Goal: Transaction & Acquisition: Purchase product/service

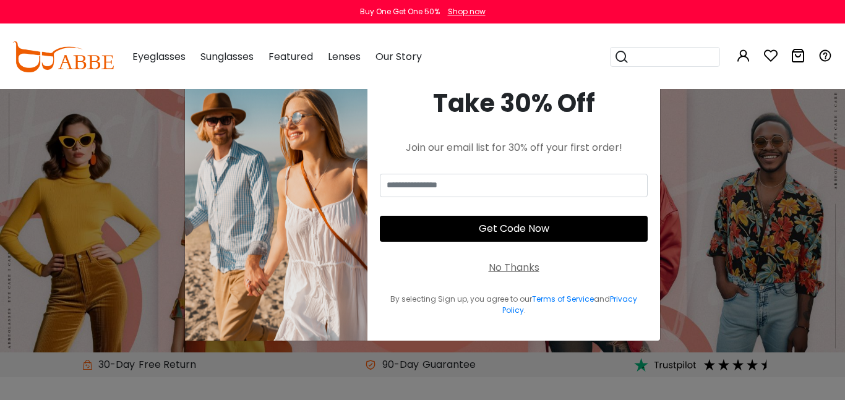
click at [157, 60] on span "Eyeglasses" at bounding box center [158, 56] width 53 height 14
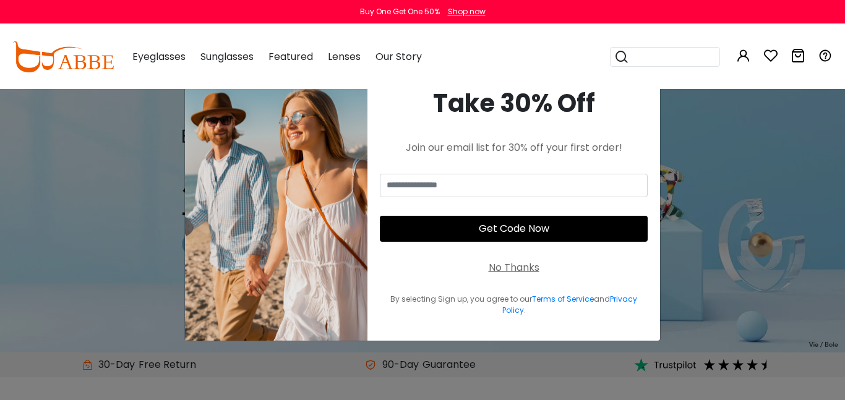
click at [516, 270] on div "No Thanks" at bounding box center [514, 267] width 51 height 15
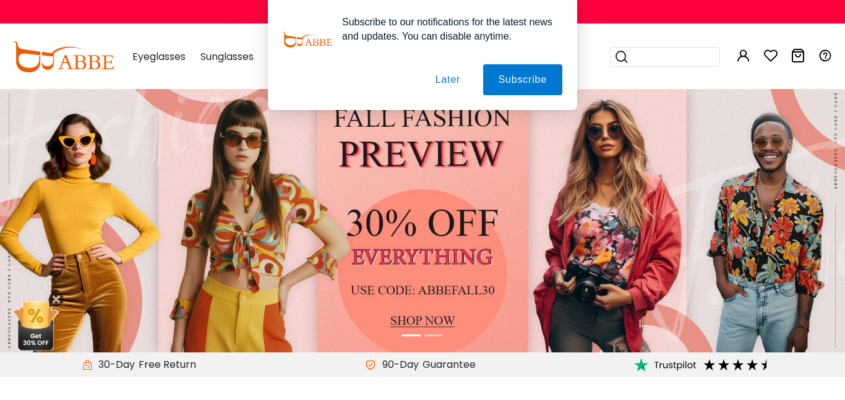
click at [460, 79] on button "Later" at bounding box center [448, 79] width 56 height 31
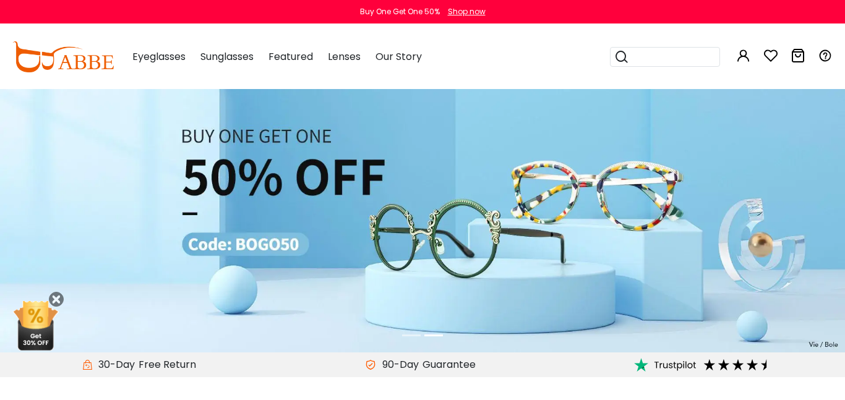
click at [160, 57] on span "Eyeglasses" at bounding box center [158, 56] width 53 height 14
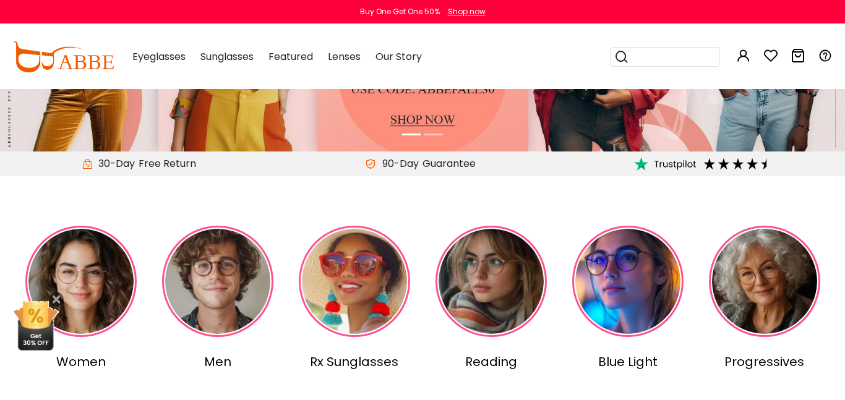
scroll to position [205, 0]
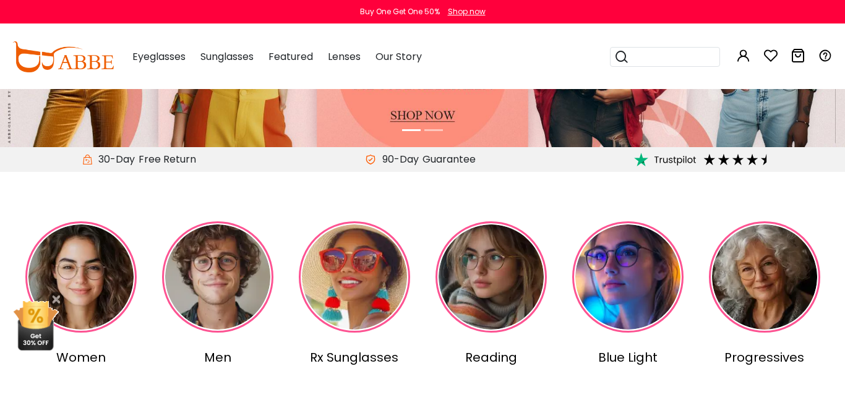
click at [219, 286] on img at bounding box center [217, 276] width 111 height 111
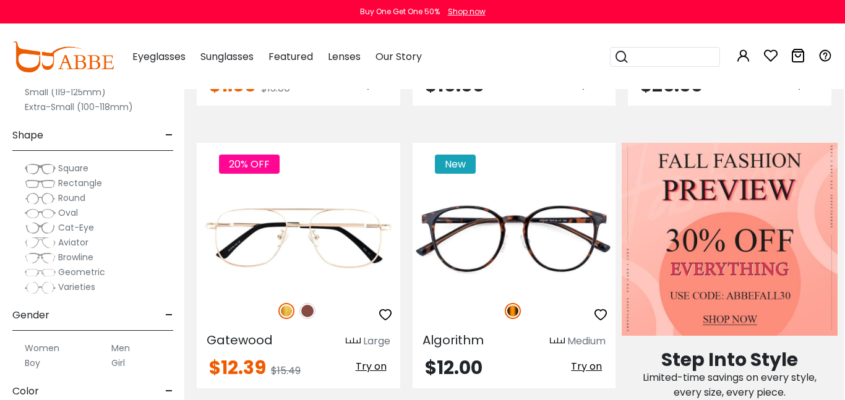
scroll to position [504, 1]
click at [91, 187] on span "Rectangle" at bounding box center [80, 183] width 44 height 12
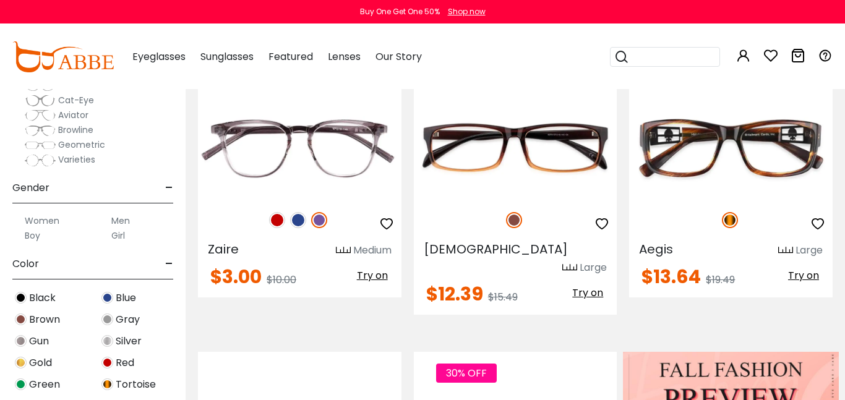
scroll to position [155, 0]
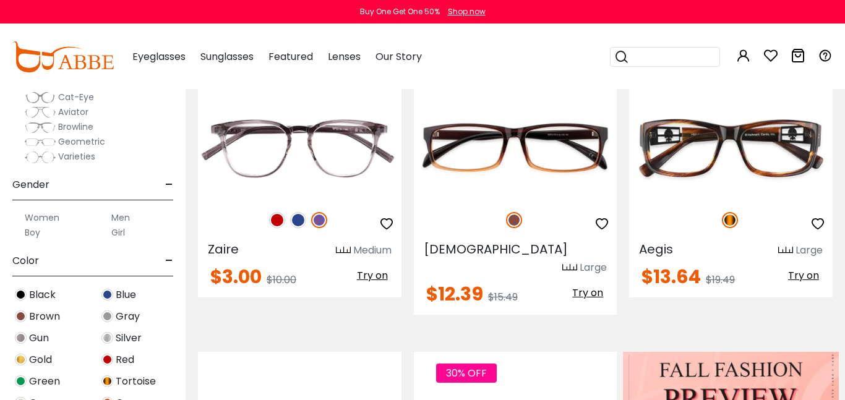
click at [32, 231] on label "Boy" at bounding box center [32, 232] width 15 height 15
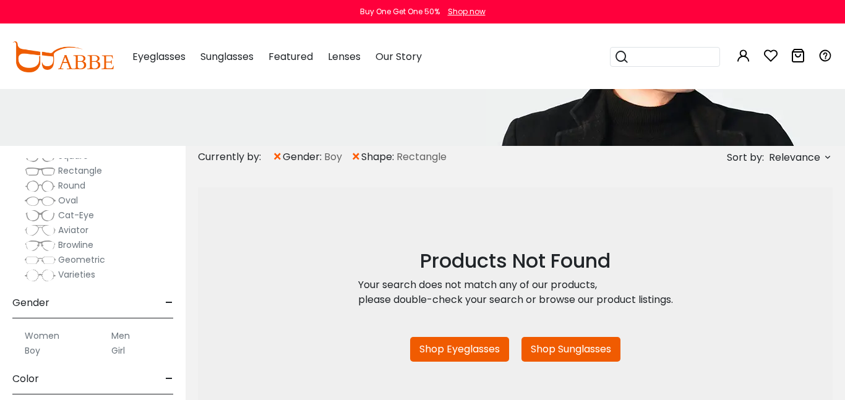
scroll to position [206, 0]
click at [124, 330] on label "Men" at bounding box center [120, 331] width 19 height 15
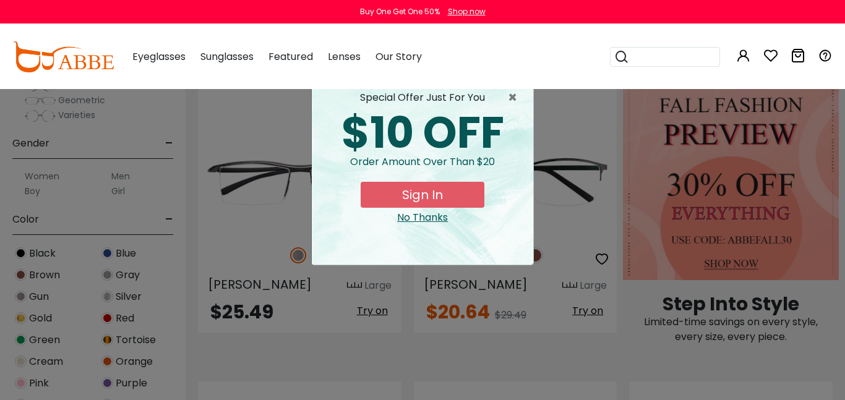
scroll to position [197, 0]
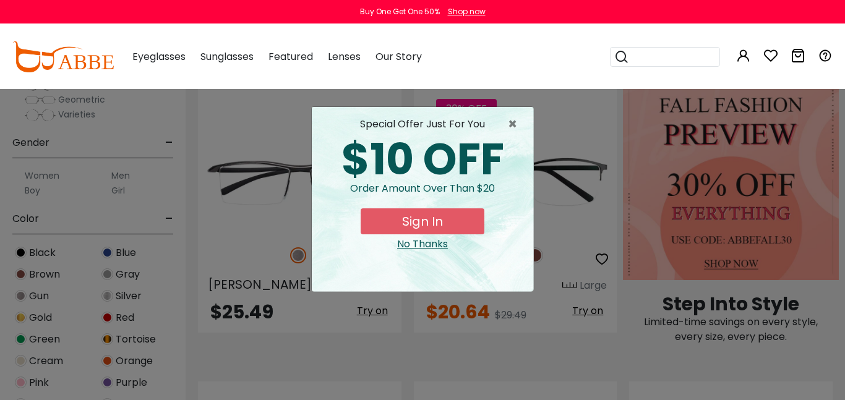
click at [108, 276] on div "× special offer just for you $10 OFF Order amount over than $20 Sign In No Than…" at bounding box center [422, 200] width 845 height 400
click at [111, 274] on div "× special offer just for you $10 OFF Order amount over than $20 Sign In No Than…" at bounding box center [422, 200] width 845 height 400
click at [523, 123] on span "×" at bounding box center [515, 124] width 15 height 15
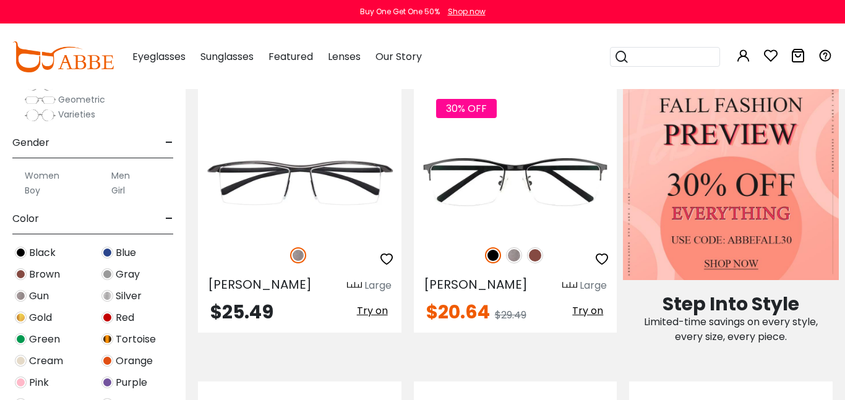
click at [113, 275] on img at bounding box center [107, 274] width 12 height 12
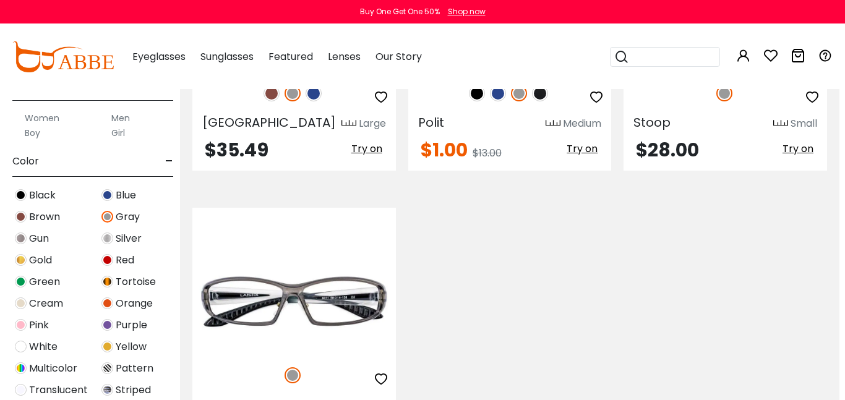
scroll to position [734, 6]
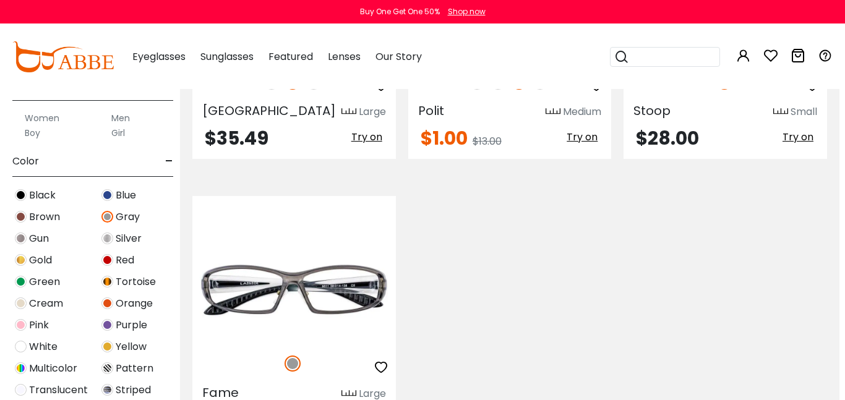
click at [26, 196] on img at bounding box center [21, 195] width 12 height 12
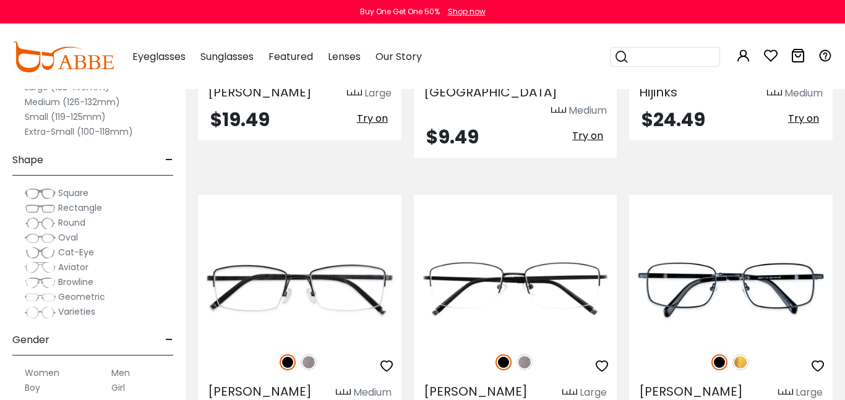
scroll to position [1637, 0]
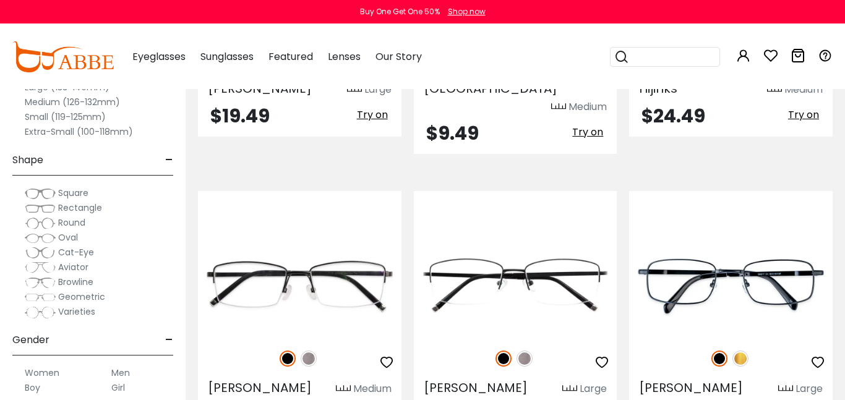
click at [167, 390] on div "Girl" at bounding box center [136, 387] width 74 height 15
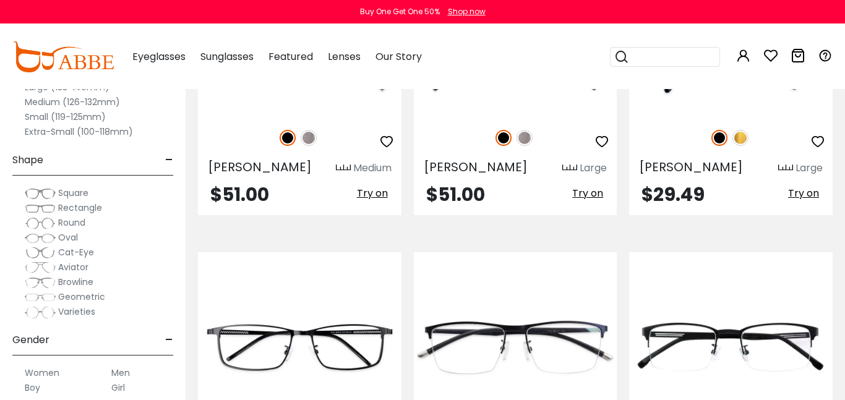
scroll to position [1842, 0]
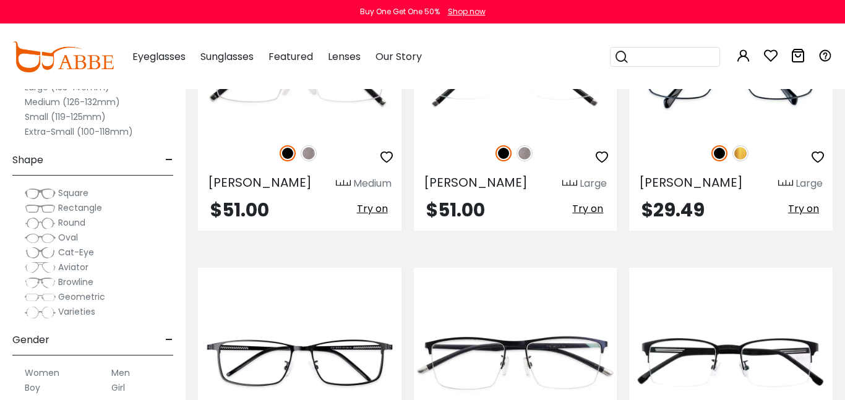
click at [130, 258] on div "Cat-Eye" at bounding box center [92, 252] width 161 height 15
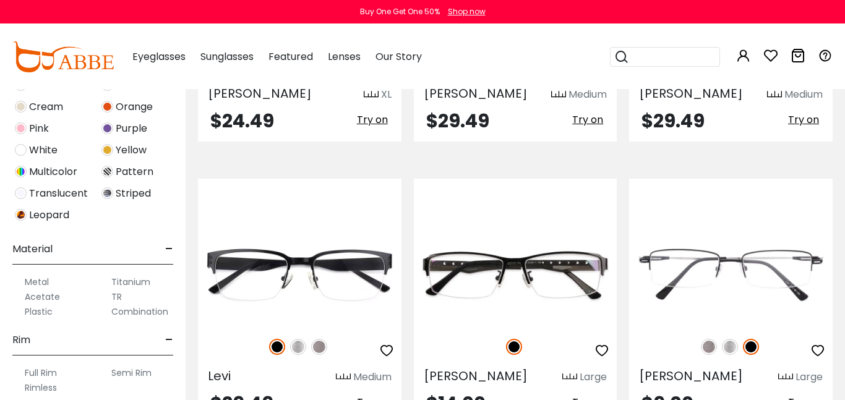
scroll to position [456, 0]
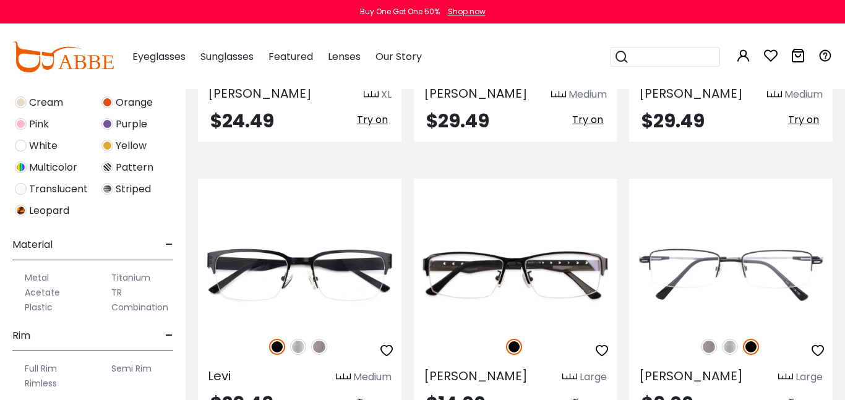
click at [41, 273] on label "Metal" at bounding box center [37, 277] width 24 height 15
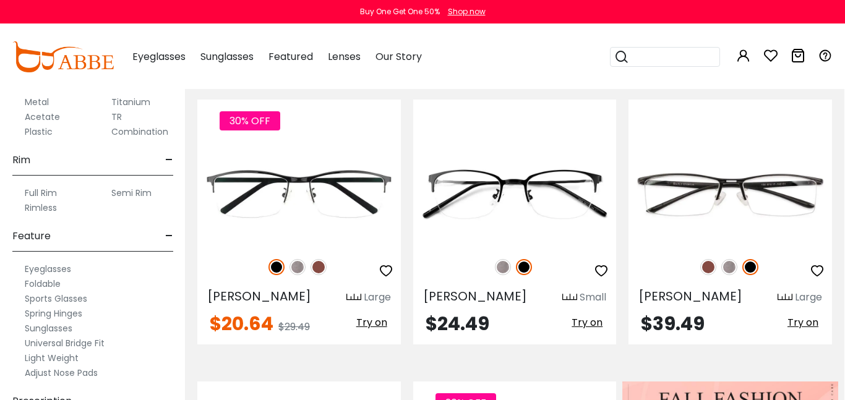
scroll to position [634, 0]
click at [46, 197] on label "Full Rim" at bounding box center [41, 190] width 32 height 15
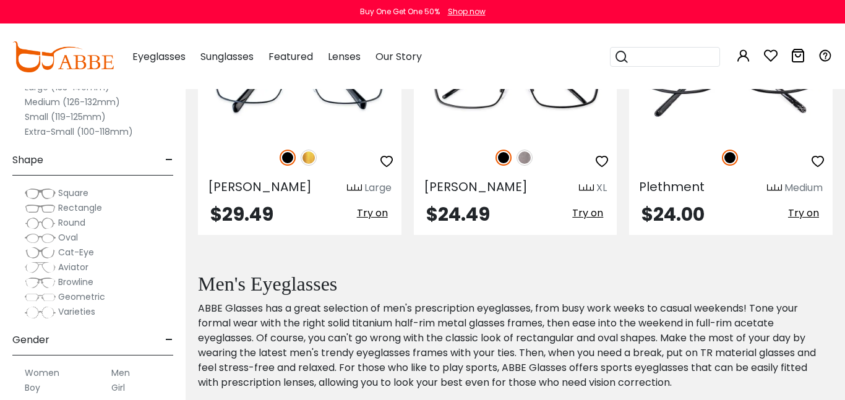
scroll to position [401, 0]
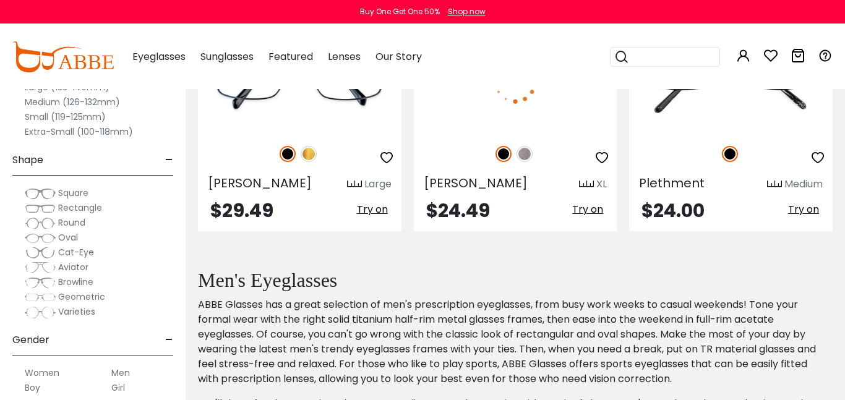
click at [530, 157] on img at bounding box center [525, 154] width 16 height 16
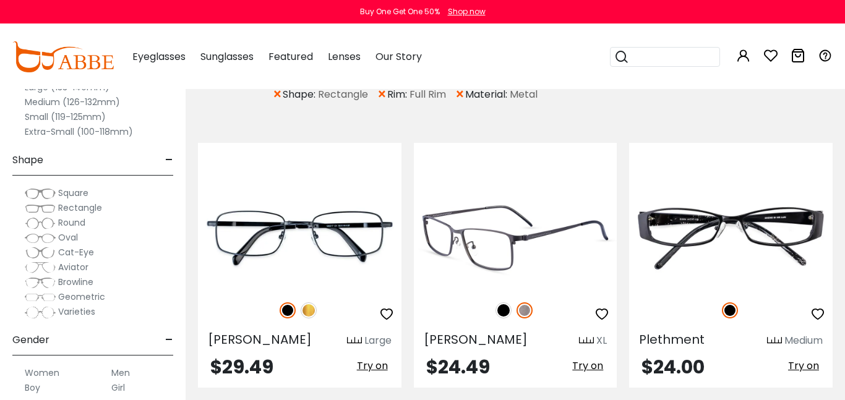
scroll to position [244, 0]
click at [501, 314] on img at bounding box center [504, 311] width 16 height 16
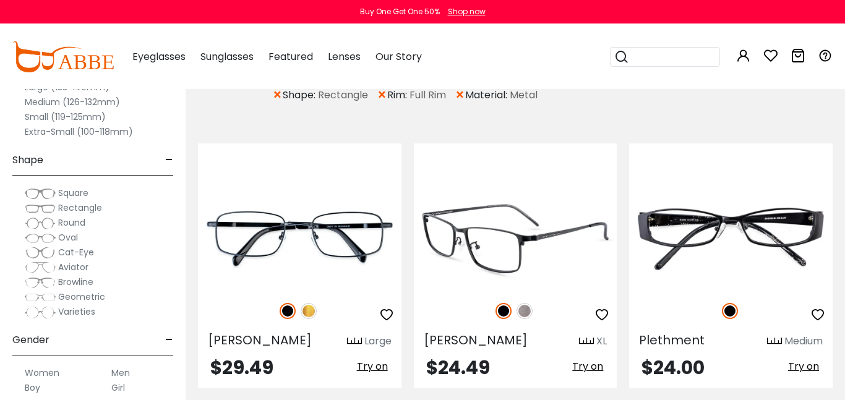
click at [530, 311] on img at bounding box center [525, 311] width 16 height 16
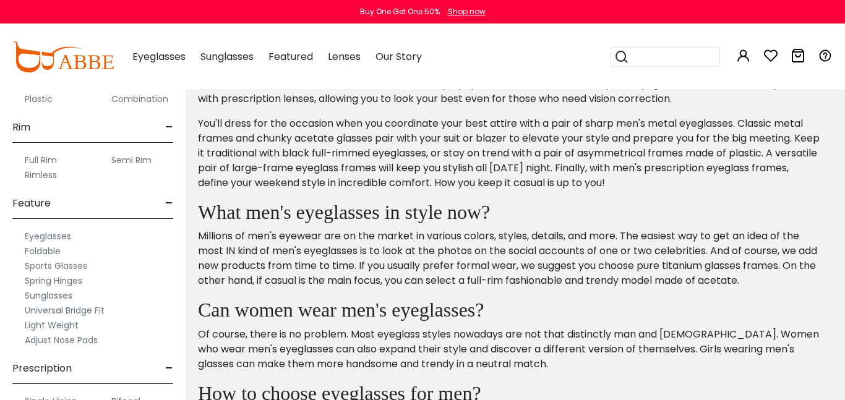
scroll to position [706, 0]
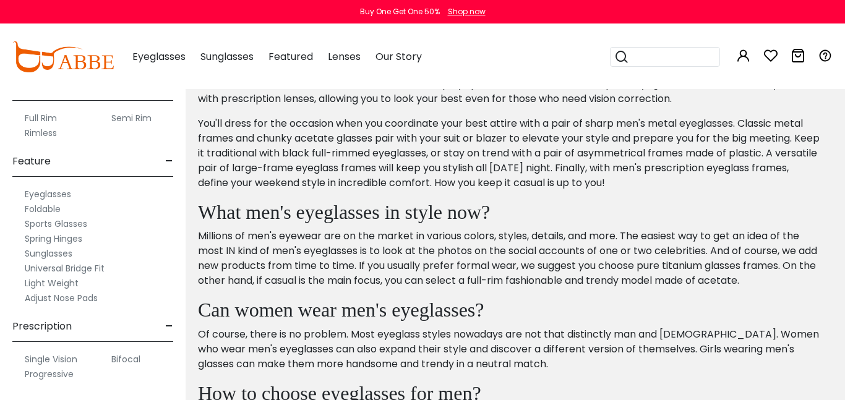
click at [77, 244] on label "Spring Hinges" at bounding box center [54, 238] width 58 height 15
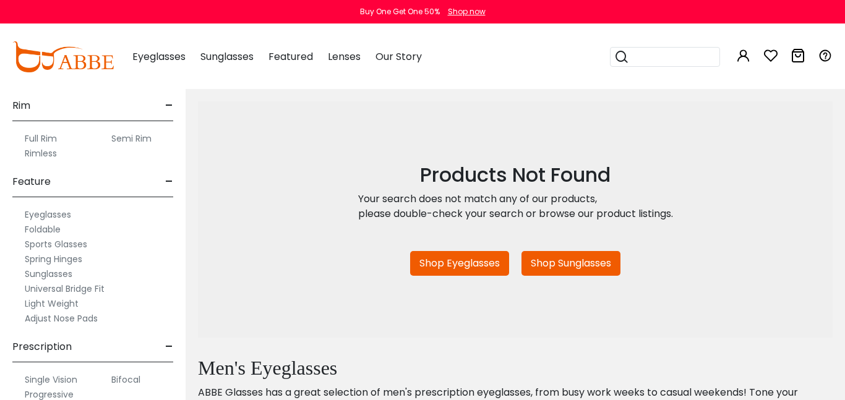
scroll to position [687, 0]
click at [66, 307] on label "Light Weight" at bounding box center [52, 303] width 54 height 15
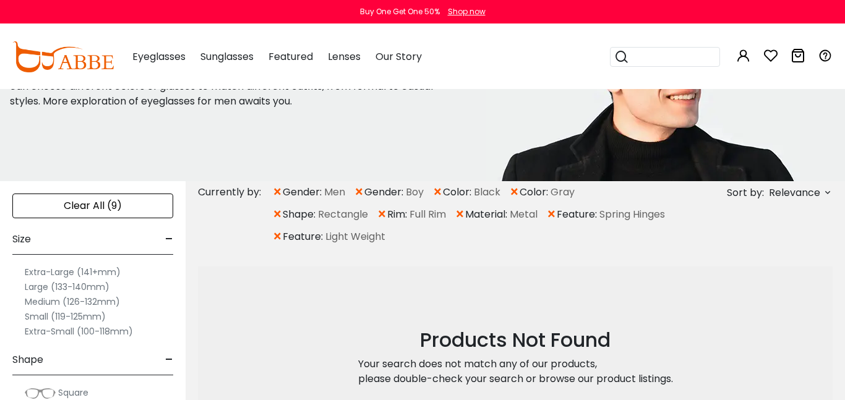
scroll to position [122, 0]
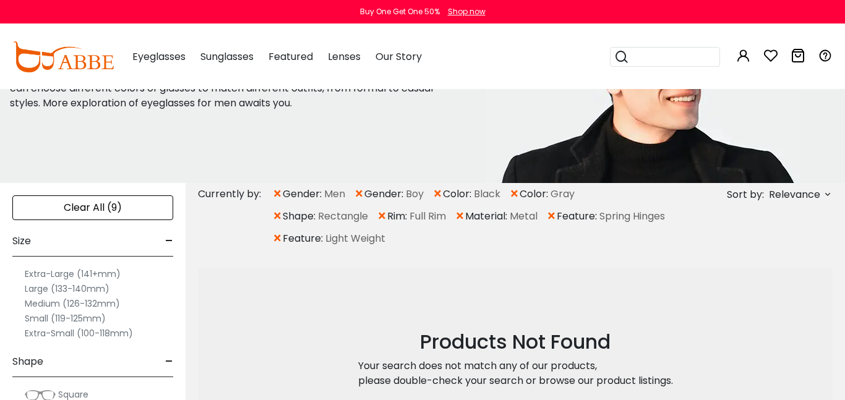
click at [562, 216] on span "feature:" at bounding box center [578, 216] width 43 height 15
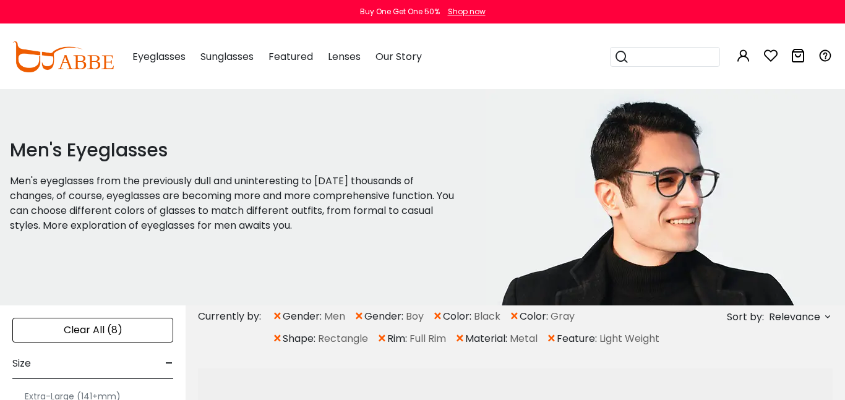
click at [121, 333] on div "Clear All (8)" at bounding box center [92, 330] width 161 height 25
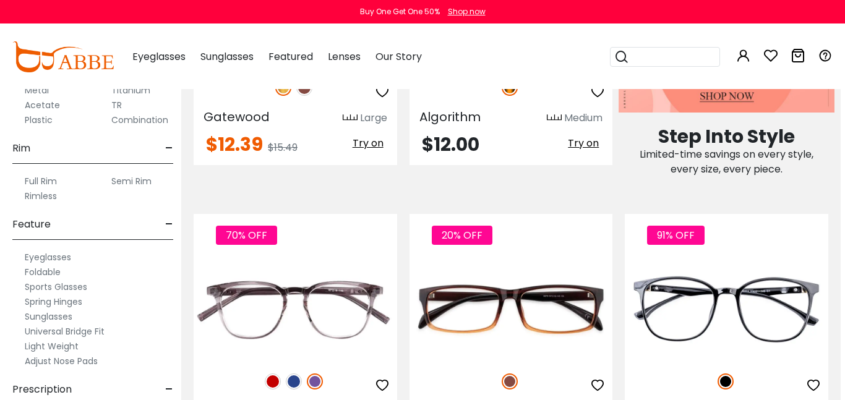
scroll to position [682, 0]
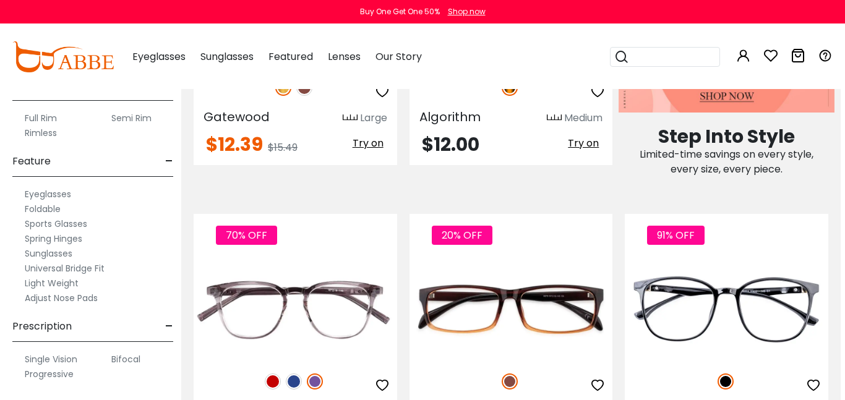
click at [80, 242] on label "Spring Hinges" at bounding box center [54, 238] width 58 height 15
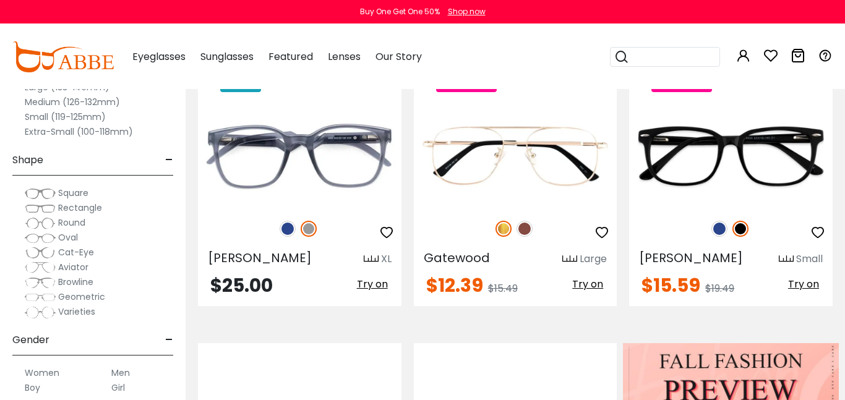
scroll to position [303, 0]
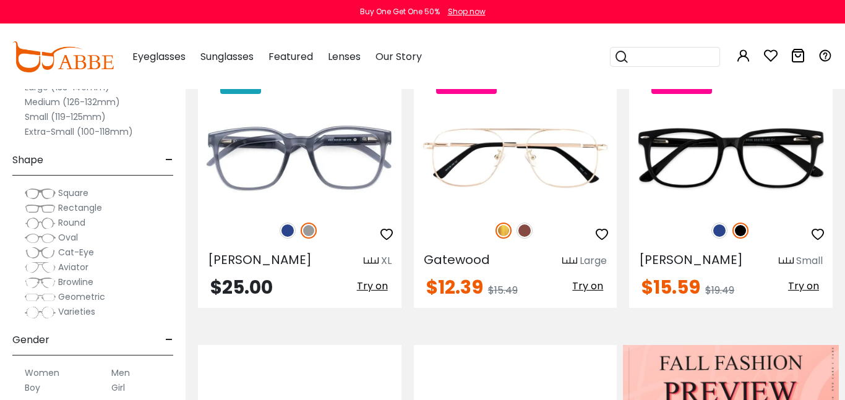
click at [92, 210] on span "Rectangle" at bounding box center [80, 208] width 44 height 12
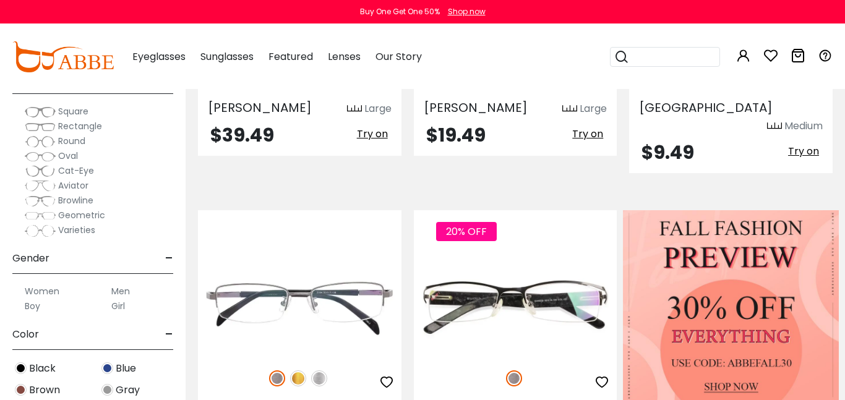
scroll to position [83, 0]
click at [123, 291] on label "Men" at bounding box center [120, 290] width 19 height 15
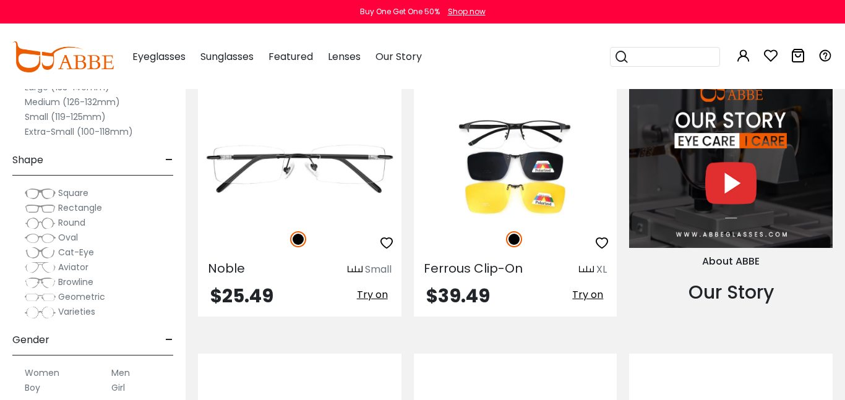
scroll to position [1169, 0]
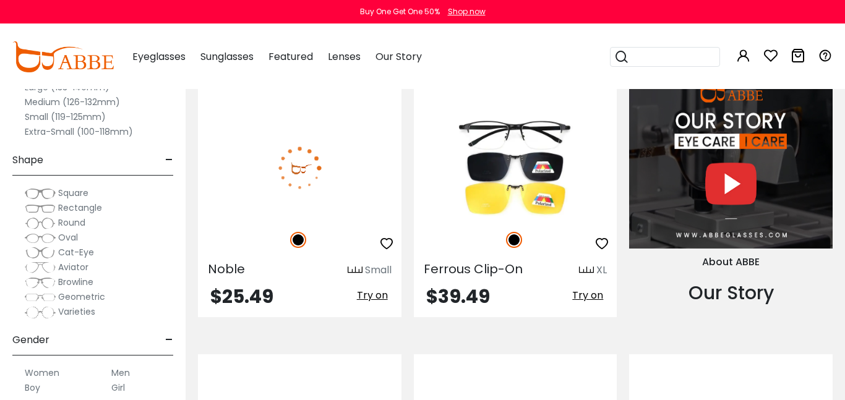
click at [372, 288] on span "Try on" at bounding box center [372, 295] width 31 height 14
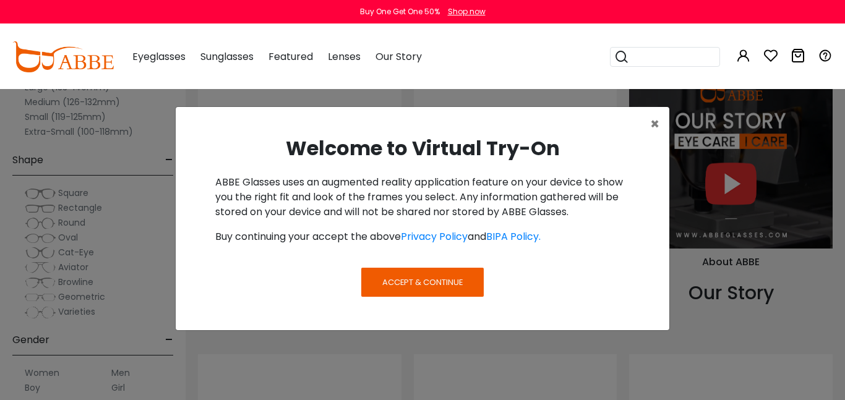
click at [434, 285] on span "Accept & Continue" at bounding box center [422, 283] width 80 height 12
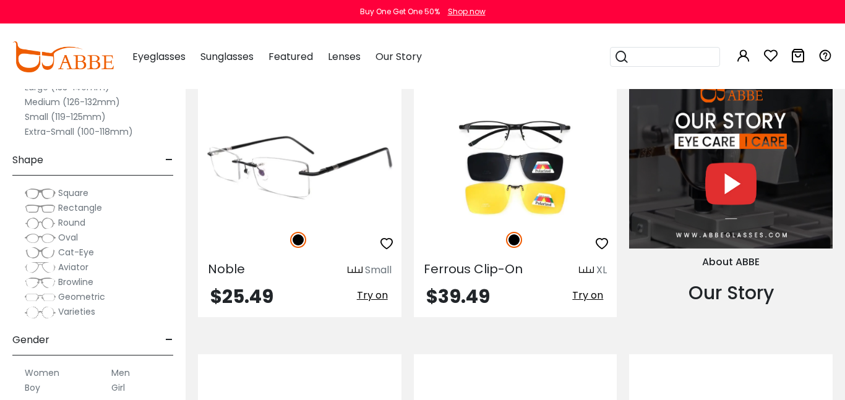
click at [377, 288] on span "Try on" at bounding box center [372, 295] width 31 height 14
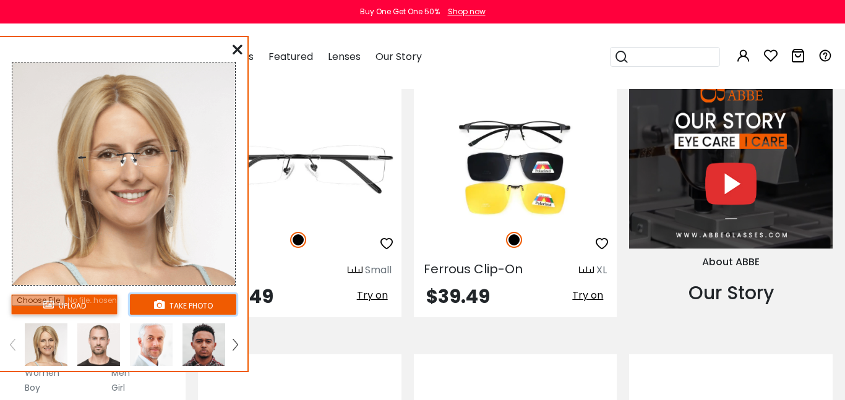
click at [196, 306] on button "take photo" at bounding box center [183, 304] width 106 height 20
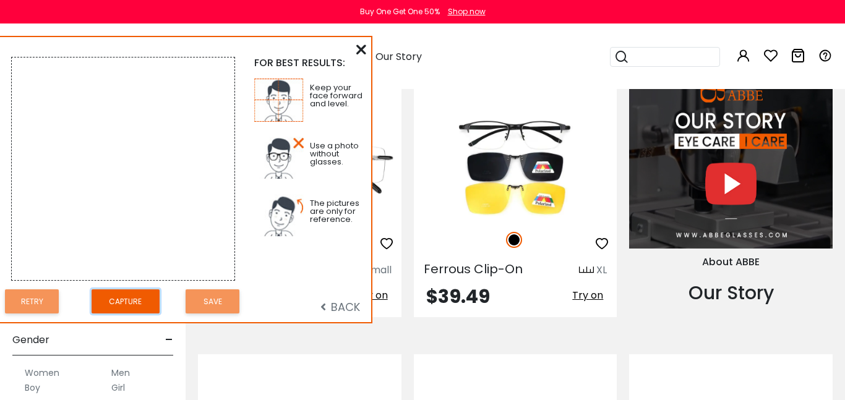
click at [132, 308] on button "Capture" at bounding box center [126, 302] width 68 height 24
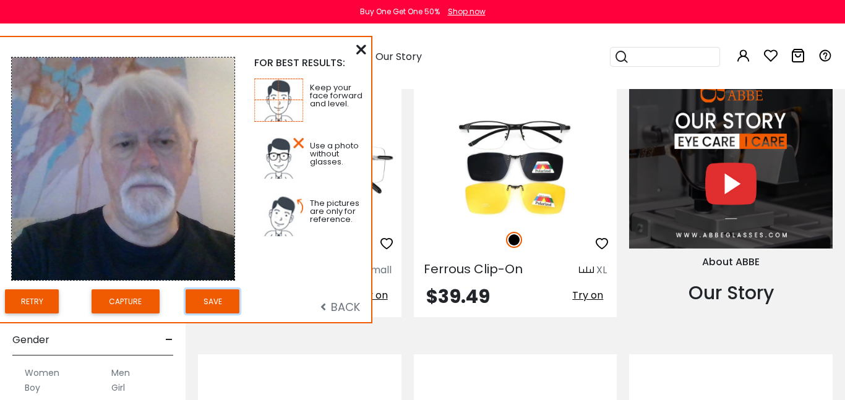
click at [217, 307] on button "Save" at bounding box center [213, 302] width 54 height 24
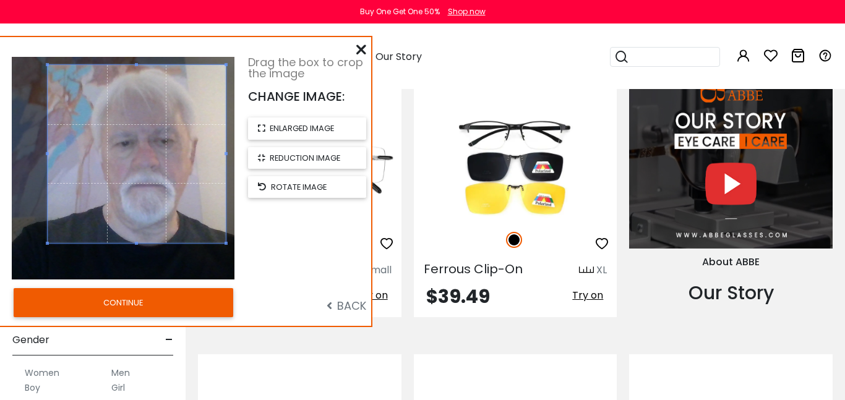
click at [136, 304] on button "CONTINUE" at bounding box center [124, 302] width 220 height 28
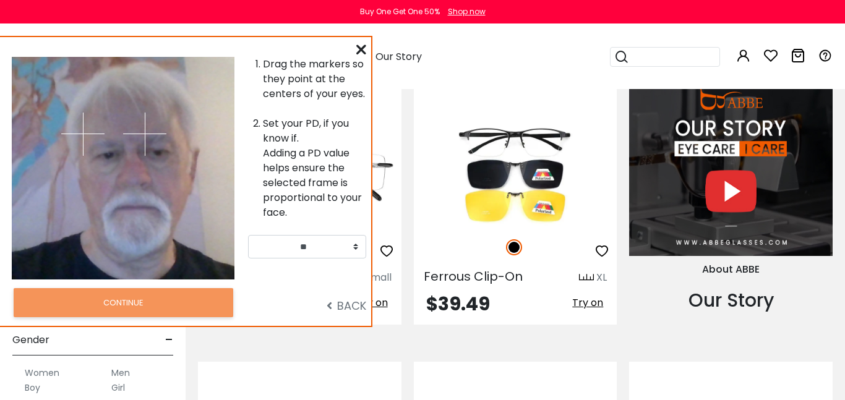
scroll to position [1162, 11]
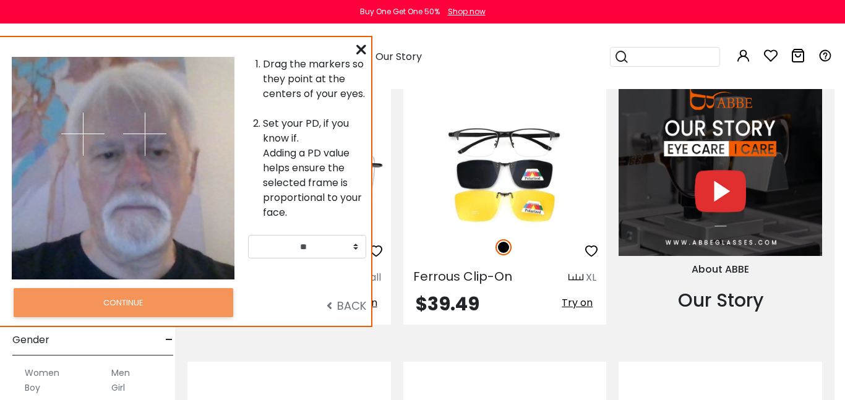
click at [270, 277] on div "Drag the markers so they point at the centers of your eyes. Set your PD, if you…" at bounding box center [310, 168] width 124 height 223
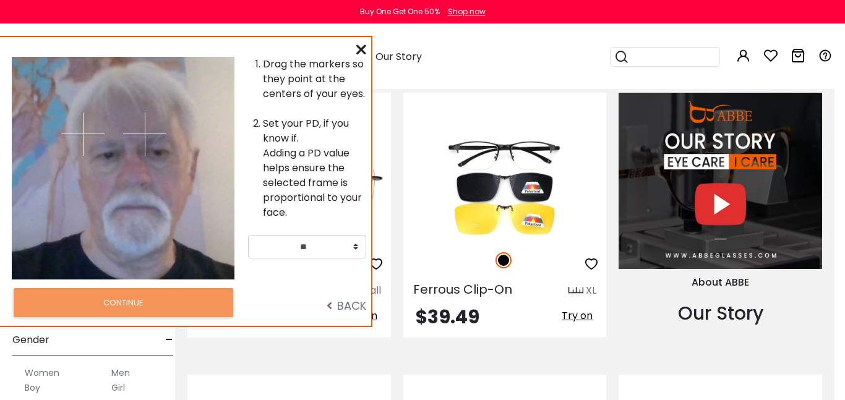
scroll to position [1152, 9]
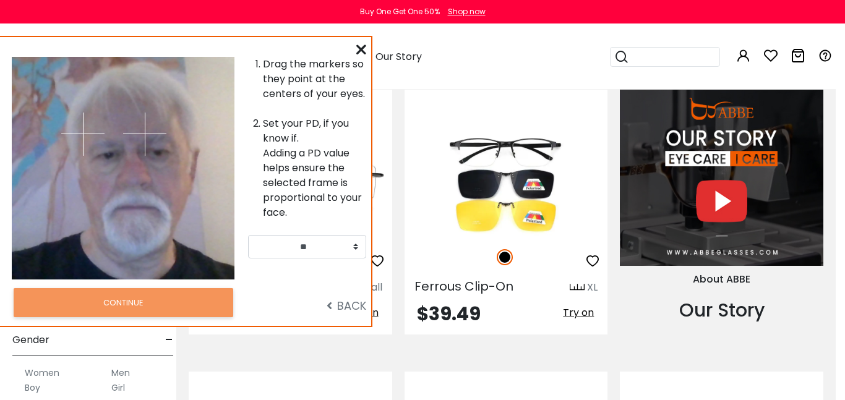
click at [348, 306] on span "BACK" at bounding box center [347, 305] width 40 height 15
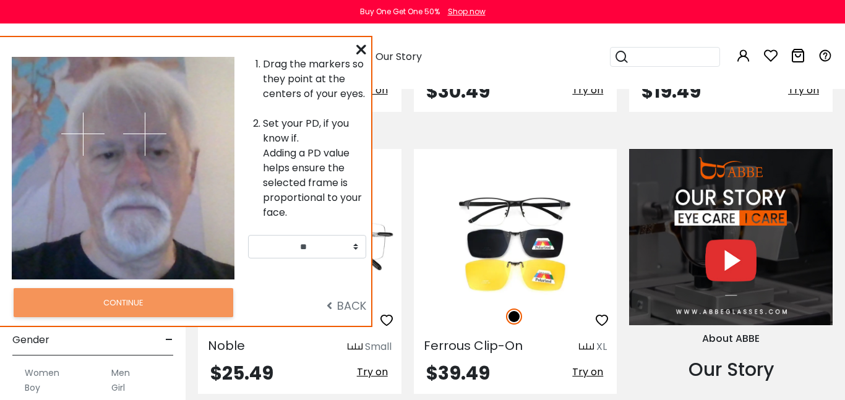
scroll to position [1094, 0]
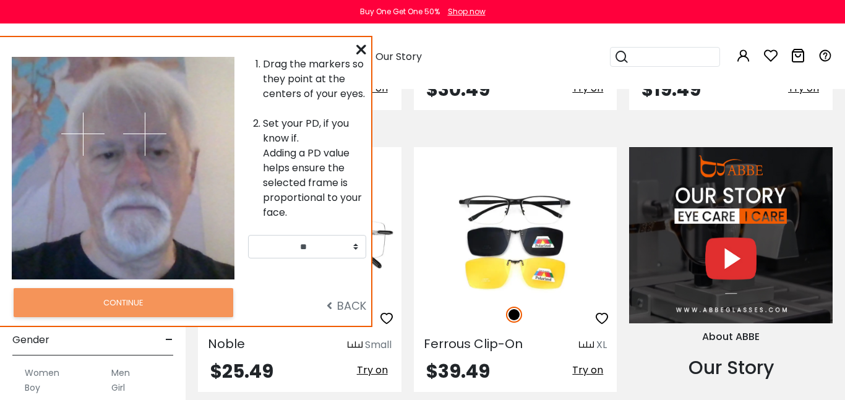
click at [362, 53] on icon at bounding box center [361, 50] width 10 height 10
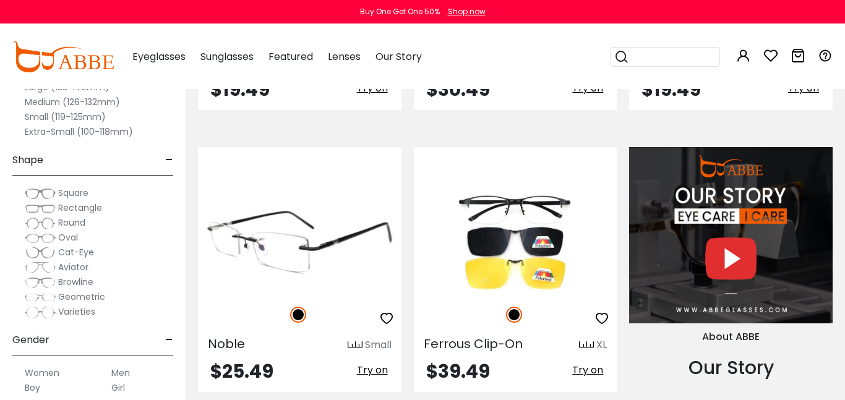
click at [377, 363] on span "Try on" at bounding box center [372, 370] width 31 height 14
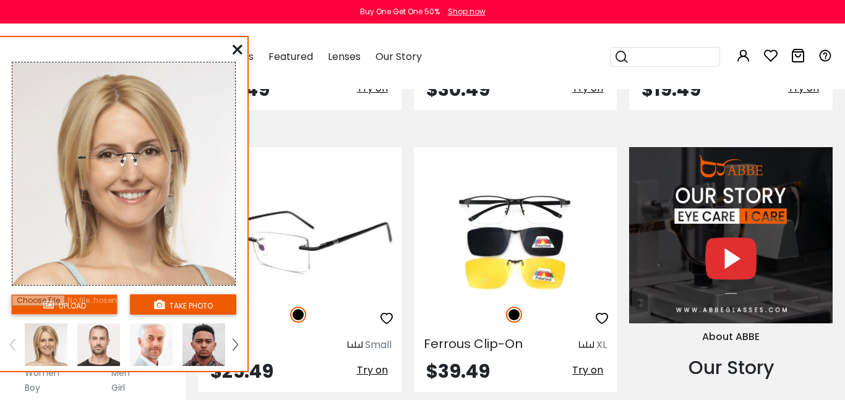
click at [378, 363] on span "Try on" at bounding box center [372, 370] width 31 height 14
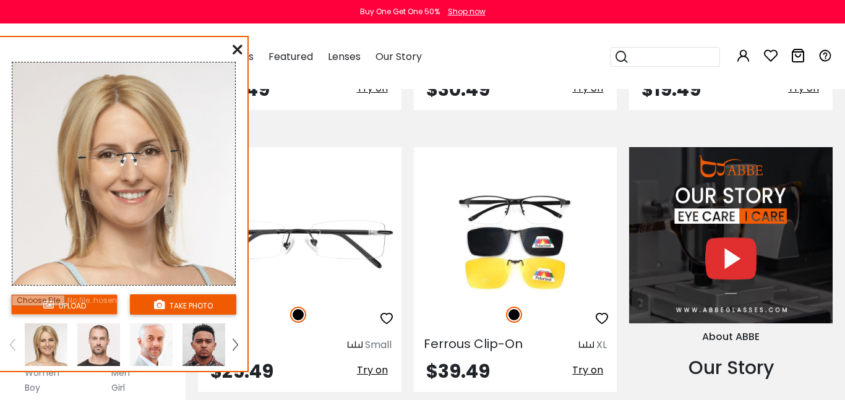
click at [76, 305] on input "file" at bounding box center [64, 304] width 106 height 20
click at [194, 307] on button "take photo" at bounding box center [183, 304] width 106 height 20
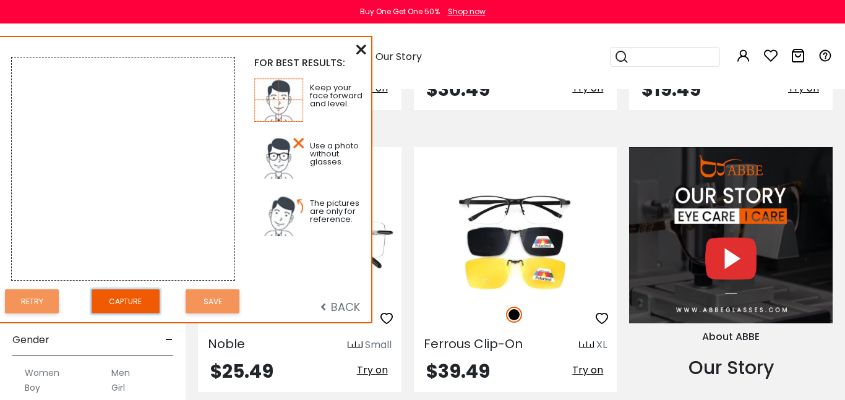
click at [130, 311] on button "Capture" at bounding box center [126, 302] width 68 height 24
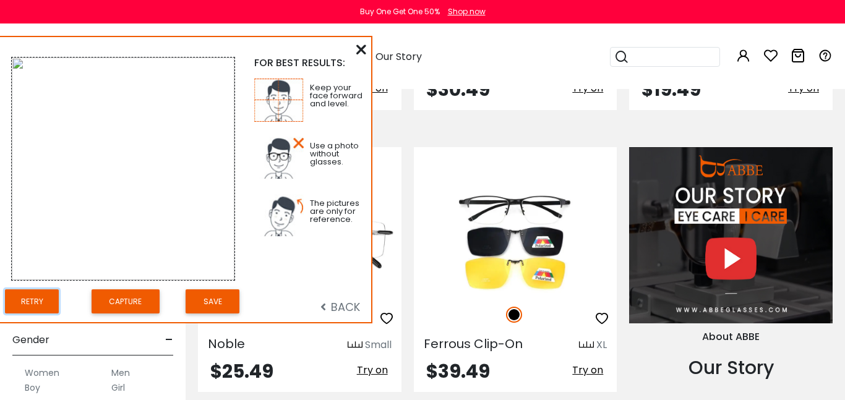
click at [39, 304] on button "Retry" at bounding box center [32, 302] width 54 height 24
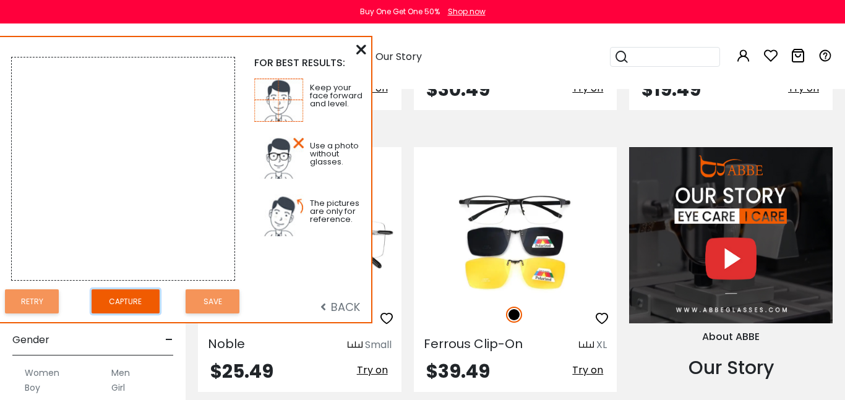
click at [132, 312] on button "Capture" at bounding box center [126, 302] width 68 height 24
click at [369, 52] on div "FOR BEST RESULTS: Keep your face forward and level. Use a photo without glasses…" at bounding box center [185, 179] width 371 height 285
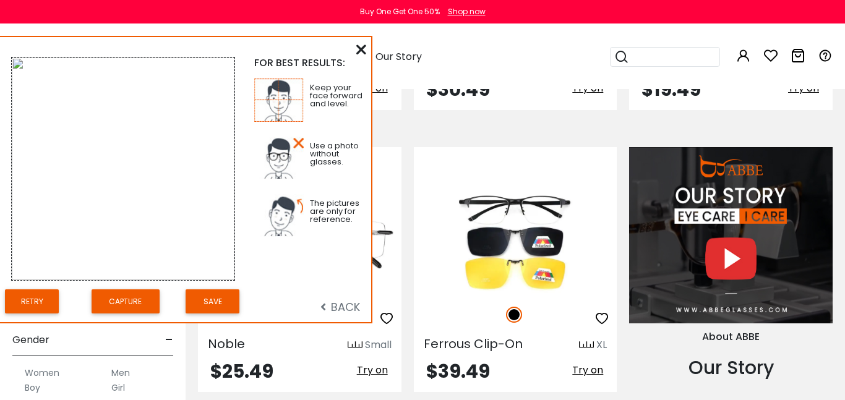
click at [341, 308] on span "BACK" at bounding box center [340, 306] width 40 height 15
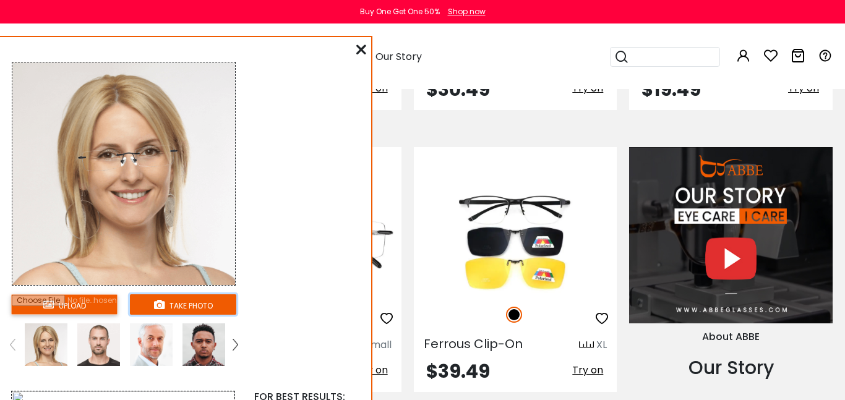
click at [184, 314] on button "take photo" at bounding box center [183, 304] width 106 height 20
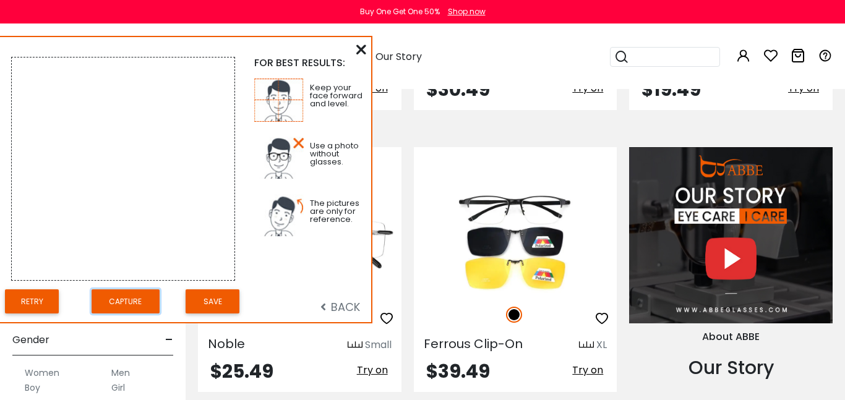
click at [131, 311] on button "Capture" at bounding box center [126, 302] width 68 height 24
click at [349, 314] on span "BACK" at bounding box center [340, 306] width 40 height 15
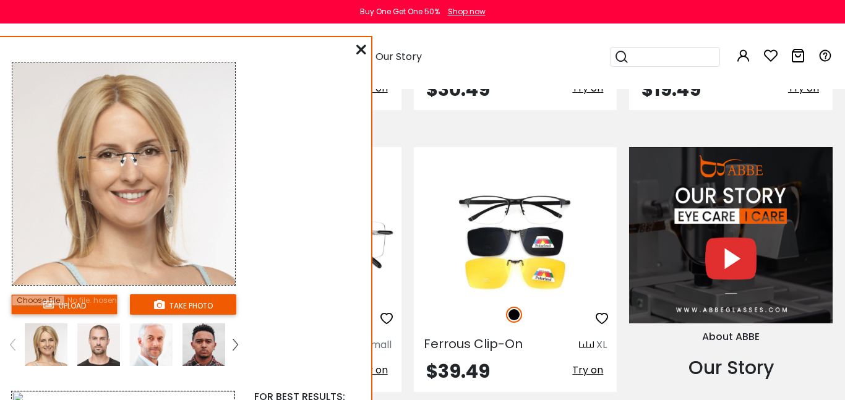
click at [75, 309] on input "file" at bounding box center [64, 304] width 106 height 20
click at [358, 53] on icon at bounding box center [361, 50] width 10 height 10
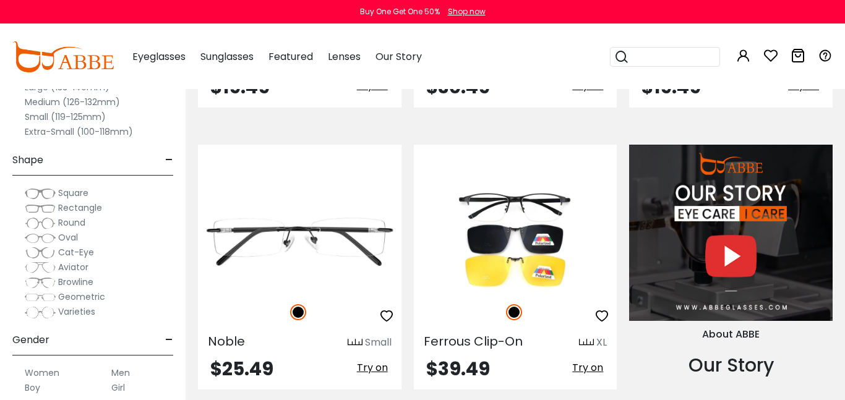
scroll to position [1094, 0]
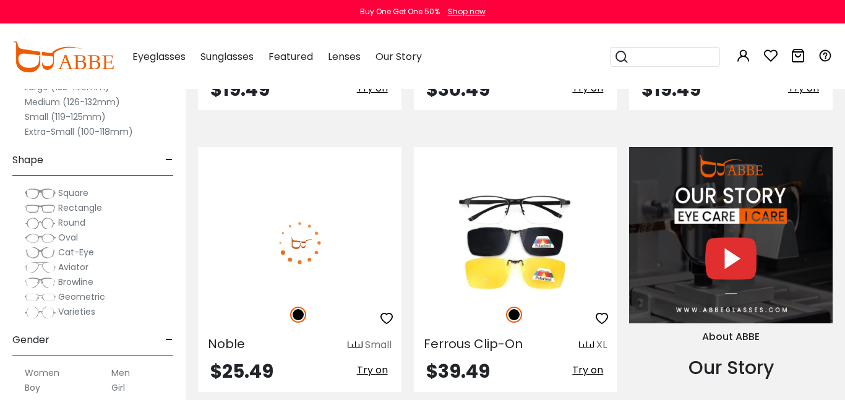
click at [375, 363] on span "Try on" at bounding box center [372, 370] width 31 height 14
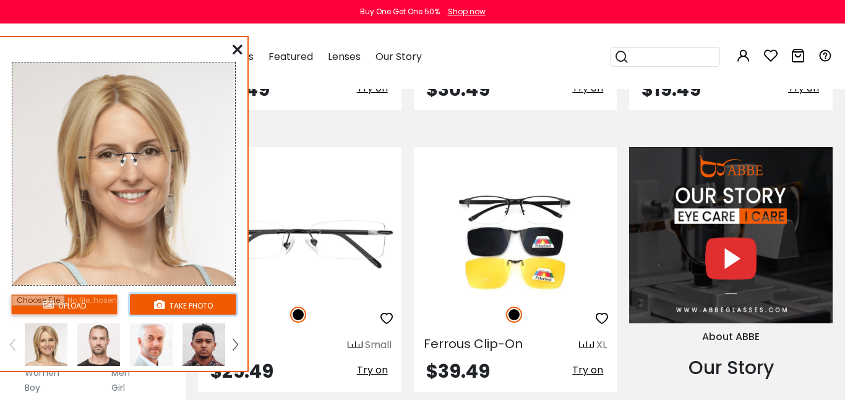
click at [191, 305] on button "take photo" at bounding box center [183, 304] width 106 height 20
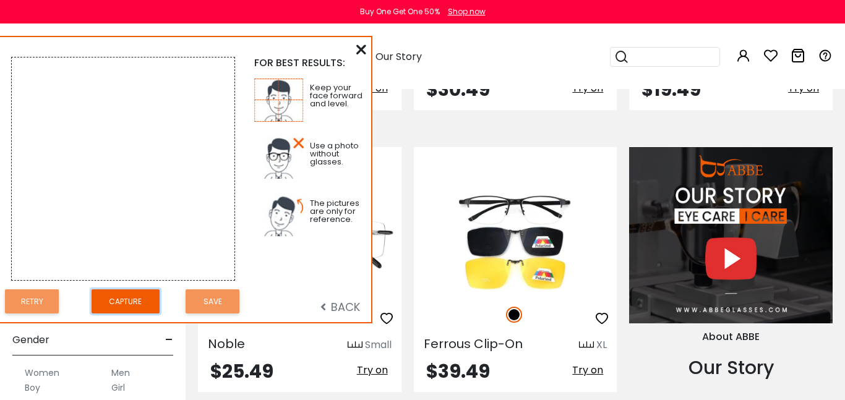
click at [134, 314] on button "Capture" at bounding box center [126, 302] width 68 height 24
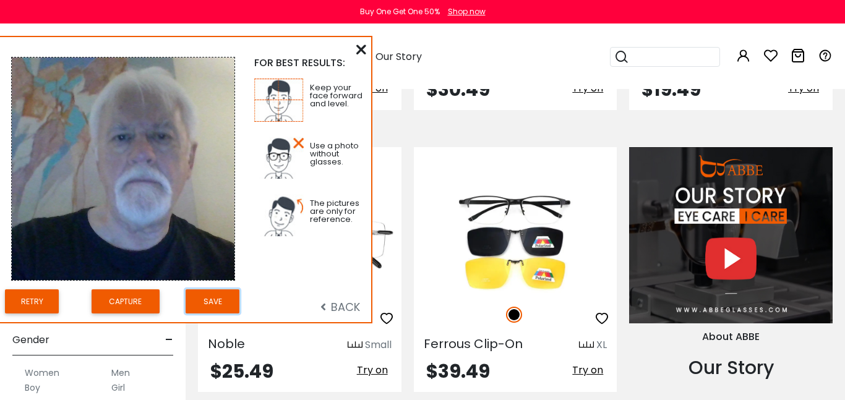
click at [214, 304] on button "Save" at bounding box center [213, 302] width 54 height 24
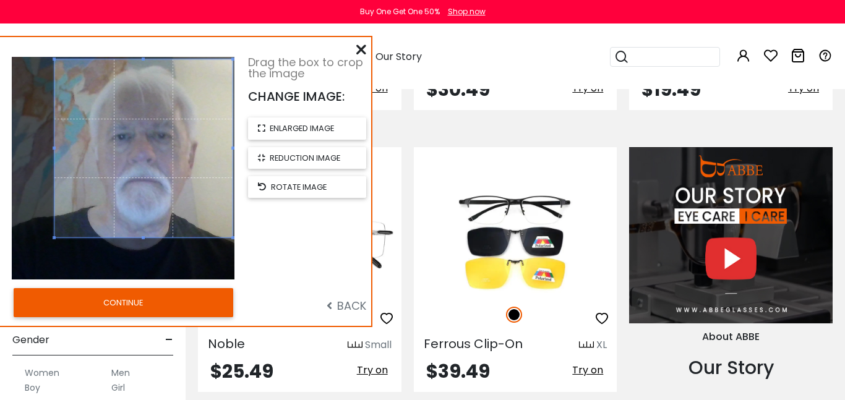
click at [129, 309] on button "CONTINUE" at bounding box center [124, 302] width 220 height 28
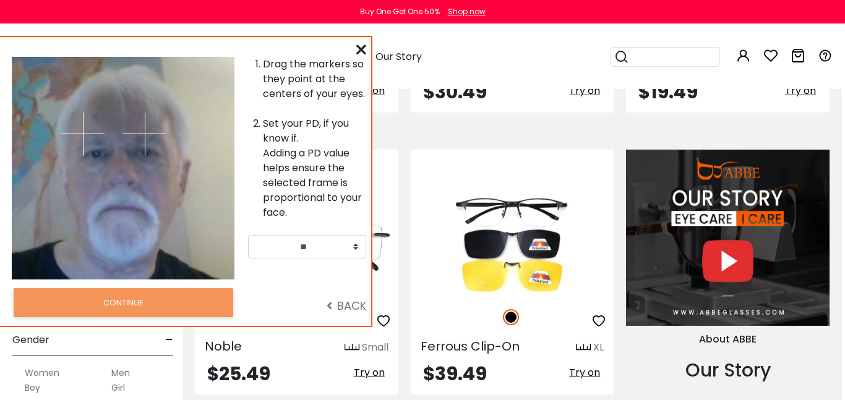
scroll to position [1091, 5]
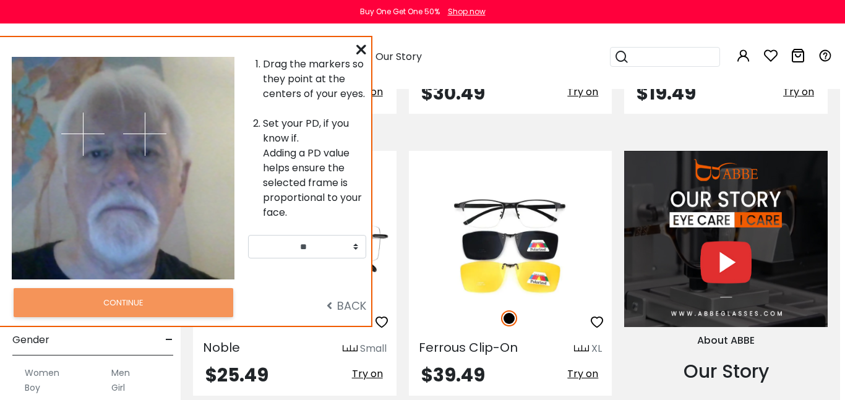
click at [544, 58] on div "Eyeglasses Women's Eyeglasses Men's Eyeglasses Kids' Eyeglasses All Eyeglasses …" at bounding box center [476, 57] width 713 height 64
drag, startPoint x: 146, startPoint y: 137, endPoint x: 98, endPoint y: 159, distance: 52.6
click at [148, 162] on img at bounding box center [152, 140] width 43 height 43
click at [98, 156] on img at bounding box center [82, 134] width 43 height 43
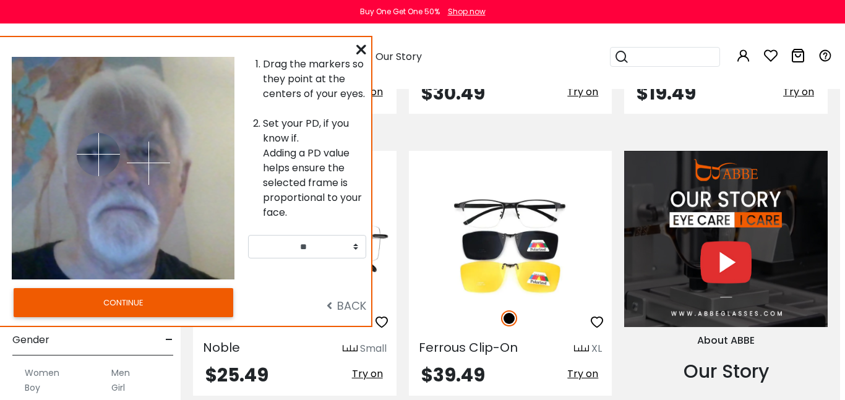
drag, startPoint x: 98, startPoint y: 162, endPoint x: 98, endPoint y: 154, distance: 8.1
click at [98, 154] on img at bounding box center [98, 154] width 43 height 43
click at [147, 157] on img at bounding box center [146, 157] width 43 height 43
click at [149, 153] on img at bounding box center [148, 153] width 43 height 43
click at [158, 317] on button "CONTINUE" at bounding box center [124, 302] width 220 height 28
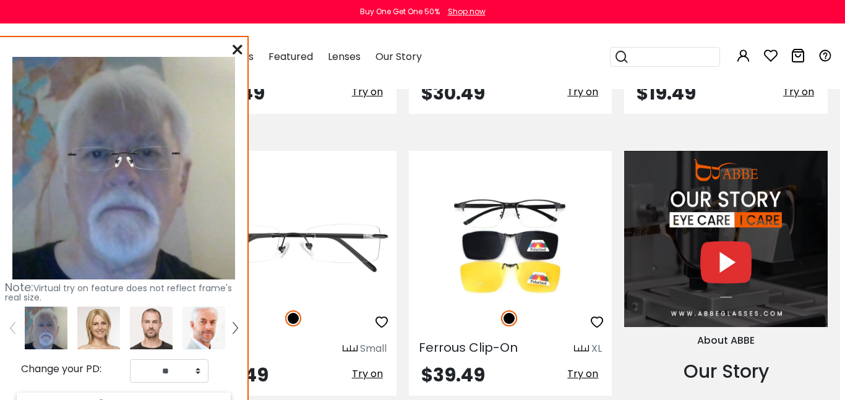
click at [140, 309] on img at bounding box center [151, 328] width 43 height 43
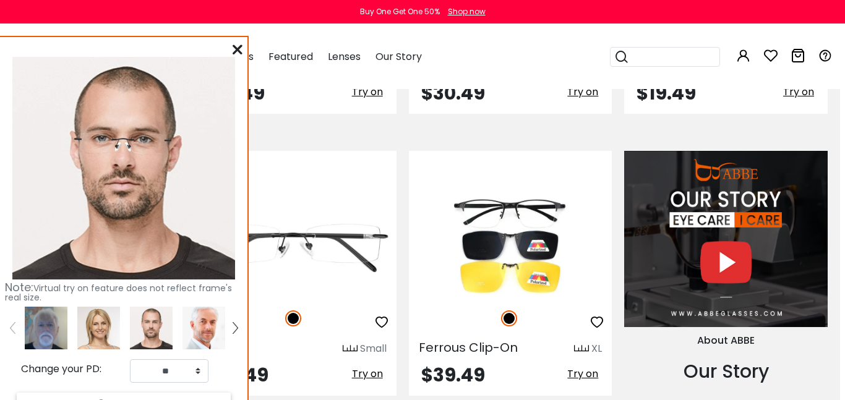
click at [53, 335] on img at bounding box center [46, 328] width 43 height 43
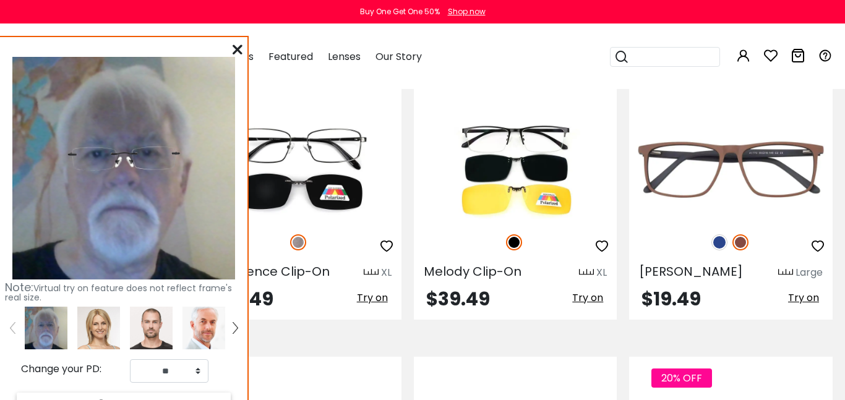
scroll to position [1446, 0]
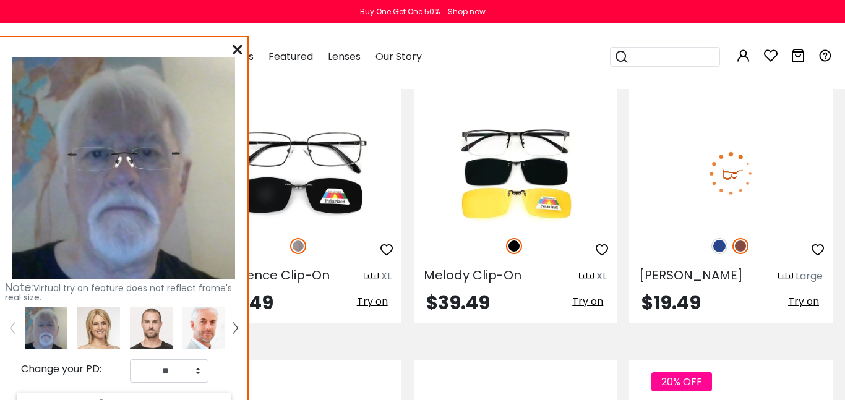
click at [810, 294] on span "Try on" at bounding box center [803, 301] width 31 height 14
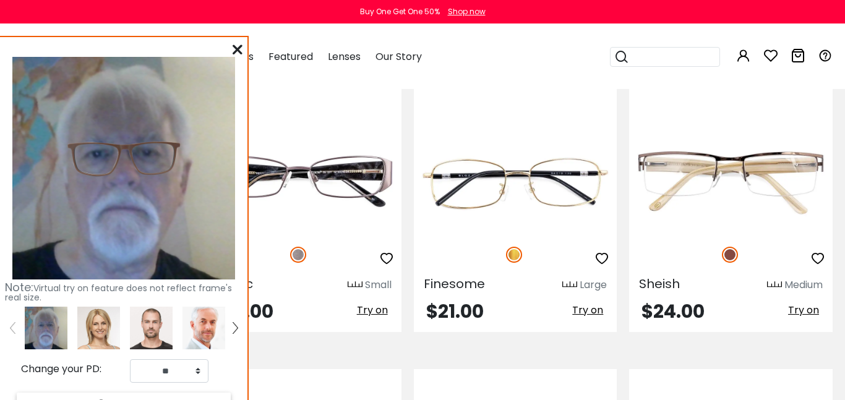
scroll to position [2290, 0]
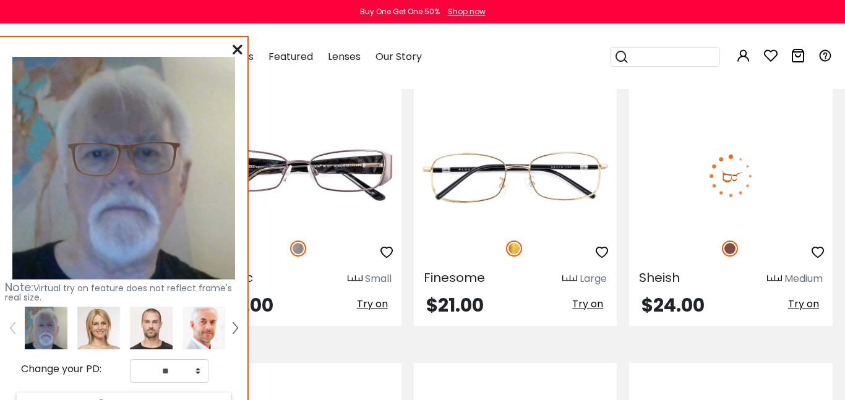
click at [807, 297] on span "Try on" at bounding box center [803, 304] width 31 height 14
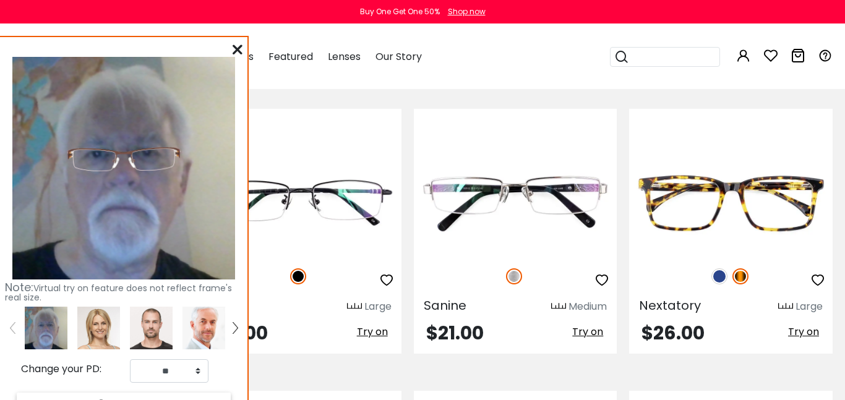
scroll to position [2546, 0]
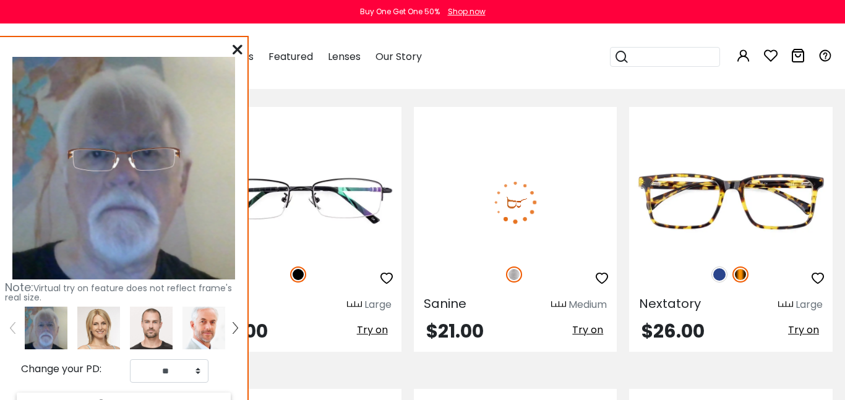
click at [586, 323] on span "Try on" at bounding box center [587, 330] width 31 height 14
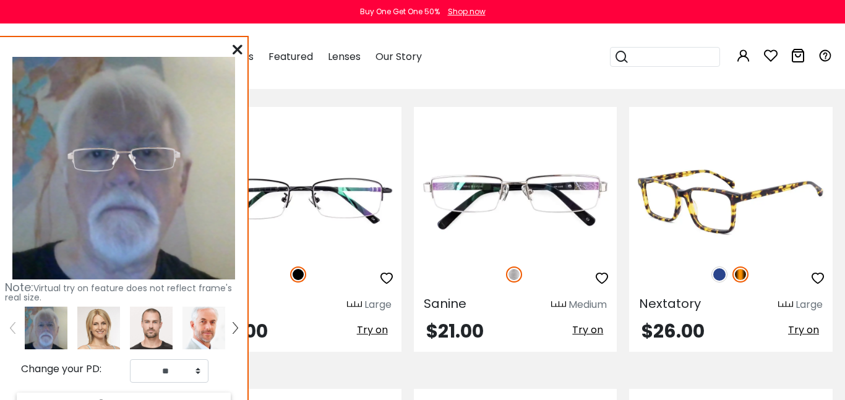
click at [808, 323] on span "Try on" at bounding box center [803, 330] width 31 height 14
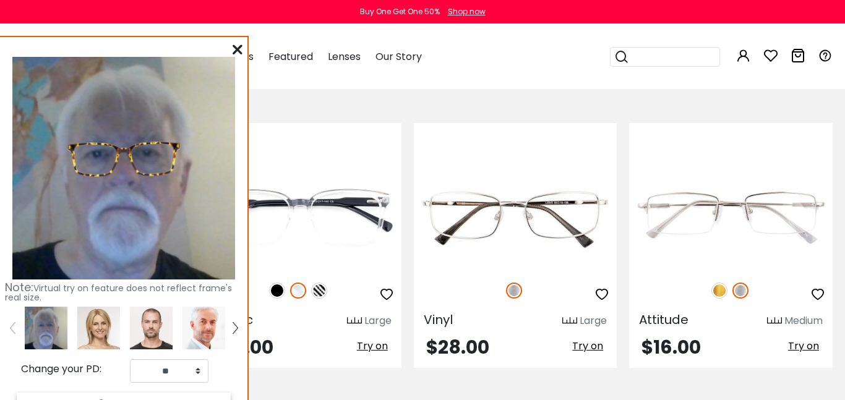
scroll to position [2814, 0]
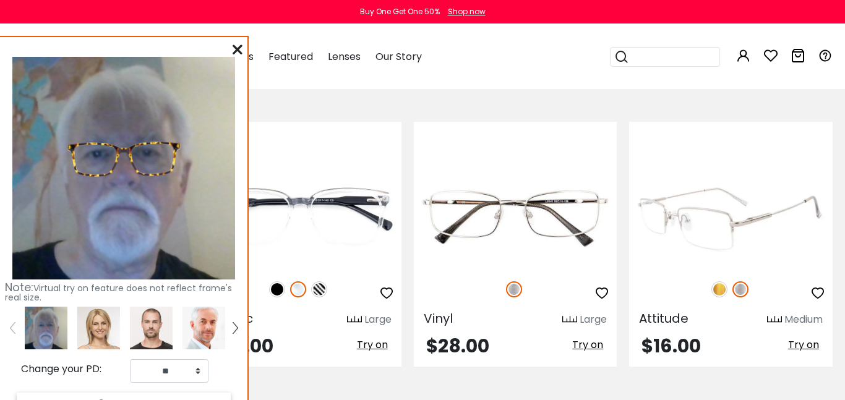
click at [808, 338] on span "Try on" at bounding box center [803, 345] width 31 height 14
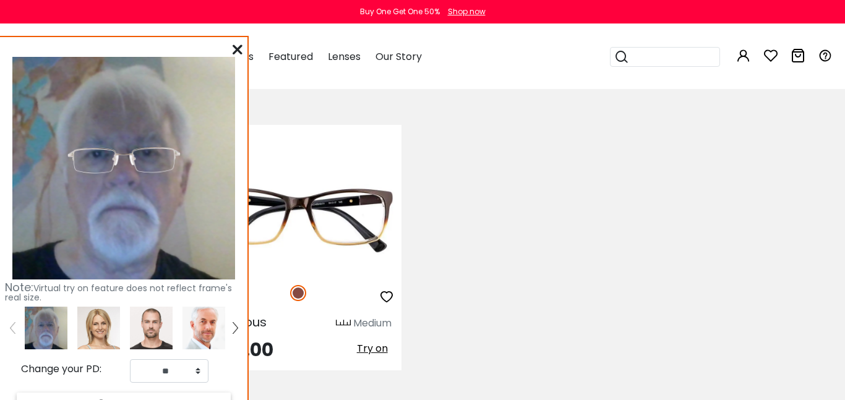
scroll to position [3110, 0]
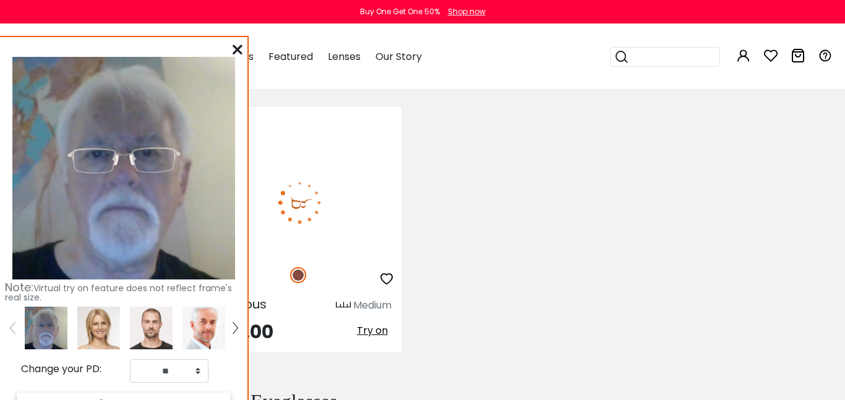
click at [377, 324] on span "Try on" at bounding box center [372, 331] width 31 height 14
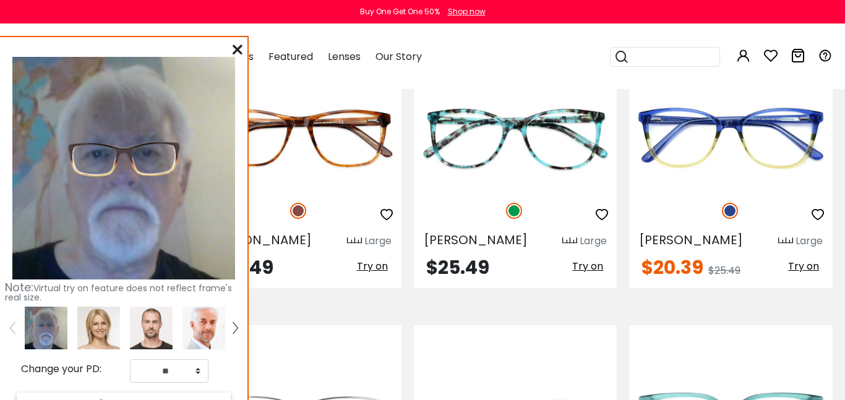
scroll to position [1761, 0]
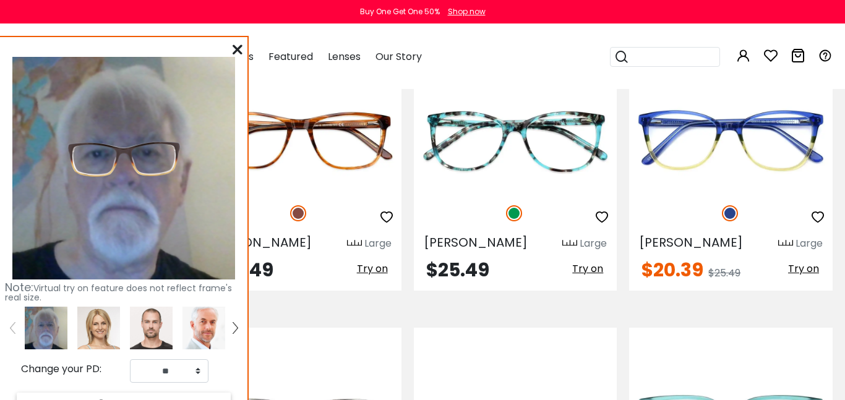
click at [237, 54] on icon at bounding box center [238, 50] width 10 height 10
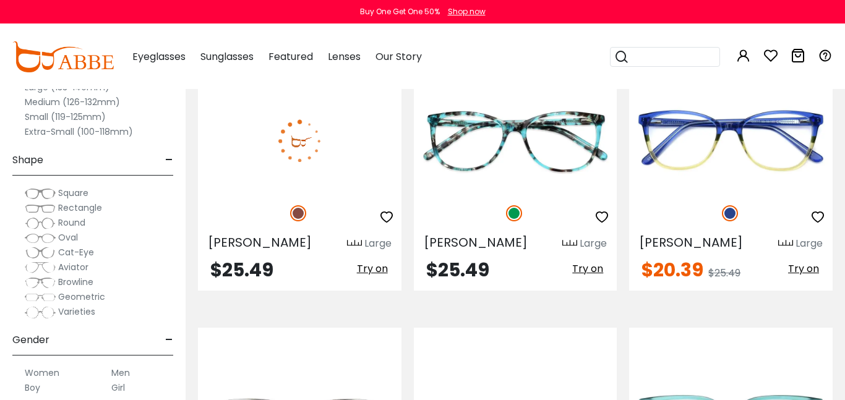
click at [377, 262] on span "Try on" at bounding box center [372, 269] width 31 height 14
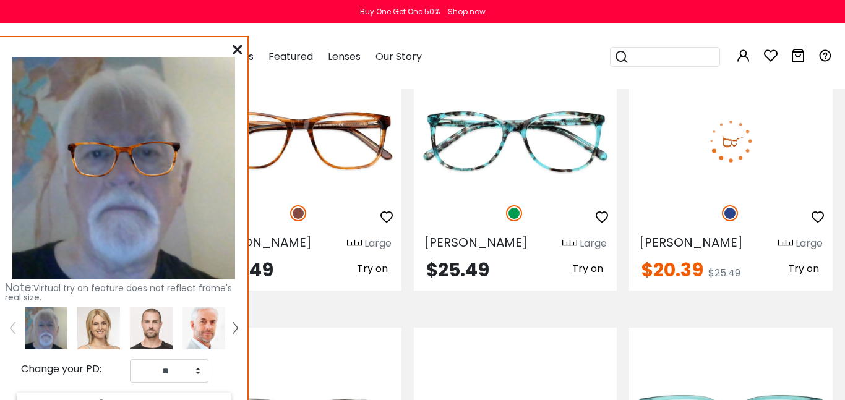
click at [729, 205] on img at bounding box center [730, 213] width 16 height 16
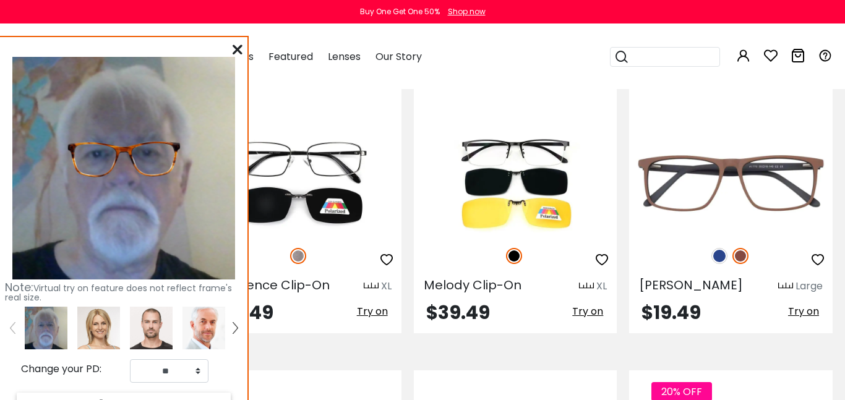
scroll to position [1435, 0]
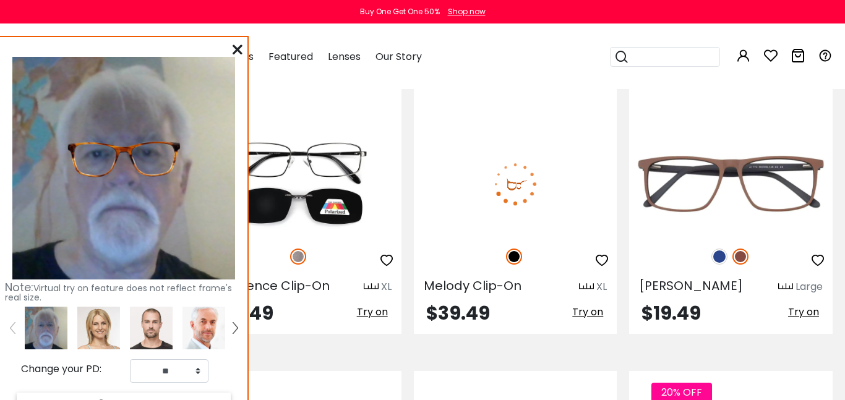
click at [595, 305] on span "Try on" at bounding box center [587, 312] width 31 height 14
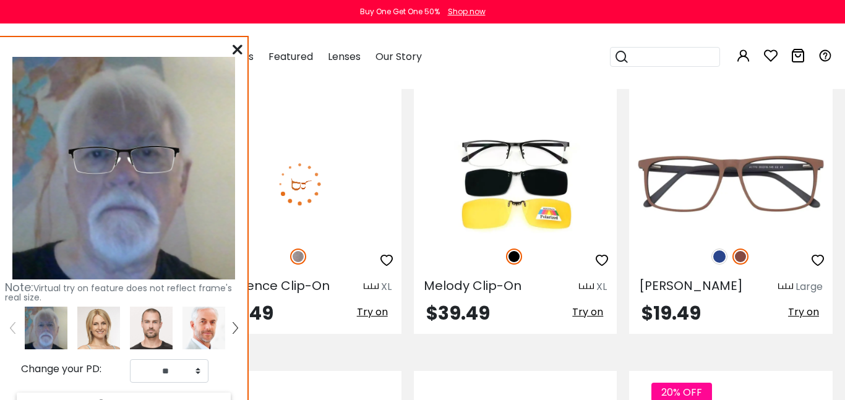
click at [377, 304] on button "Try on" at bounding box center [372, 312] width 38 height 16
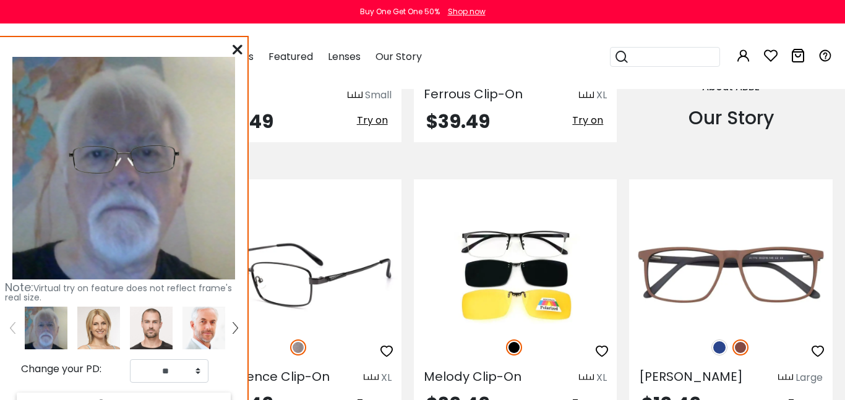
scroll to position [1344, 11]
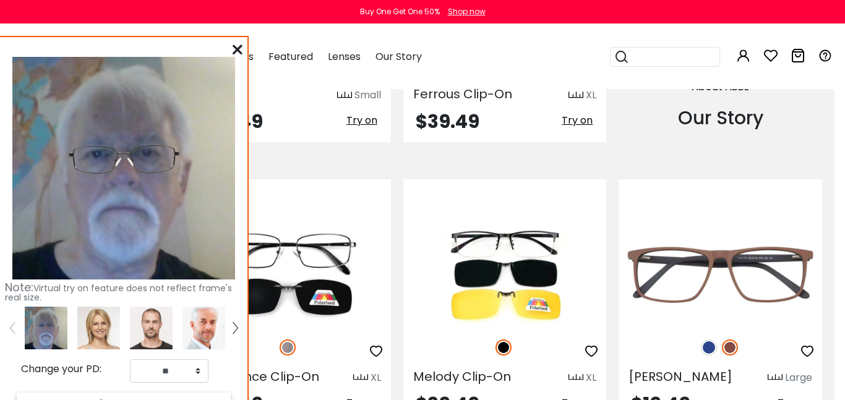
click at [236, 51] on icon at bounding box center [238, 50] width 10 height 10
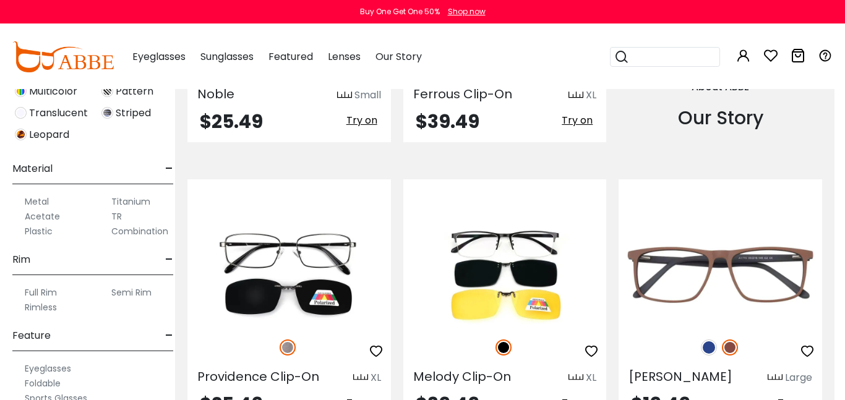
scroll to position [547, 0]
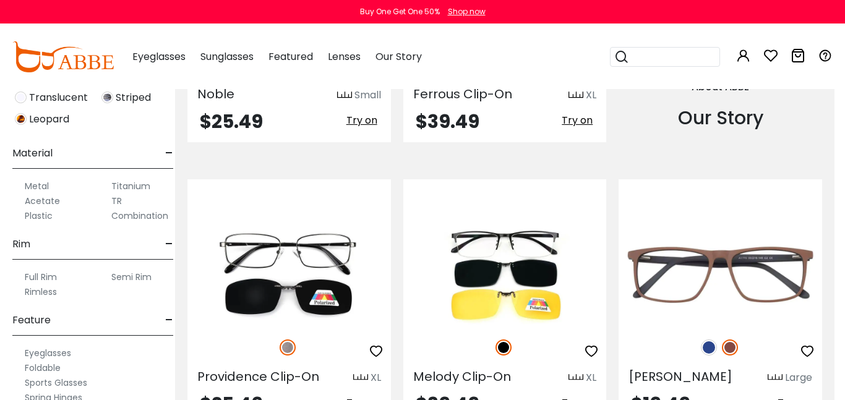
click at [34, 186] on label "Metal" at bounding box center [37, 186] width 24 height 15
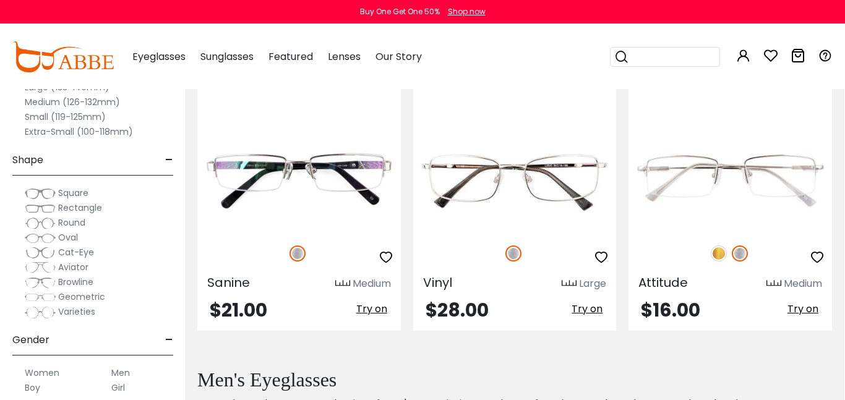
scroll to position [1708, 1]
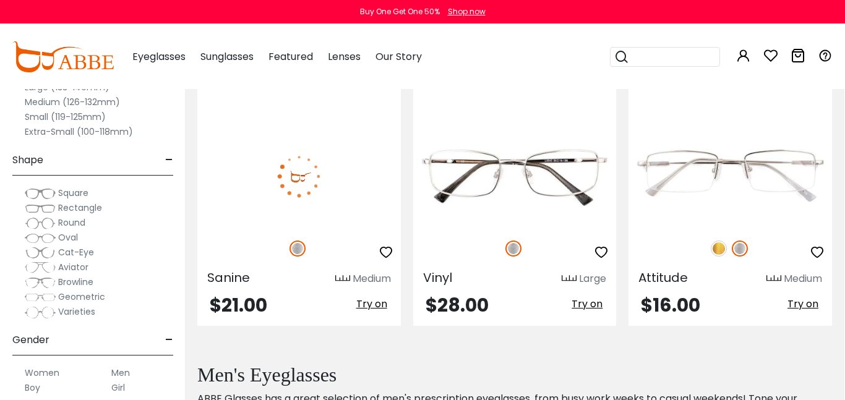
click at [372, 303] on span "Try on" at bounding box center [371, 304] width 31 height 14
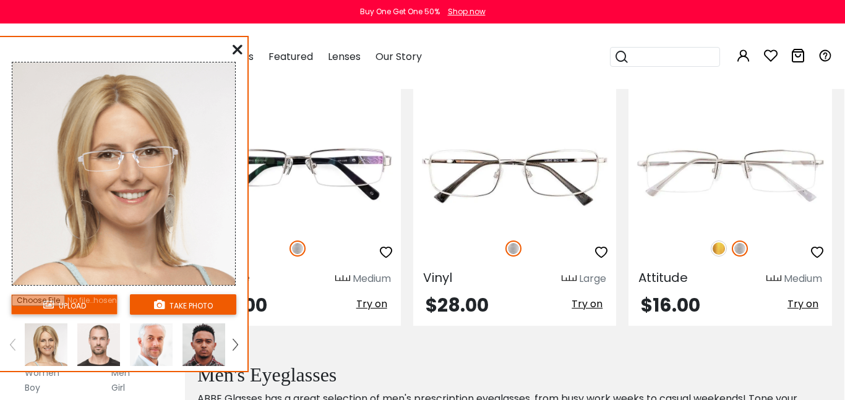
click at [58, 304] on input "file" at bounding box center [64, 304] width 106 height 20
click at [231, 54] on div "upload take photo" at bounding box center [123, 206] width 247 height 329
click at [236, 43] on div at bounding box center [238, 49] width 10 height 15
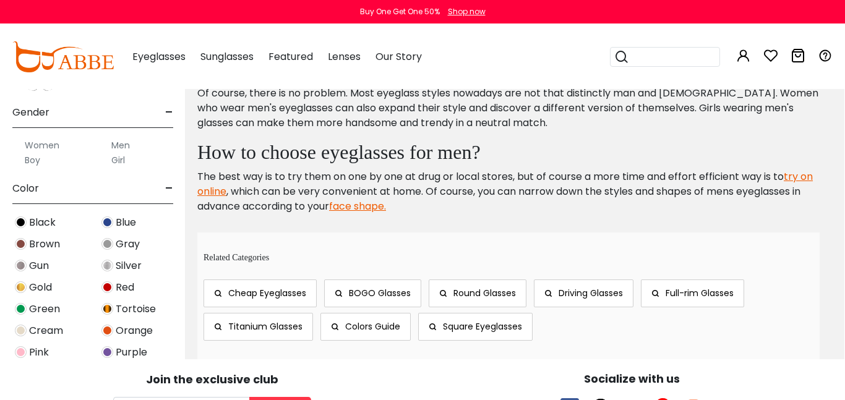
scroll to position [2318, 1]
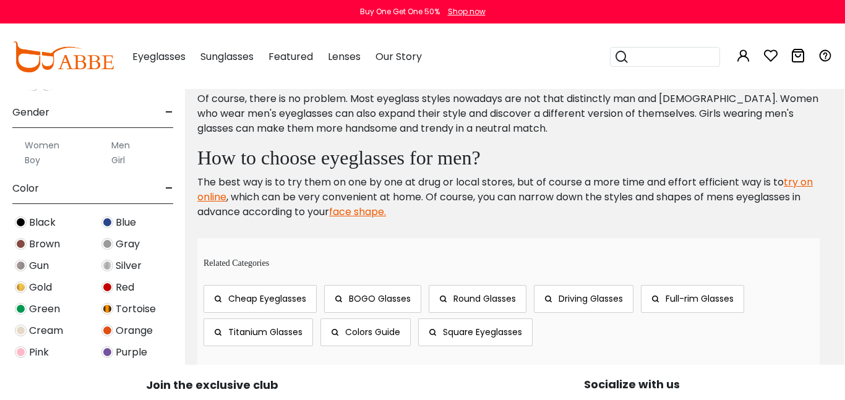
click at [703, 304] on span "Full-rim Glasses" at bounding box center [700, 299] width 68 height 12
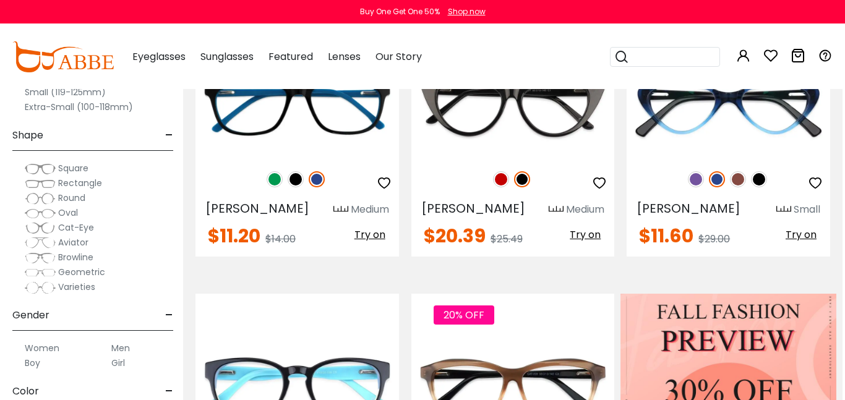
scroll to position [360, 2]
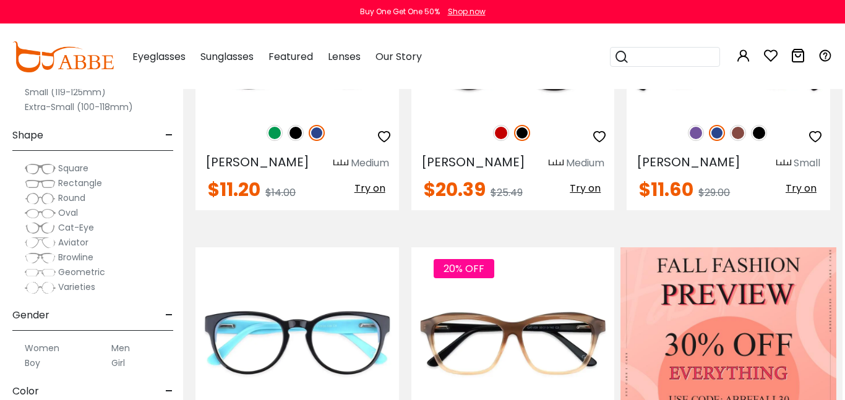
click at [70, 161] on label "Square" at bounding box center [57, 168] width 64 height 15
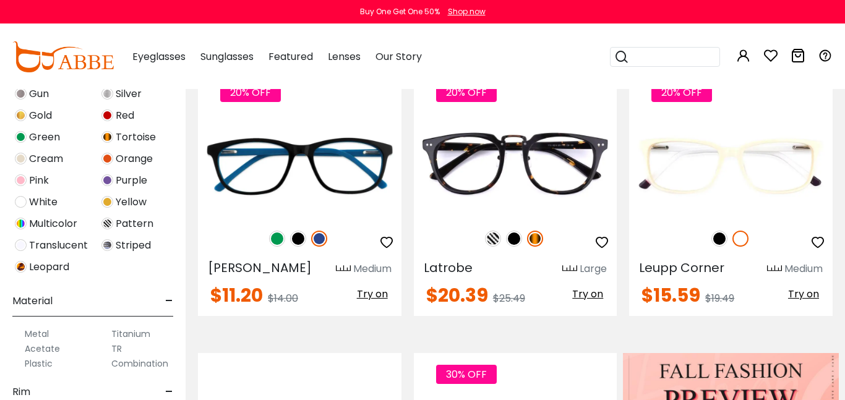
scroll to position [401, 0]
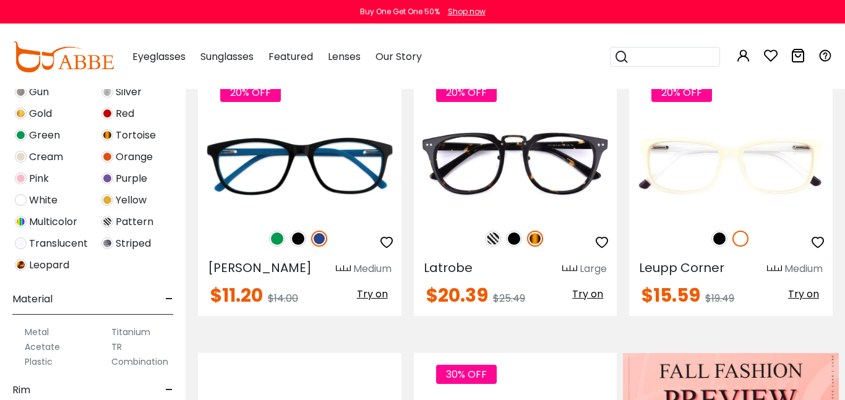
click at [42, 332] on label "Metal" at bounding box center [37, 332] width 24 height 15
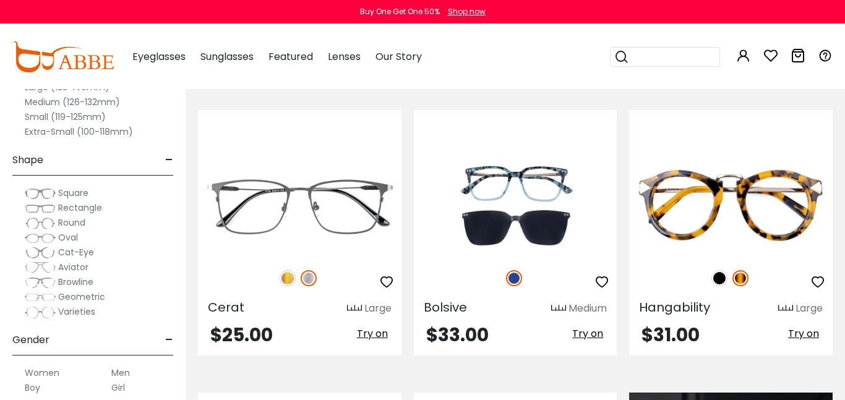
scroll to position [788, 0]
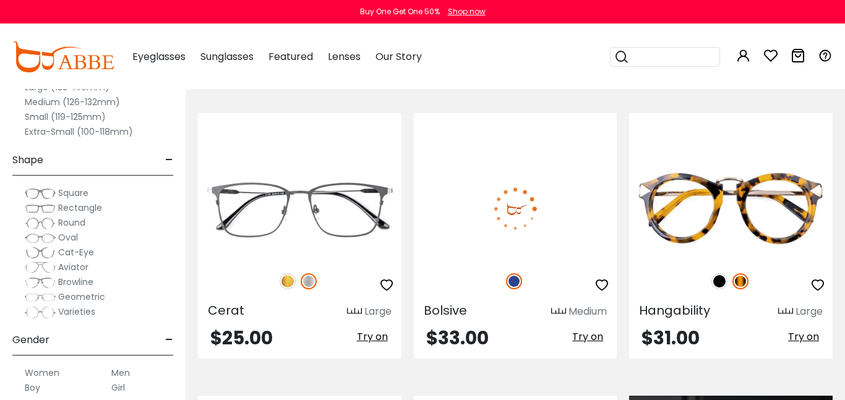
click at [595, 340] on span "Try on" at bounding box center [587, 337] width 31 height 14
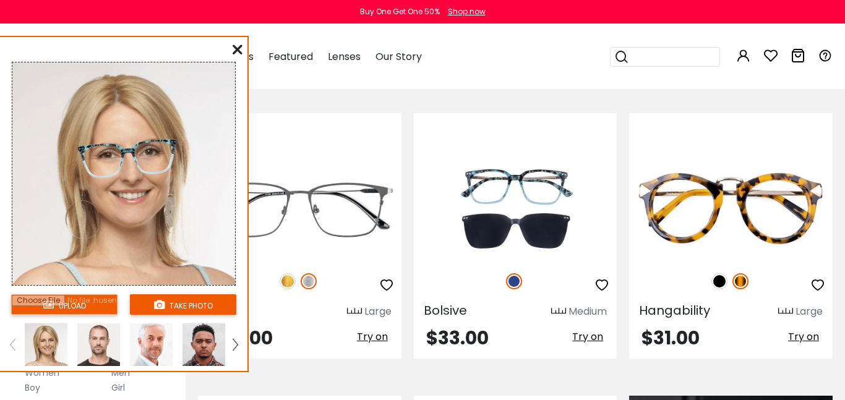
click at [239, 348] on link at bounding box center [235, 345] width 15 height 43
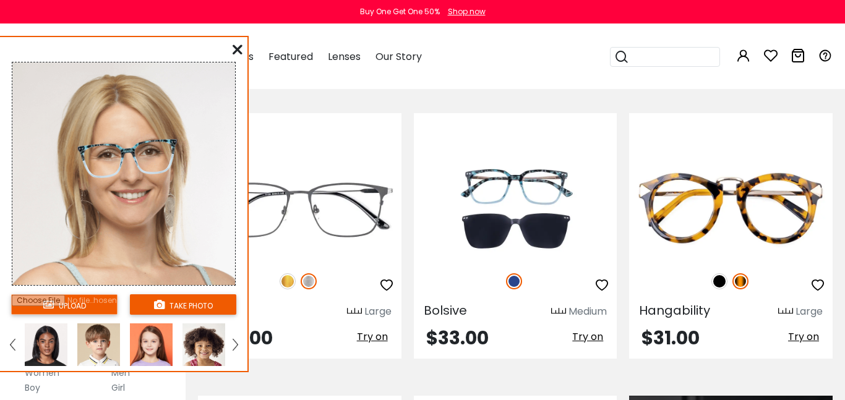
click at [237, 349] on img at bounding box center [235, 344] width 5 height 11
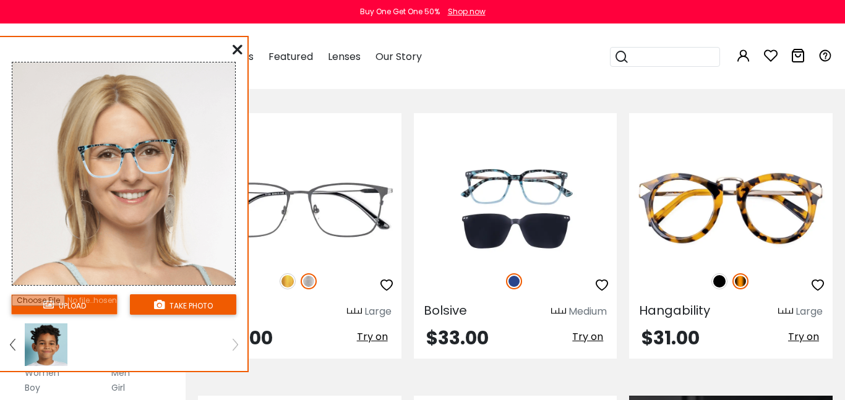
click at [12, 345] on img at bounding box center [12, 344] width 5 height 11
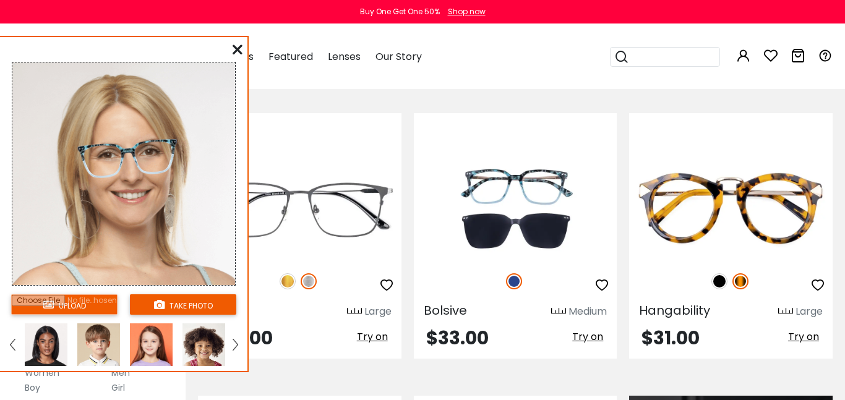
click at [19, 340] on link at bounding box center [12, 345] width 15 height 43
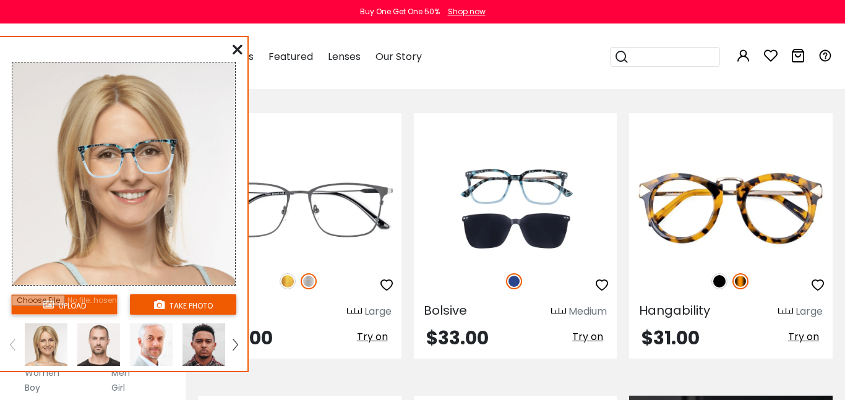
click at [97, 346] on img at bounding box center [98, 345] width 43 height 43
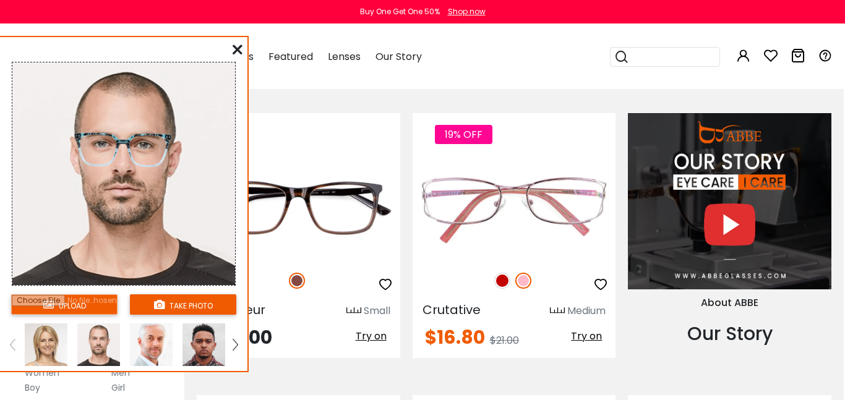
scroll to position [1073, 1]
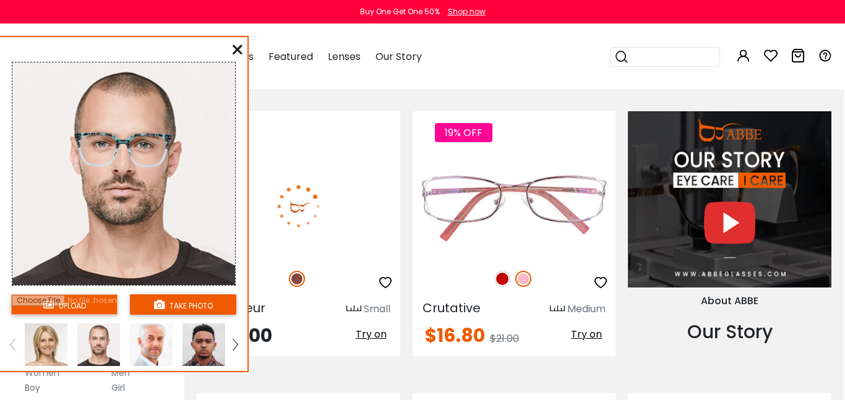
click at [376, 341] on span "Try on" at bounding box center [371, 334] width 31 height 14
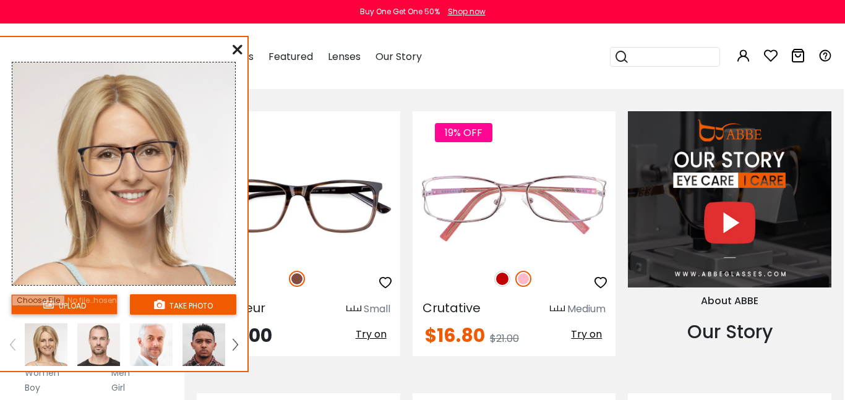
click at [92, 356] on img at bounding box center [98, 345] width 43 height 43
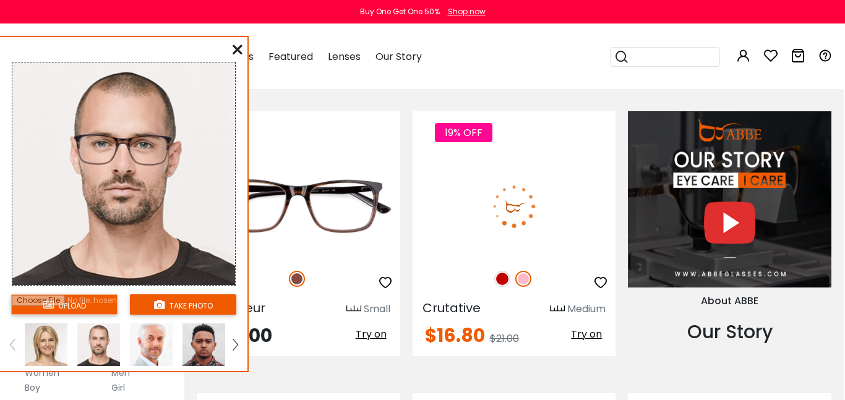
click at [587, 338] on span "Try on" at bounding box center [586, 334] width 31 height 14
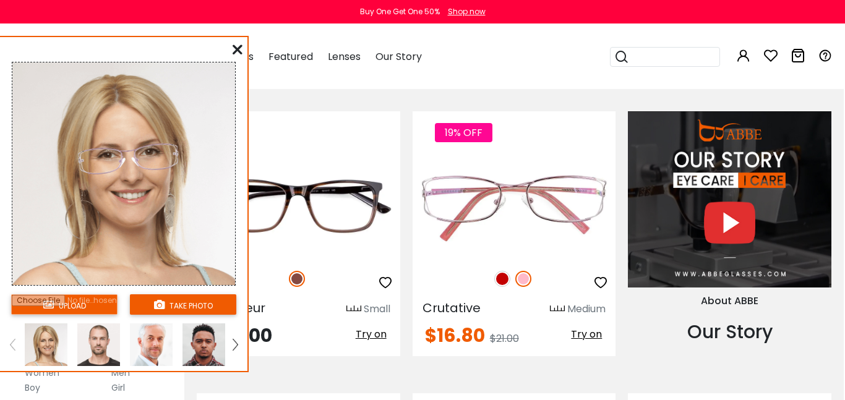
click at [96, 354] on img at bounding box center [98, 345] width 43 height 43
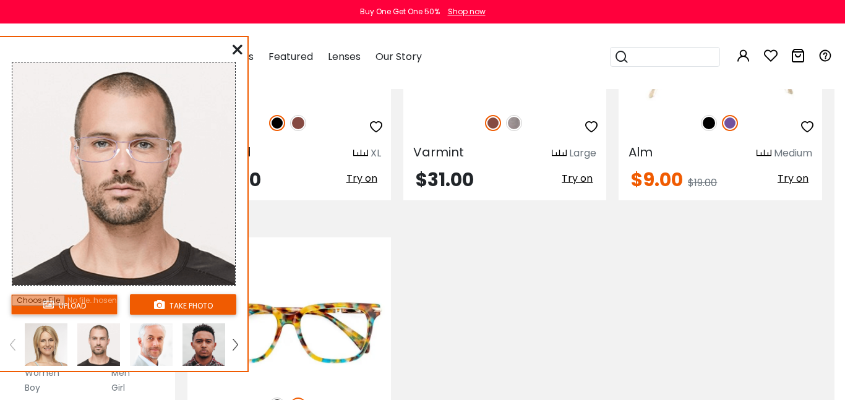
scroll to position [1508, 11]
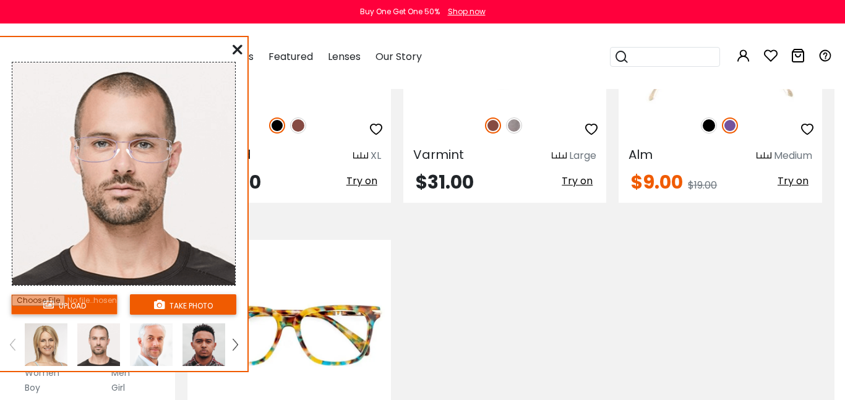
click at [577, 180] on span "Try on" at bounding box center [577, 181] width 31 height 14
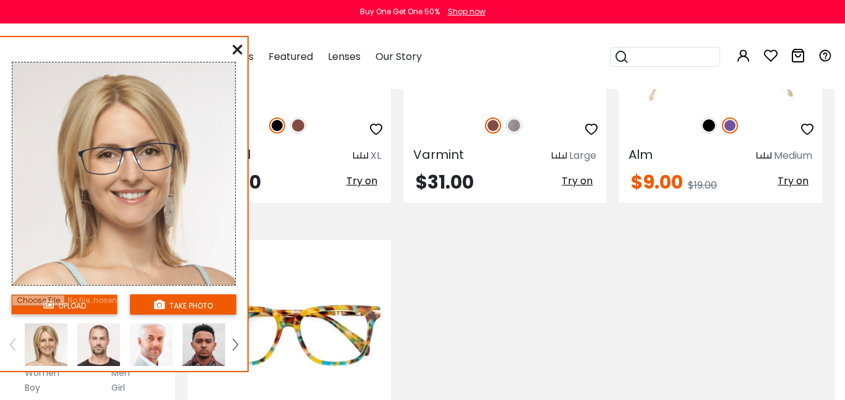
click at [102, 353] on img at bounding box center [98, 345] width 43 height 43
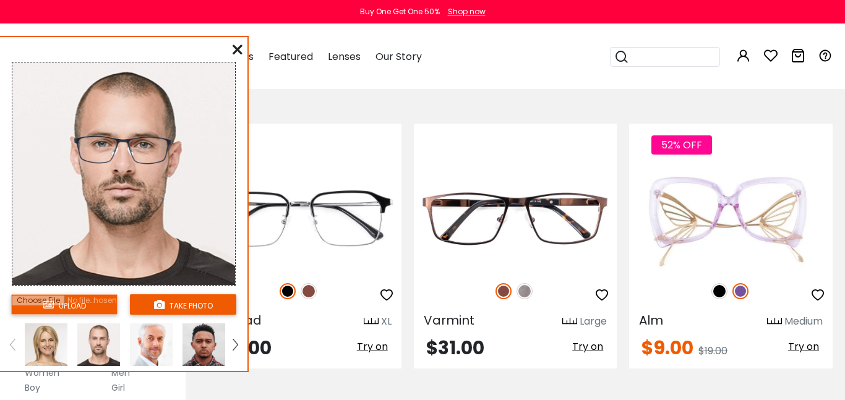
scroll to position [1341, 0]
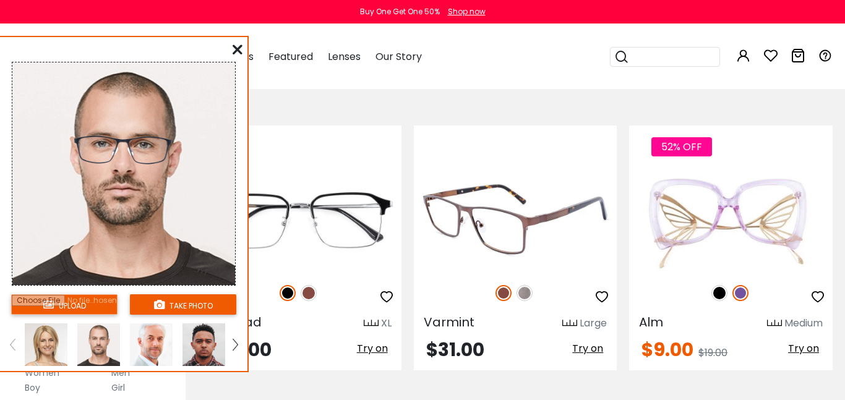
click at [528, 294] on img at bounding box center [525, 293] width 16 height 16
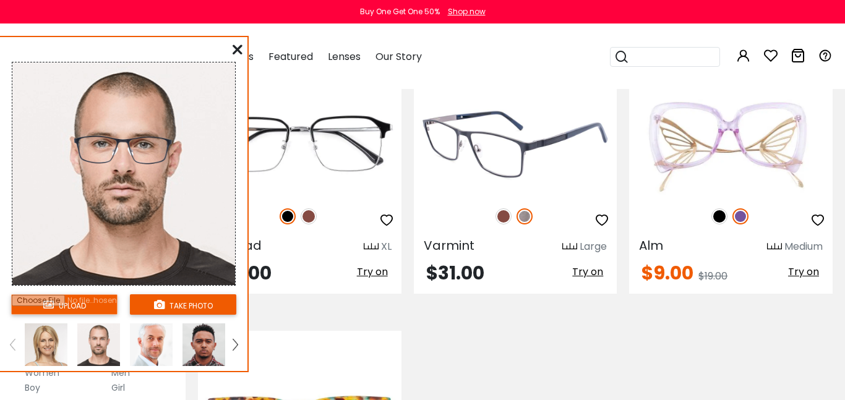
scroll to position [1421, 0]
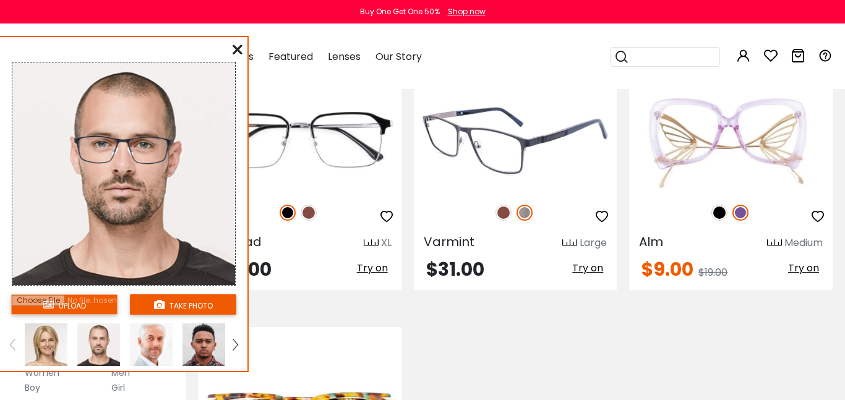
click at [590, 272] on span "Try on" at bounding box center [587, 268] width 31 height 14
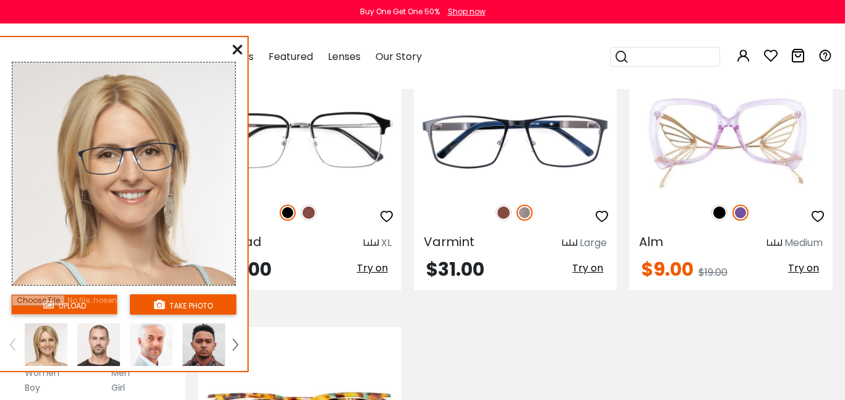
click at [109, 358] on img at bounding box center [98, 345] width 43 height 43
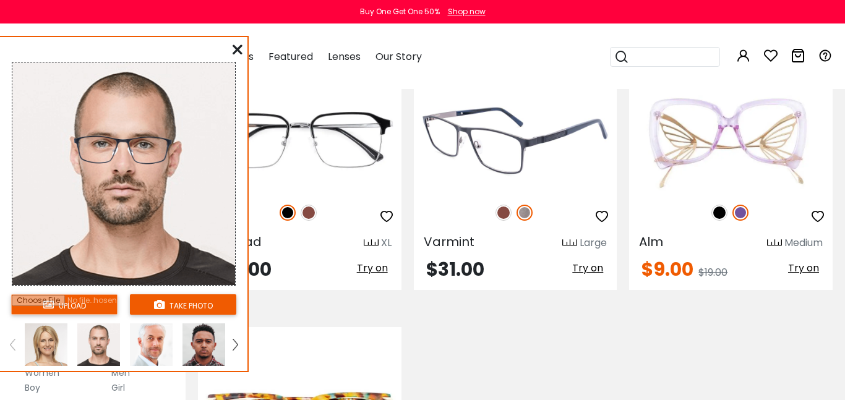
click at [502, 212] on img at bounding box center [504, 213] width 16 height 16
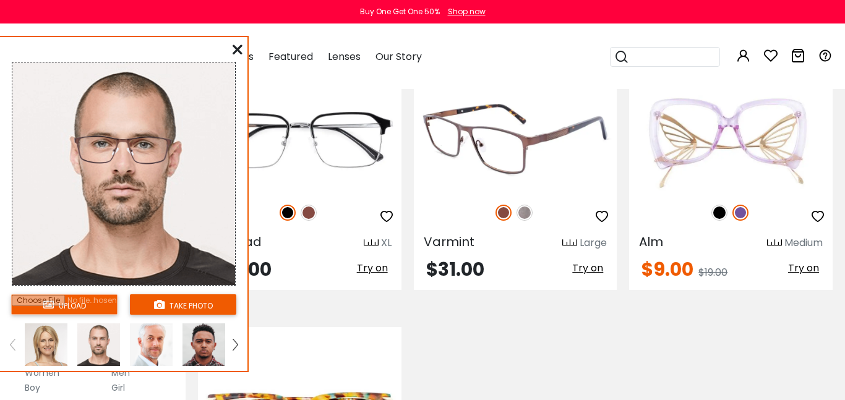
click at [590, 273] on span "Try on" at bounding box center [587, 268] width 31 height 14
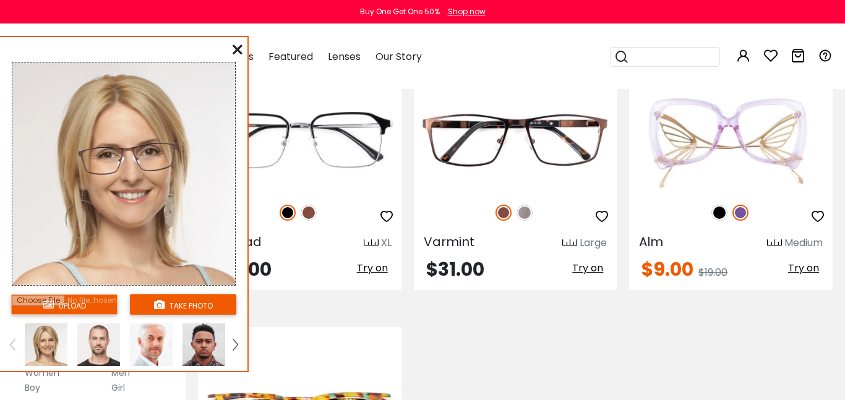
click at [101, 356] on img at bounding box center [98, 345] width 43 height 43
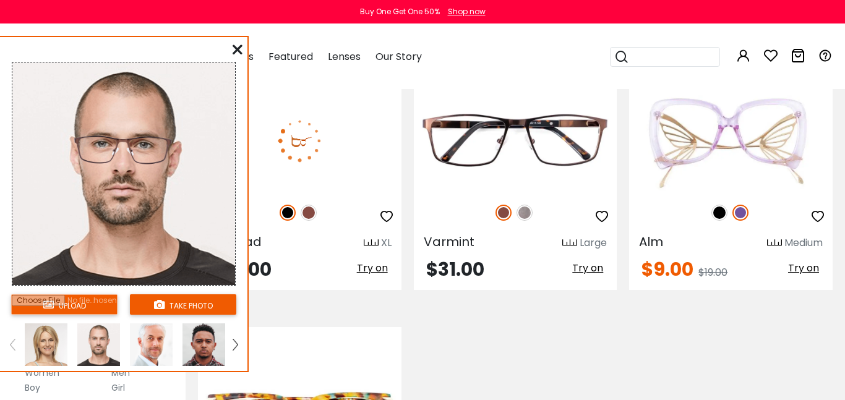
click at [377, 267] on span "Try on" at bounding box center [372, 268] width 31 height 14
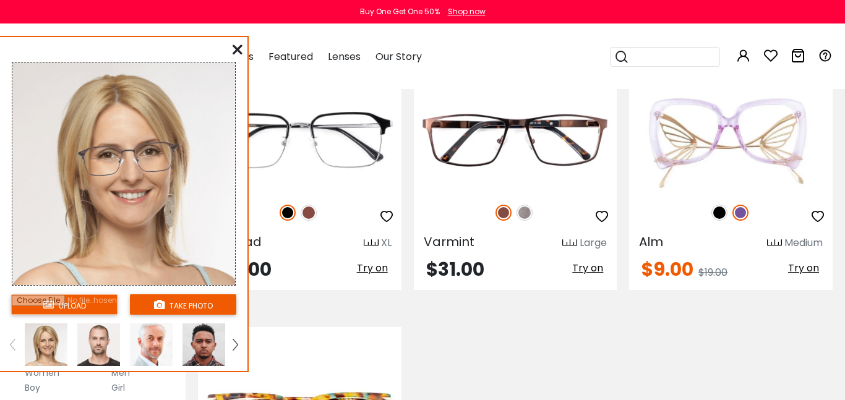
click at [99, 359] on img at bounding box center [98, 345] width 43 height 43
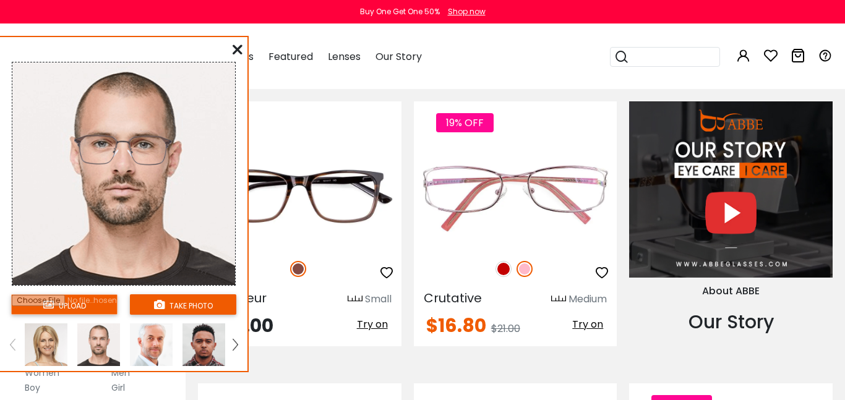
scroll to position [1084, 0]
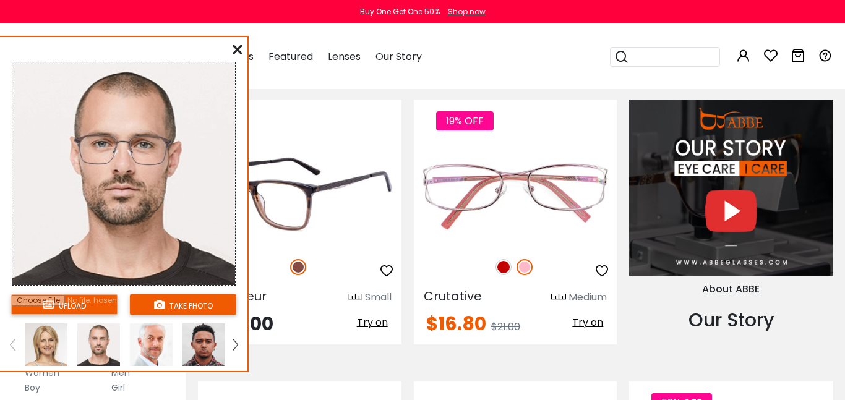
click at [377, 330] on button "Try on" at bounding box center [372, 323] width 38 height 16
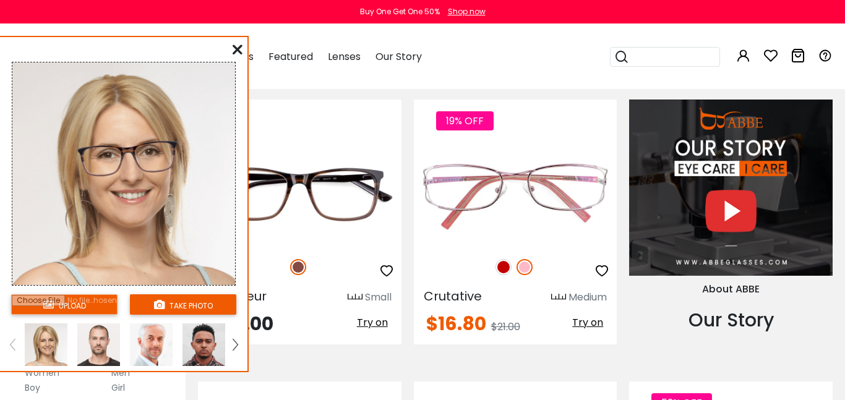
click at [99, 354] on img at bounding box center [98, 345] width 43 height 43
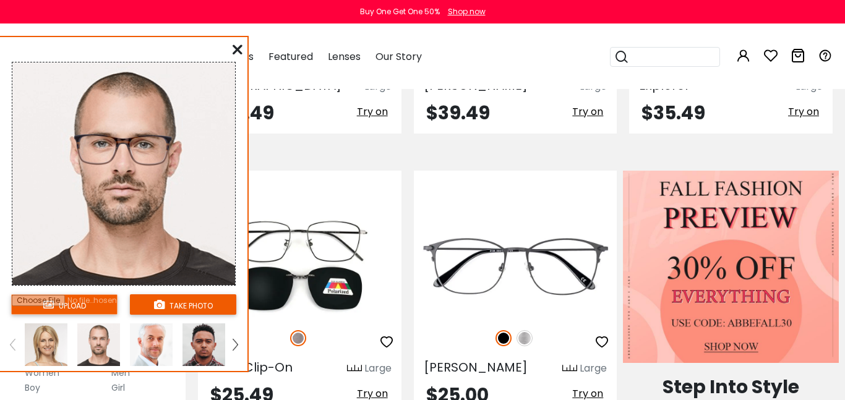
scroll to position [438, 0]
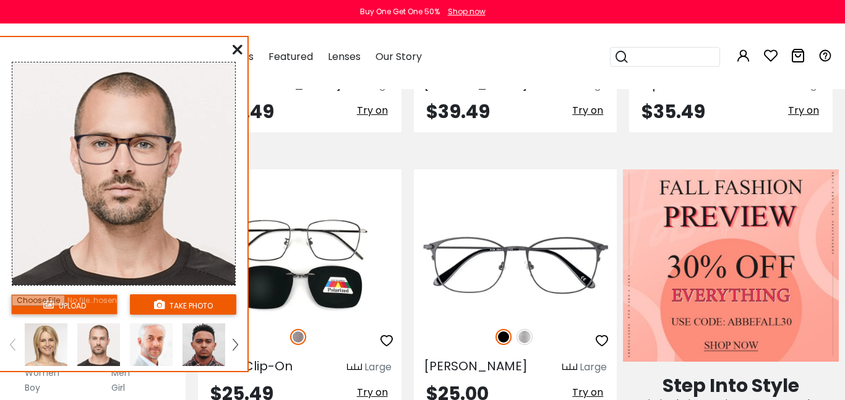
click at [236, 54] on icon at bounding box center [238, 50] width 10 height 10
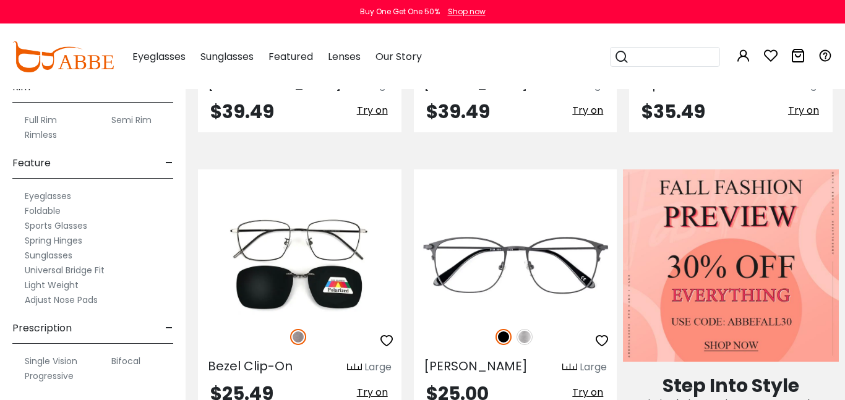
scroll to position [706, 0]
click at [54, 377] on label "Progressive" at bounding box center [49, 374] width 49 height 15
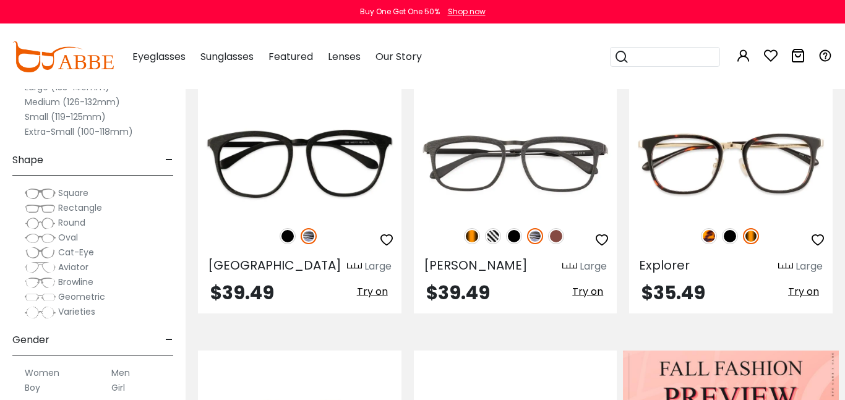
click at [82, 315] on span "Varieties" at bounding box center [76, 312] width 37 height 12
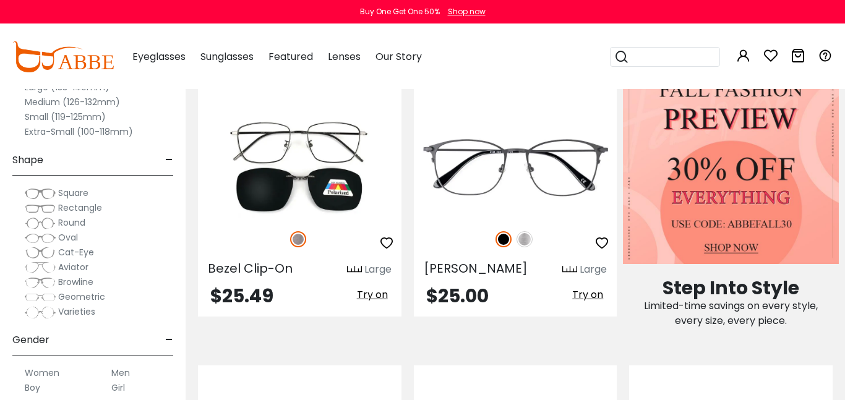
scroll to position [557, 0]
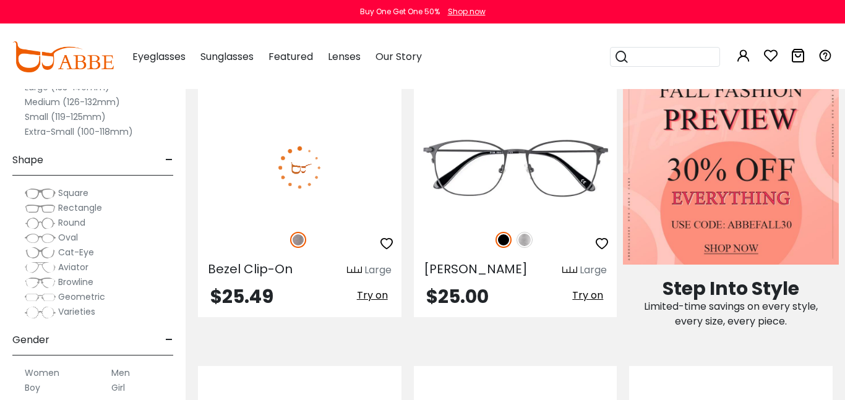
click at [377, 294] on span "Try on" at bounding box center [372, 295] width 31 height 14
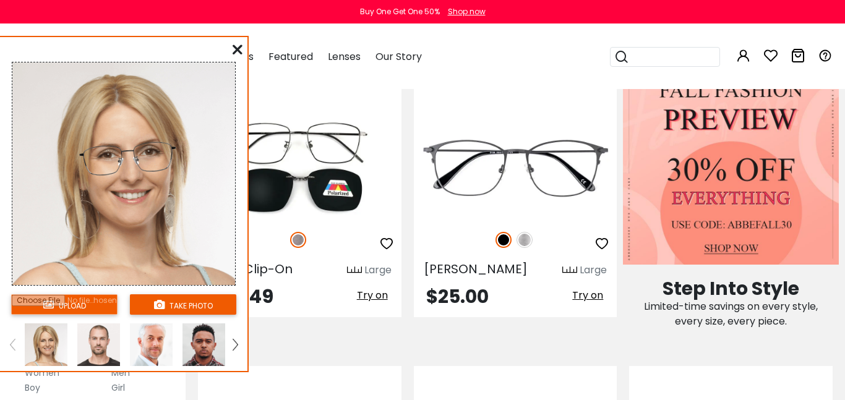
click at [98, 353] on img at bounding box center [98, 345] width 43 height 43
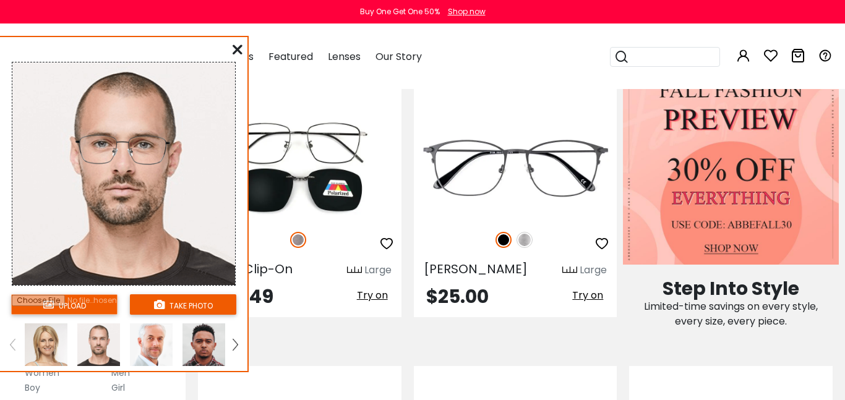
click at [241, 49] on icon at bounding box center [238, 50] width 10 height 10
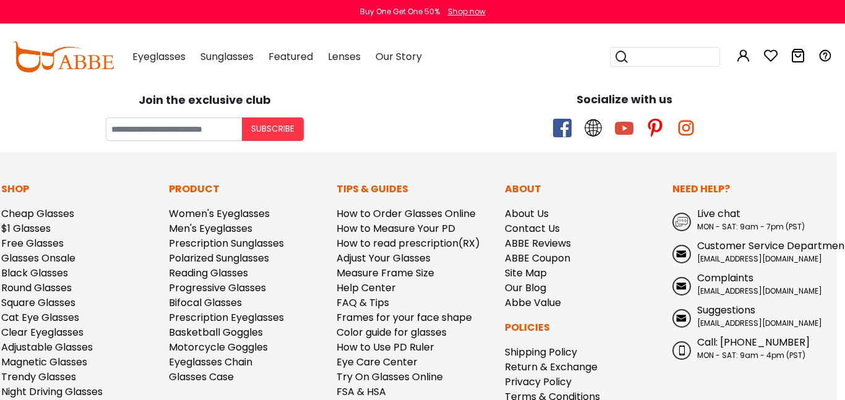
scroll to position [1689, 8]
click at [232, 231] on link "Men's Eyeglasses" at bounding box center [211, 229] width 84 height 14
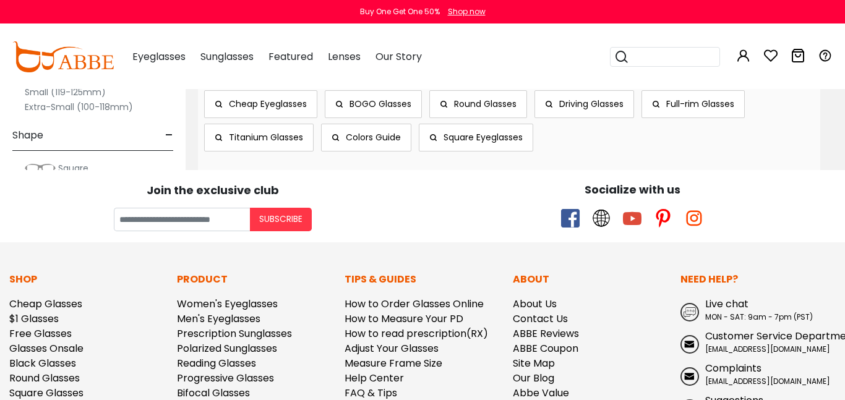
scroll to position [6597, 0]
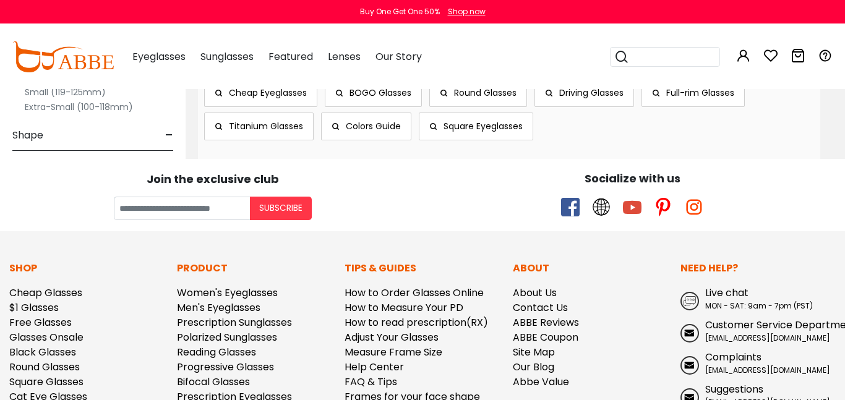
click at [277, 390] on link "Prescription Eyeglasses" at bounding box center [234, 397] width 115 height 14
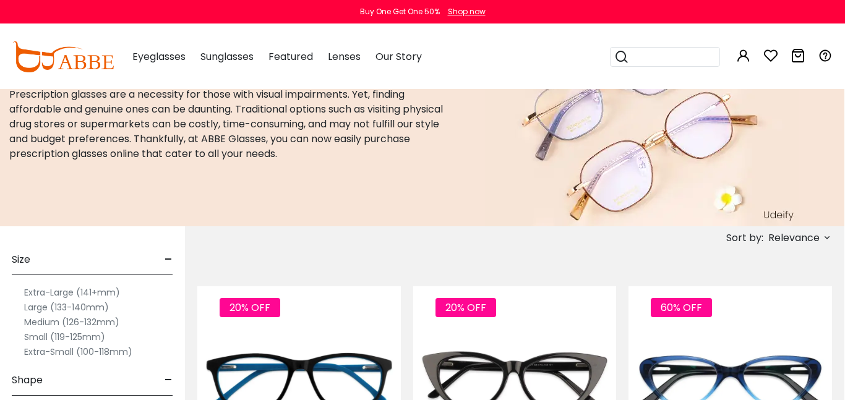
scroll to position [79, 1]
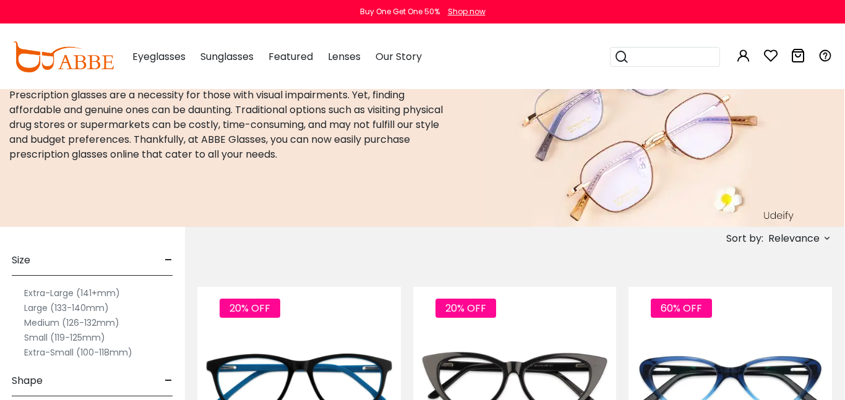
click at [111, 324] on label "Medium (126-132mm)" at bounding box center [71, 322] width 95 height 15
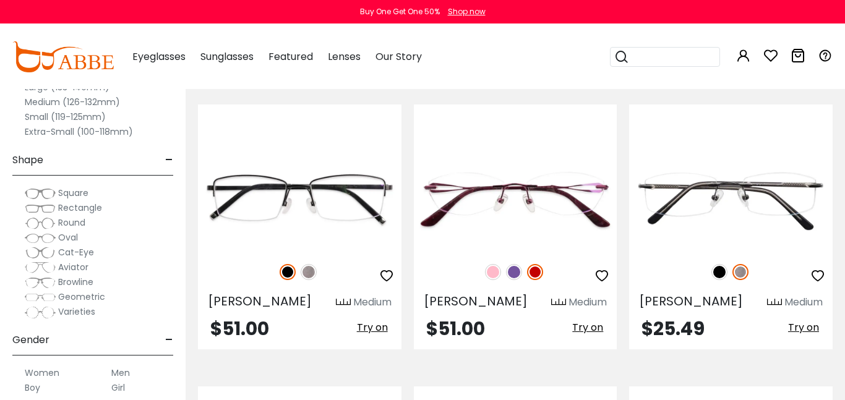
scroll to position [1982, 0]
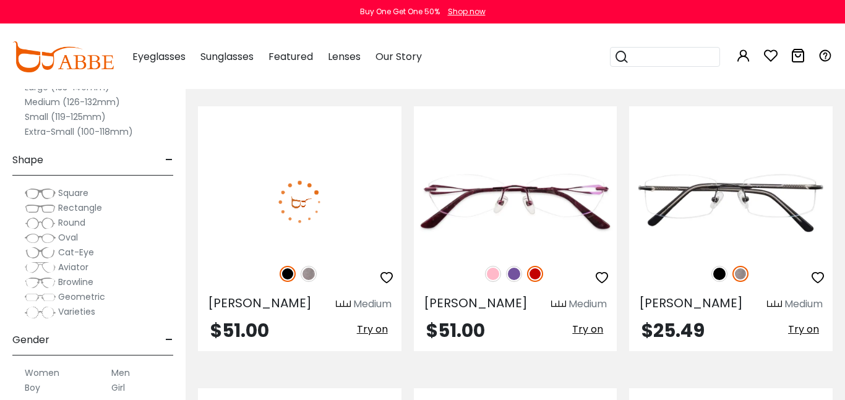
click at [376, 322] on span "Try on" at bounding box center [372, 329] width 31 height 14
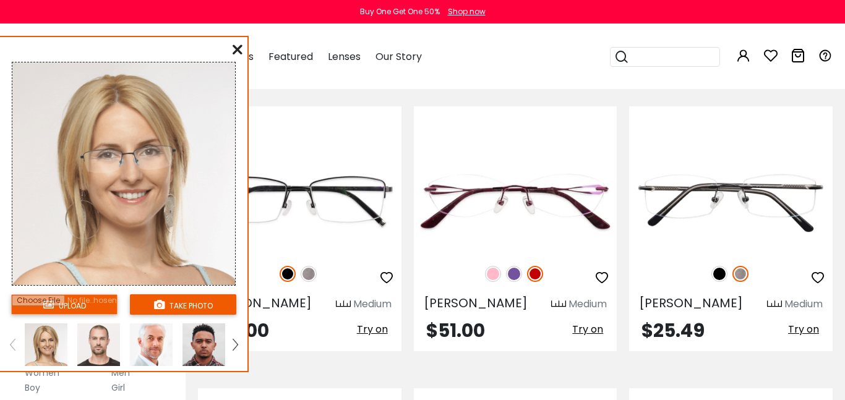
click at [106, 354] on img at bounding box center [98, 345] width 43 height 43
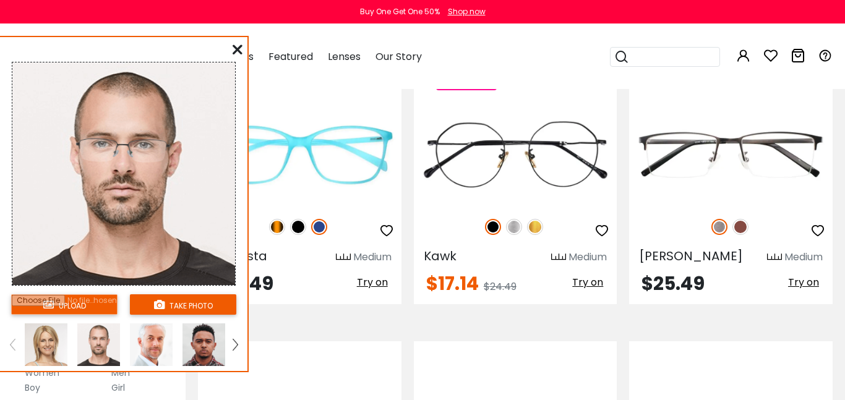
scroll to position [2903, 0]
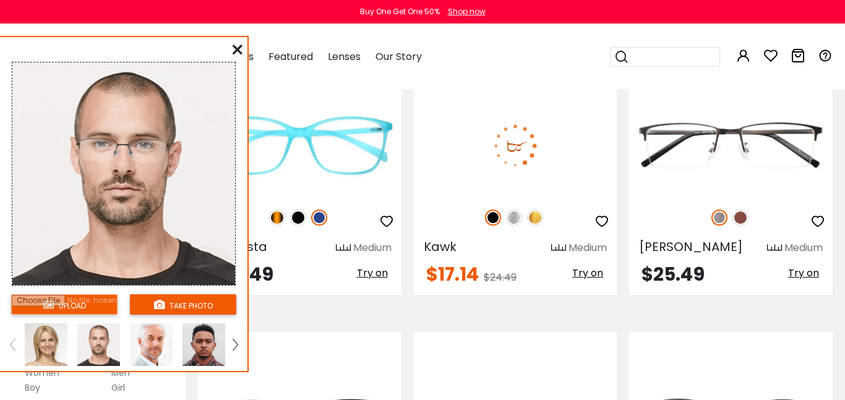
click at [592, 266] on span "Try on" at bounding box center [587, 273] width 31 height 14
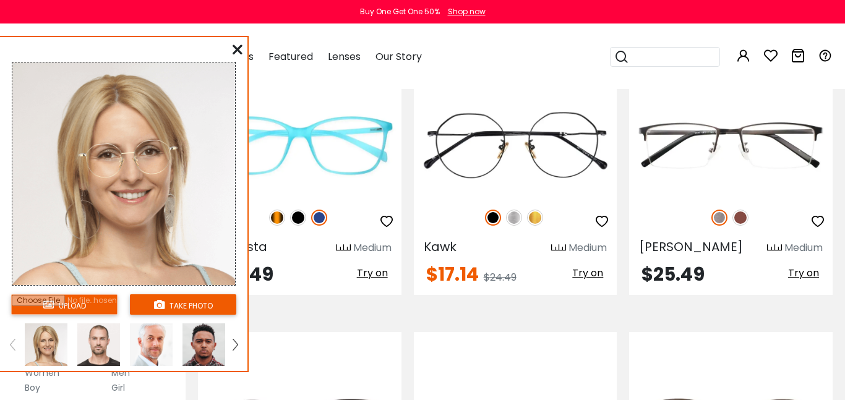
click at [103, 358] on img at bounding box center [98, 345] width 43 height 43
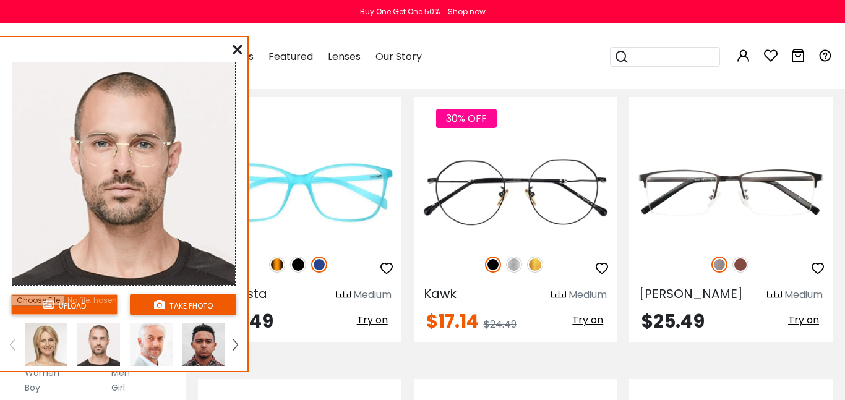
scroll to position [2854, 0]
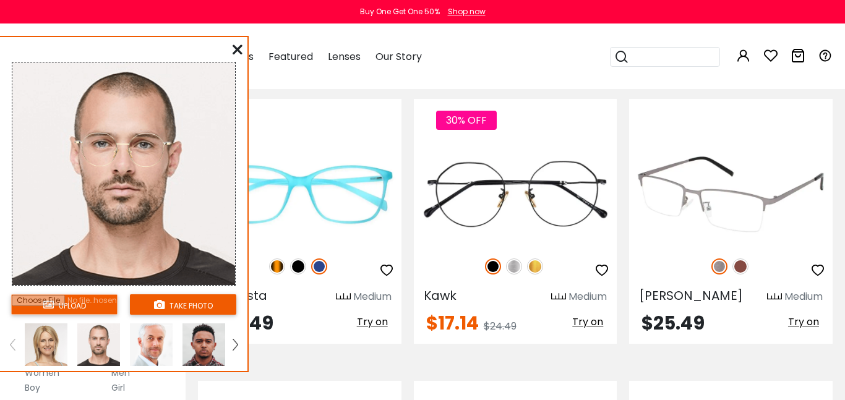
click at [808, 315] on span "Try on" at bounding box center [803, 322] width 31 height 14
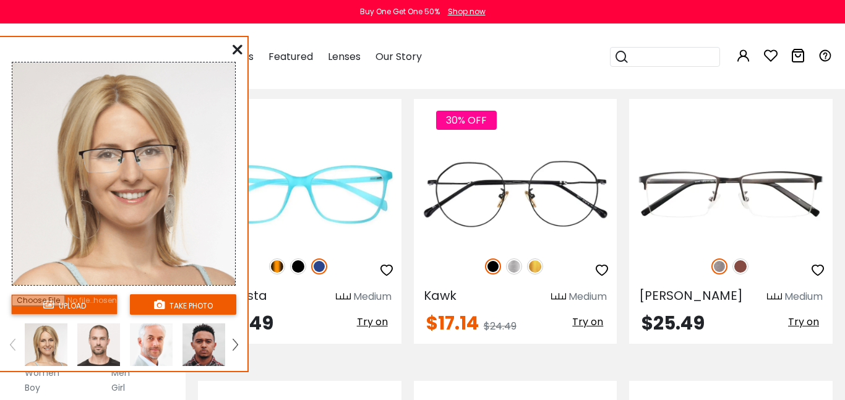
click at [93, 354] on img at bounding box center [98, 345] width 43 height 43
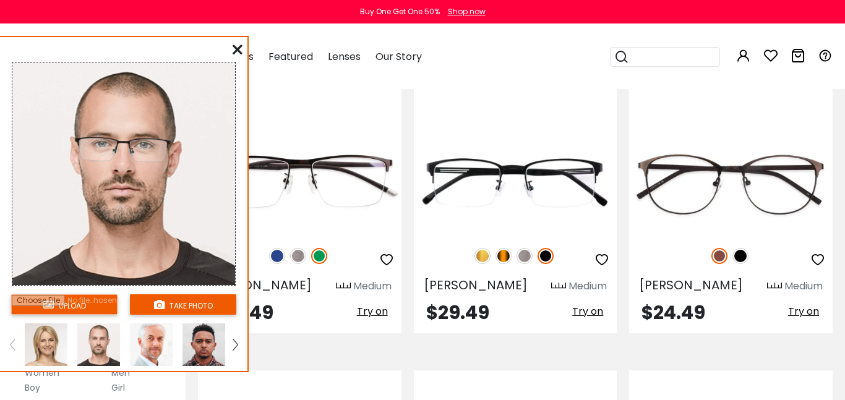
scroll to position [3152, 0]
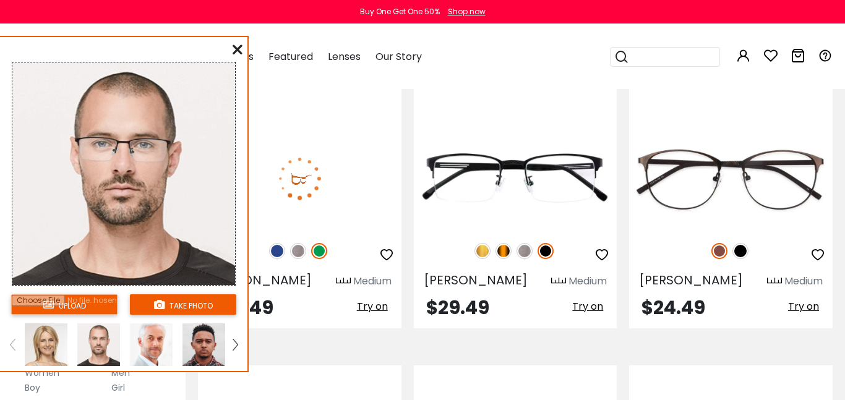
click at [373, 299] on span "Try on" at bounding box center [372, 306] width 31 height 14
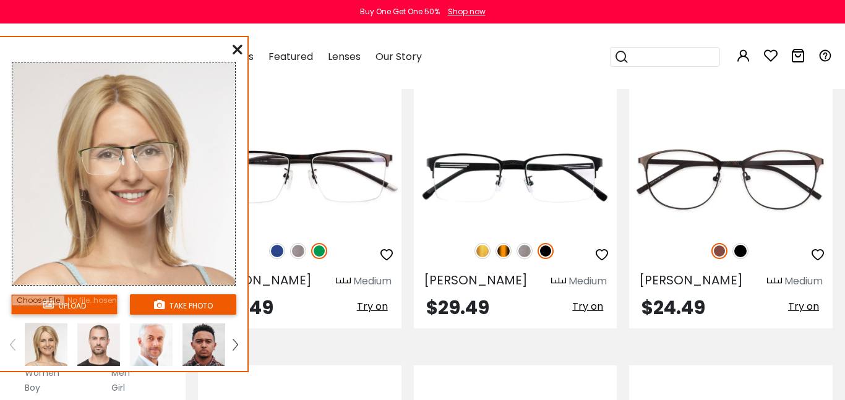
click at [100, 364] on img at bounding box center [98, 345] width 43 height 43
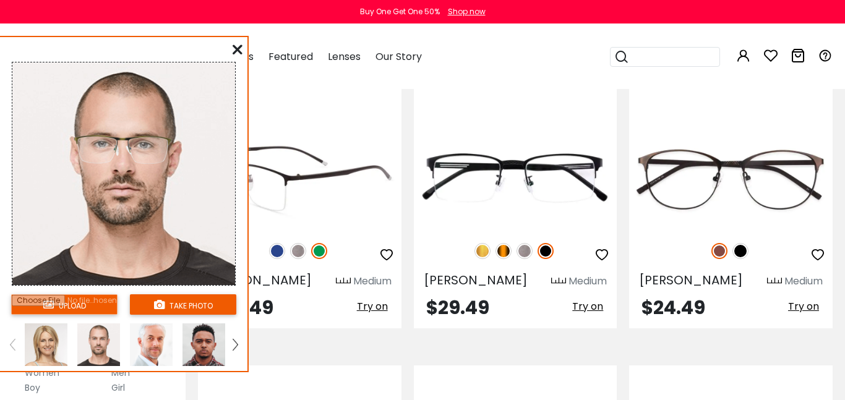
click at [298, 230] on div "Wyatt Medium $29.49 Try on" at bounding box center [300, 205] width 204 height 245
click at [299, 243] on img at bounding box center [298, 251] width 16 height 16
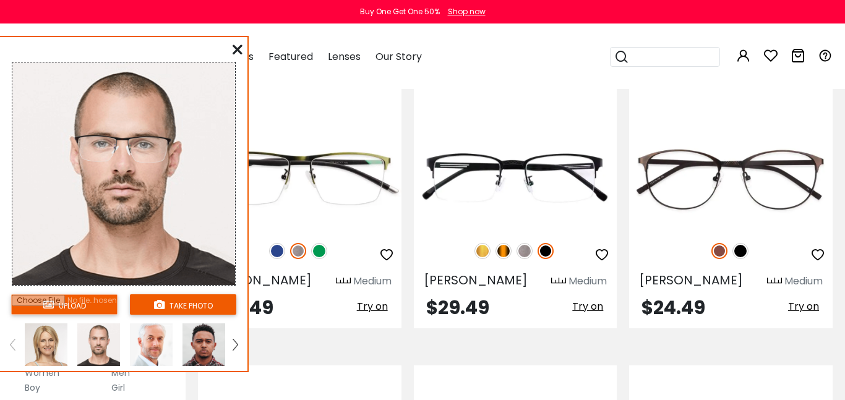
click at [106, 363] on img at bounding box center [98, 345] width 43 height 43
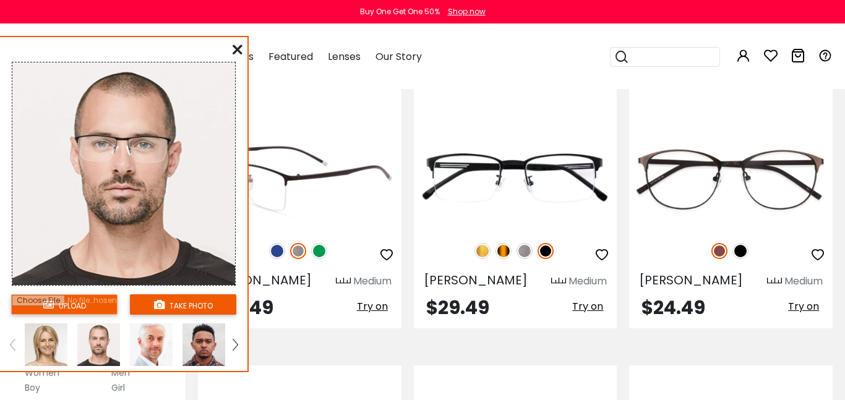
click at [379, 299] on span "Try on" at bounding box center [372, 306] width 31 height 14
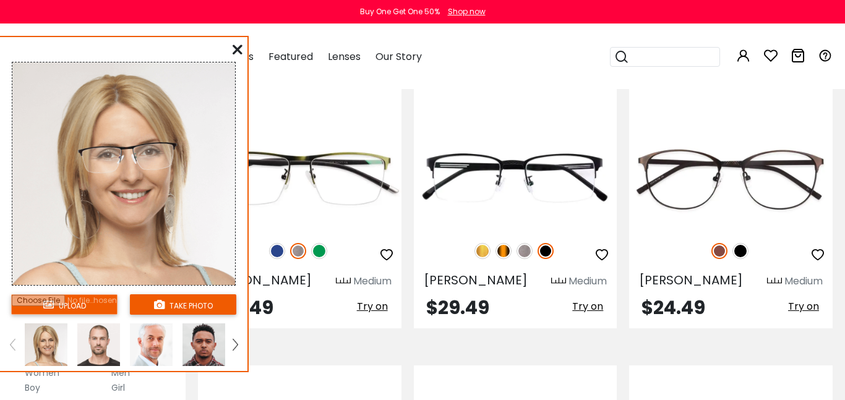
click at [96, 365] on img at bounding box center [98, 345] width 43 height 43
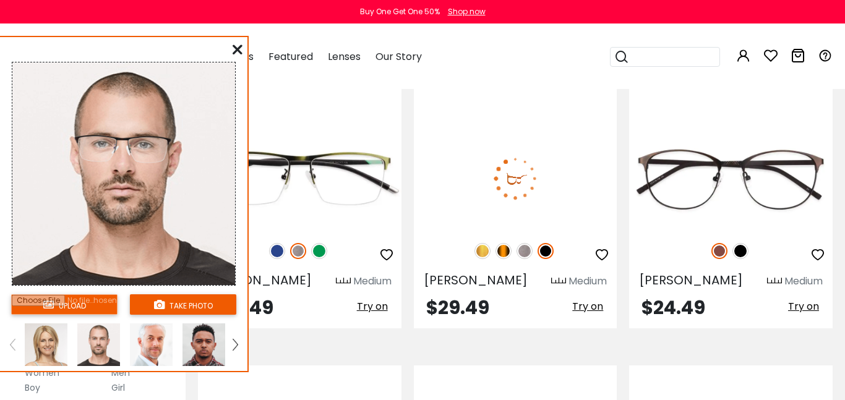
click at [520, 238] on div at bounding box center [516, 251] width 204 height 26
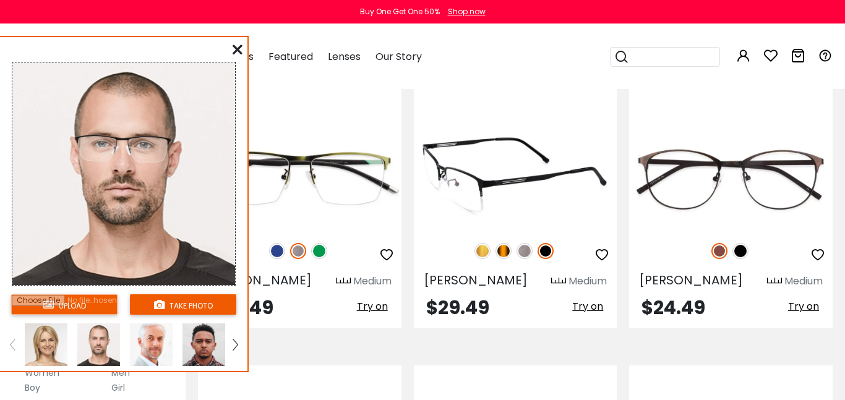
click at [592, 299] on span "Try on" at bounding box center [587, 306] width 31 height 14
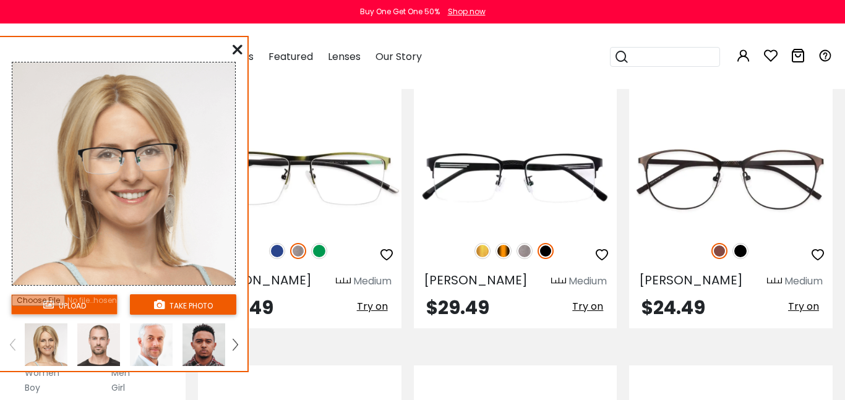
click at [99, 351] on img at bounding box center [98, 345] width 43 height 43
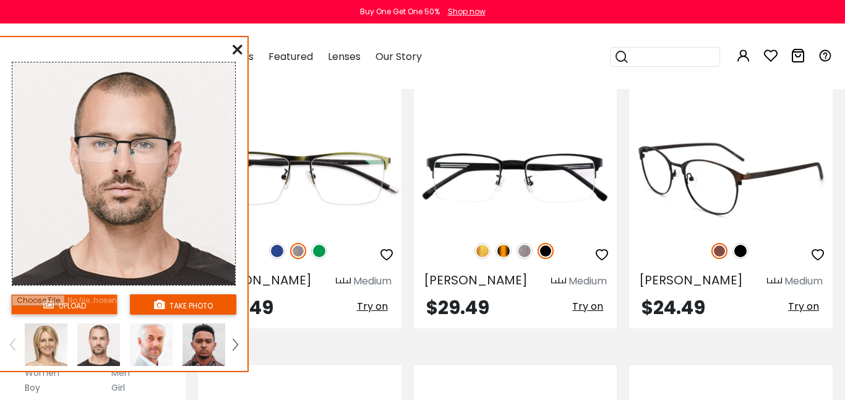
click at [806, 299] on span "Try on" at bounding box center [803, 306] width 31 height 14
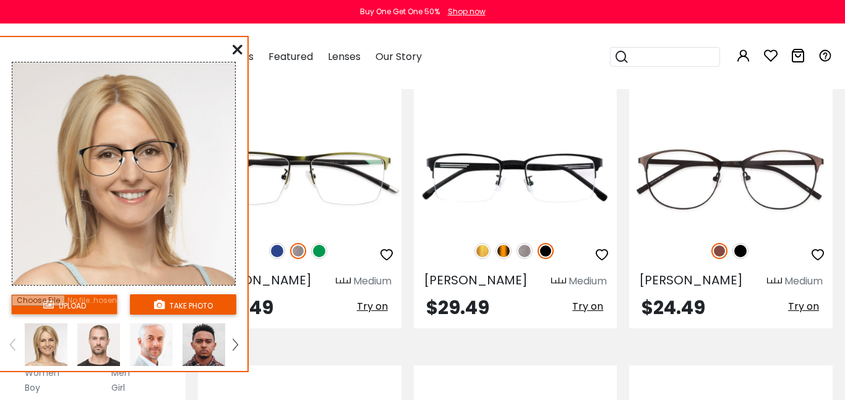
click at [108, 358] on img at bounding box center [98, 345] width 43 height 43
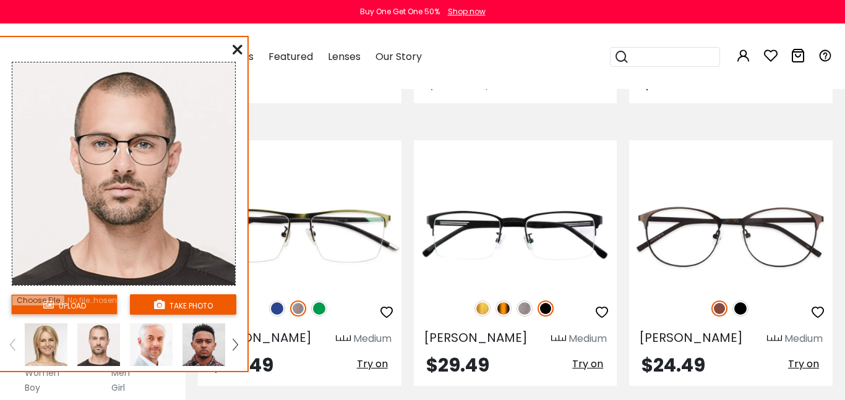
scroll to position [3075, 0]
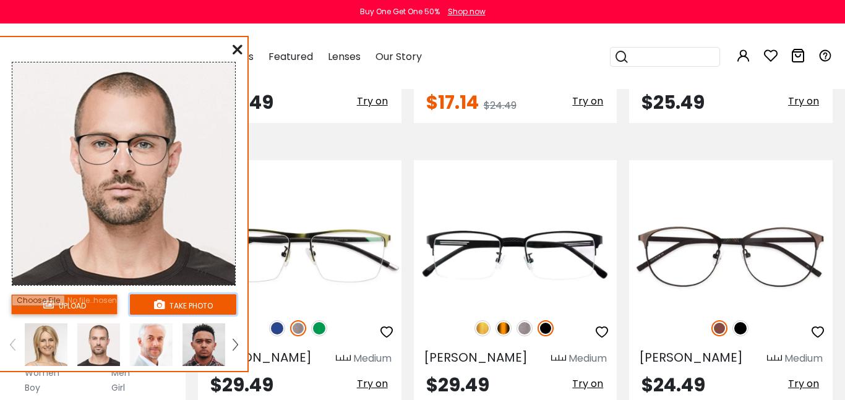
click at [199, 307] on button "take photo" at bounding box center [183, 304] width 106 height 20
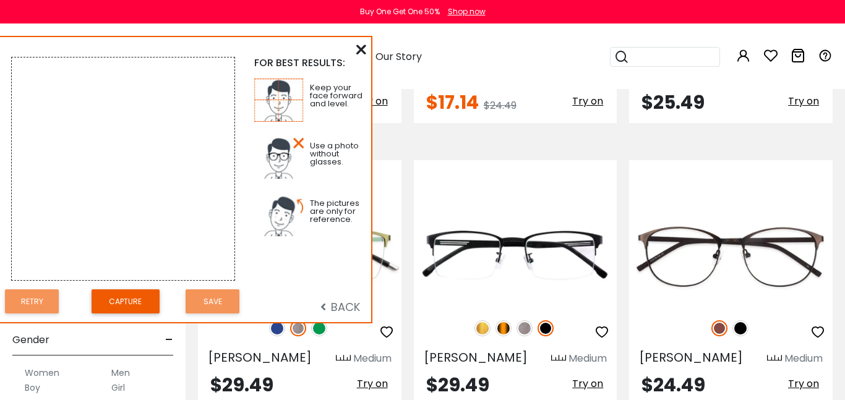
click at [368, 53] on div "FOR BEST RESULTS: Keep your face forward and level. Use a photo without glasses…" at bounding box center [185, 179] width 371 height 285
click at [367, 51] on div "FOR BEST RESULTS: Keep your face forward and level. Use a photo without glasses…" at bounding box center [185, 179] width 371 height 285
click at [135, 305] on button "Capture" at bounding box center [126, 302] width 68 height 24
click at [361, 56] on div at bounding box center [361, 49] width 10 height 15
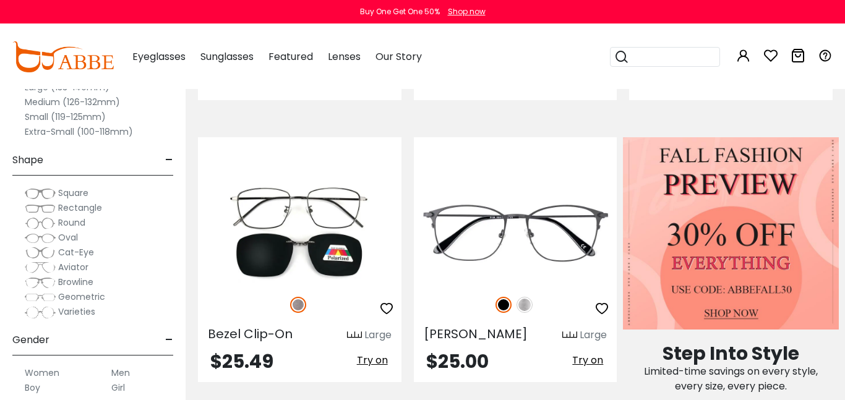
scroll to position [470, 0]
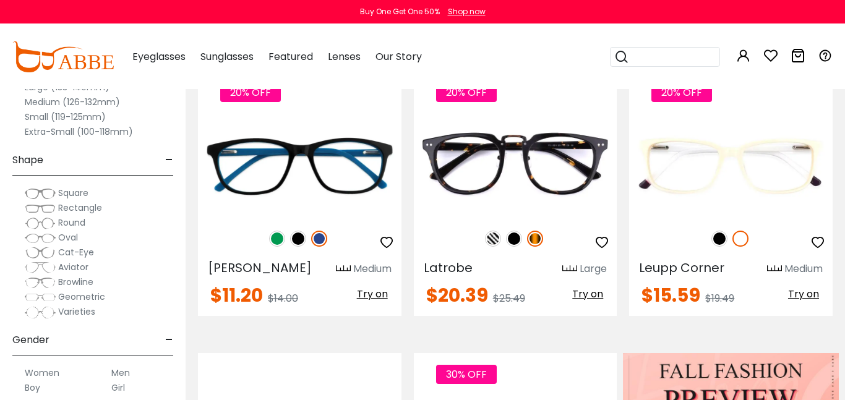
scroll to position [254, 0]
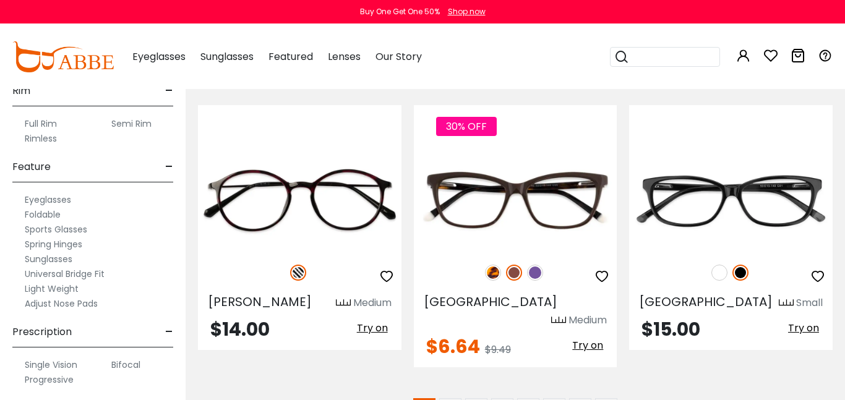
scroll to position [682, 0]
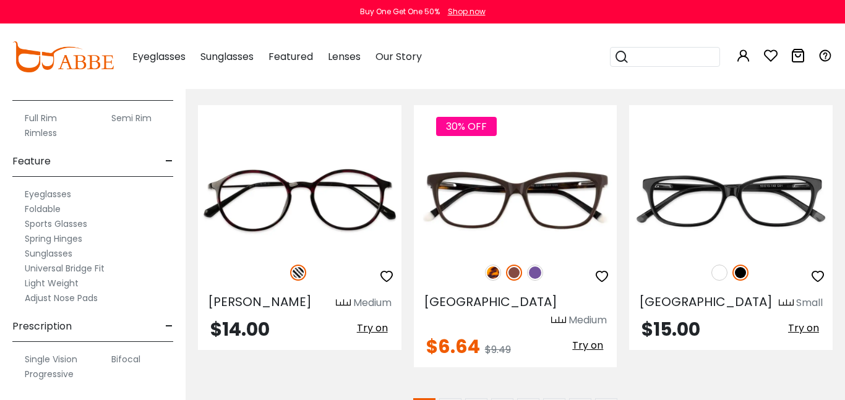
click at [64, 376] on label "Progressive" at bounding box center [49, 374] width 49 height 15
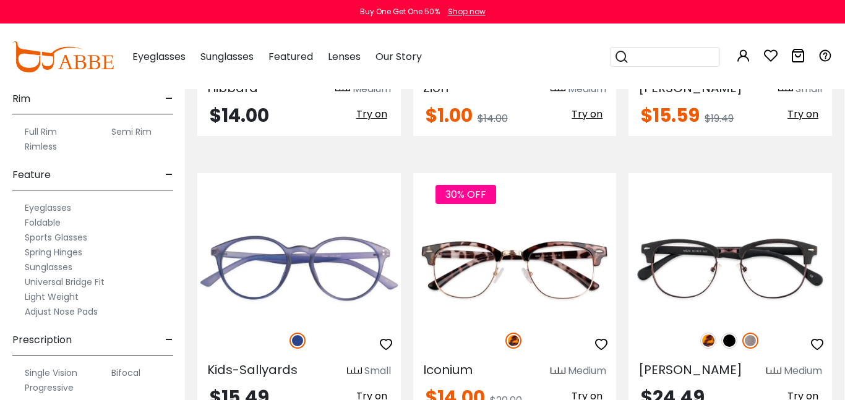
scroll to position [706, 0]
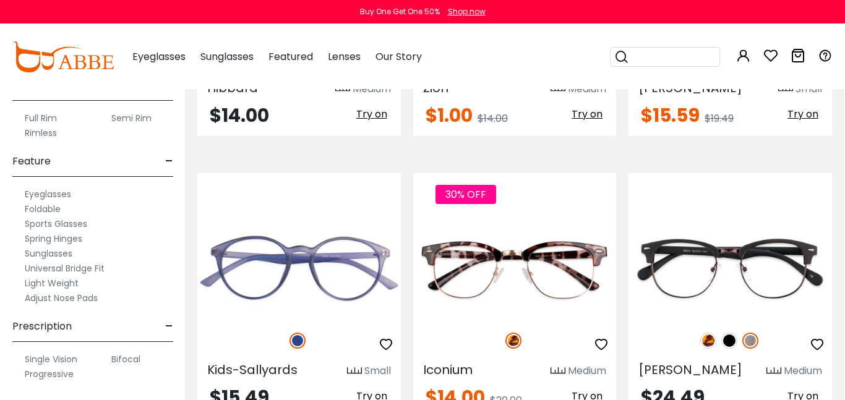
click at [75, 239] on label "Spring Hinges" at bounding box center [54, 238] width 58 height 15
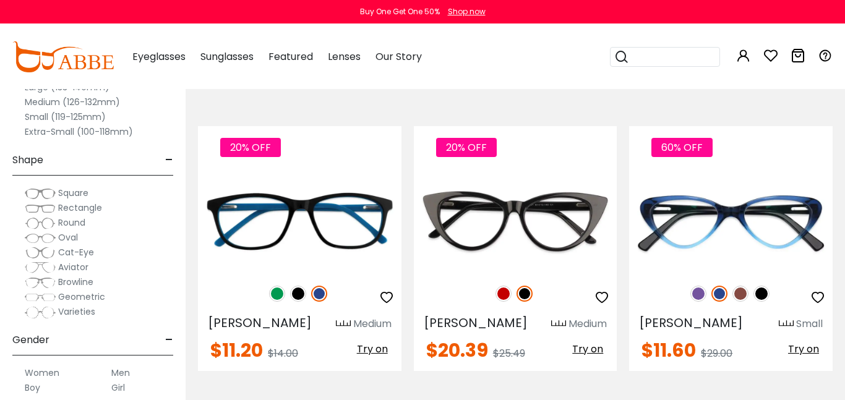
scroll to position [203, 0]
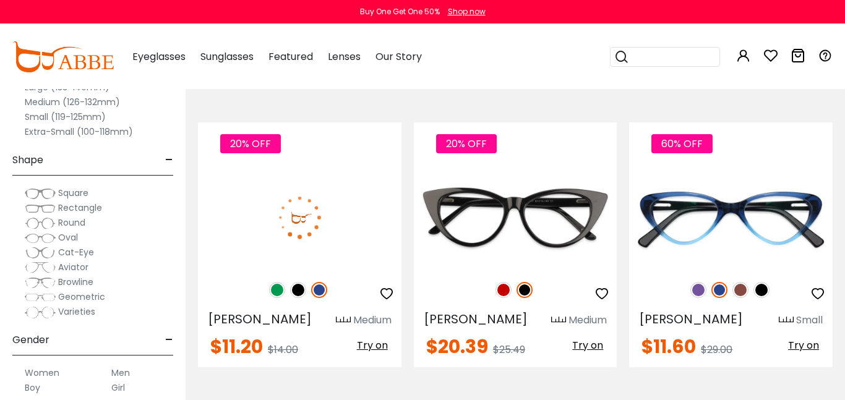
click at [377, 347] on span "Try on" at bounding box center [372, 345] width 31 height 14
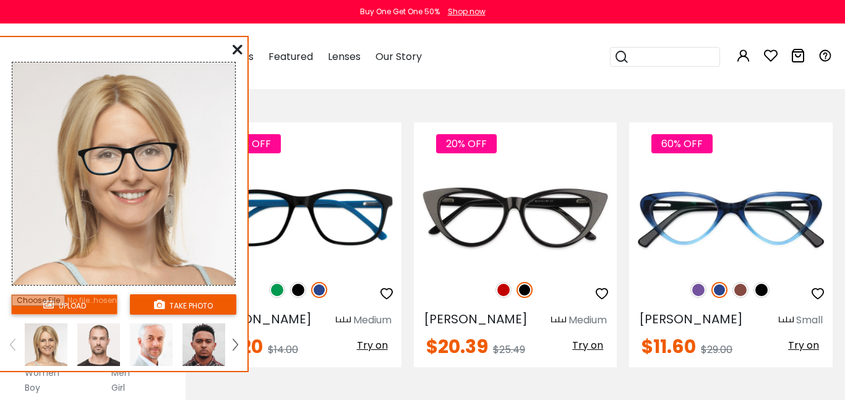
click at [103, 352] on img at bounding box center [98, 345] width 43 height 43
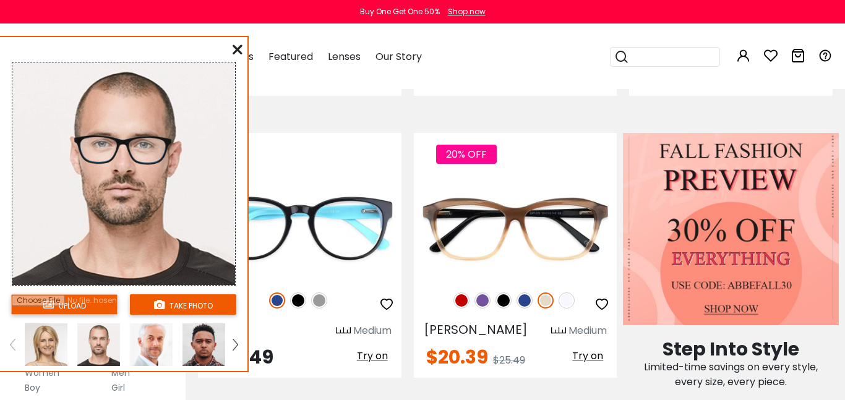
scroll to position [477, 0]
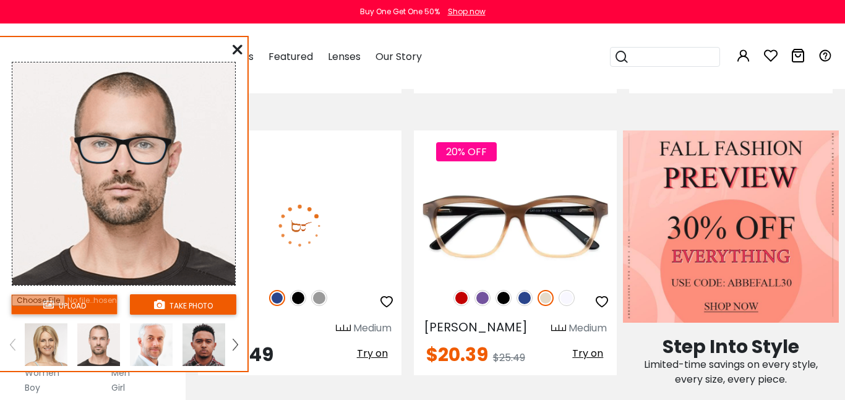
click at [378, 361] on span "Try on" at bounding box center [372, 353] width 31 height 14
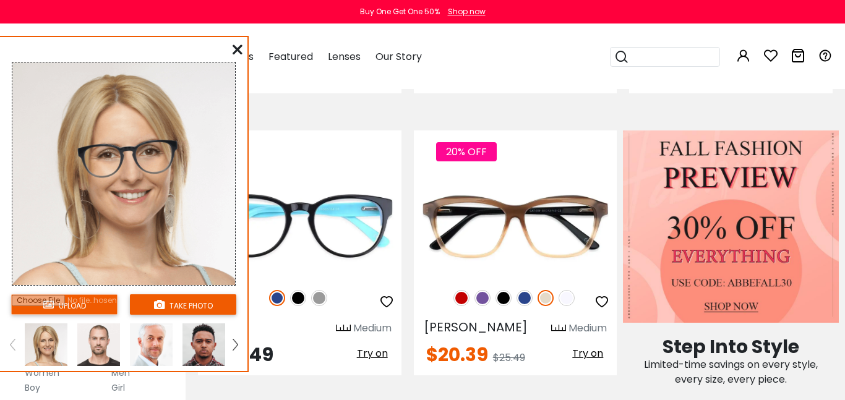
click at [99, 345] on img at bounding box center [98, 345] width 43 height 43
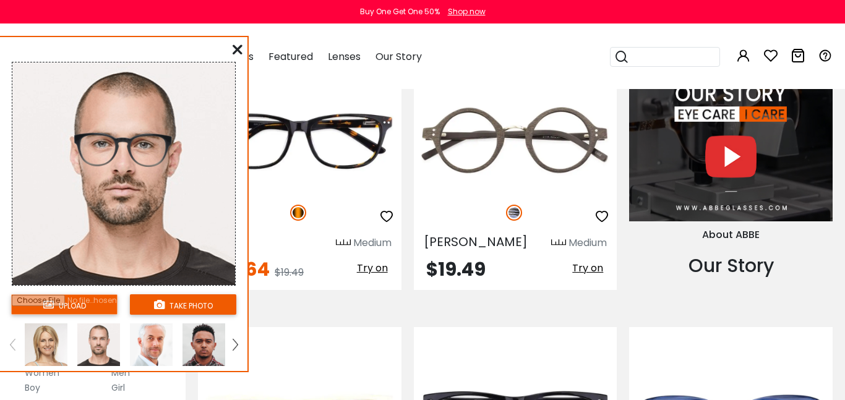
scroll to position [1141, 0]
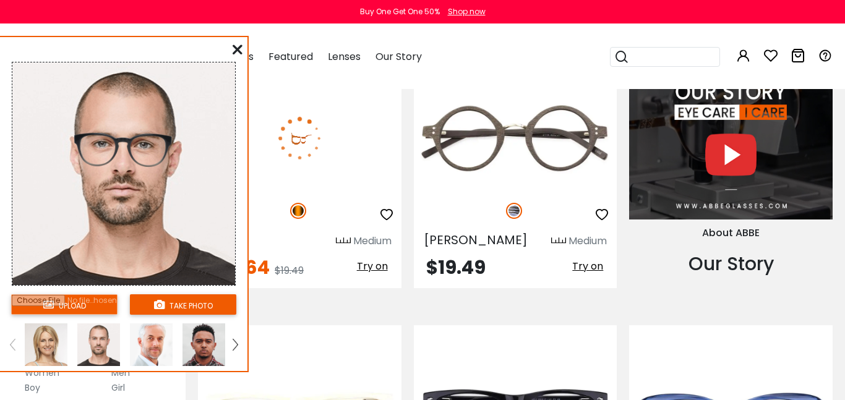
click at [374, 268] on span "Try on" at bounding box center [372, 266] width 31 height 14
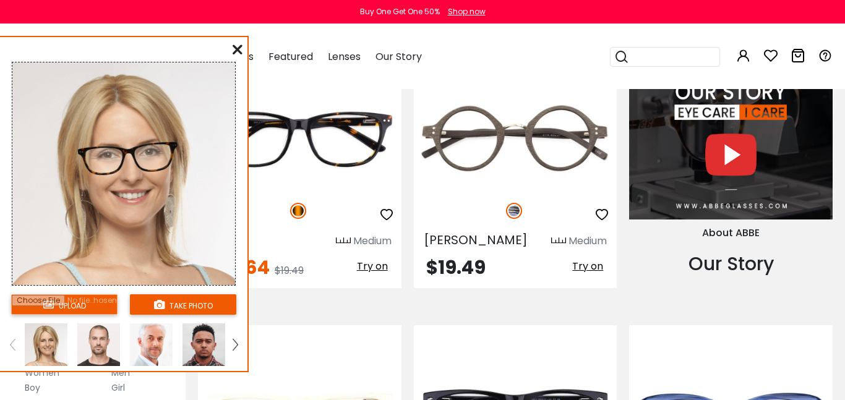
click at [100, 351] on img at bounding box center [98, 345] width 43 height 43
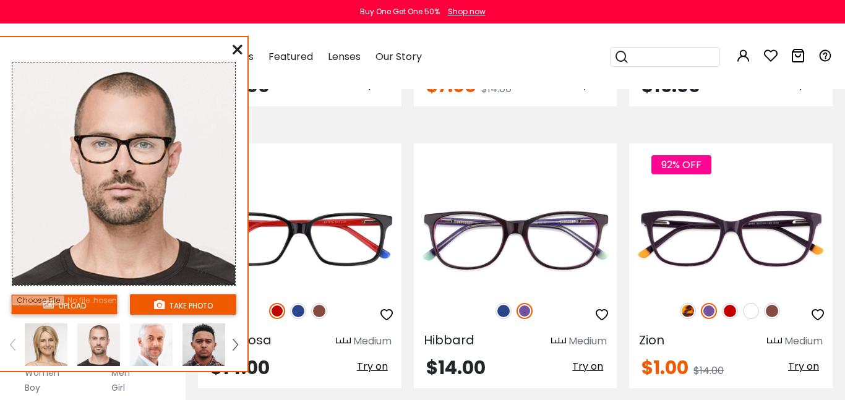
scroll to position [1941, 0]
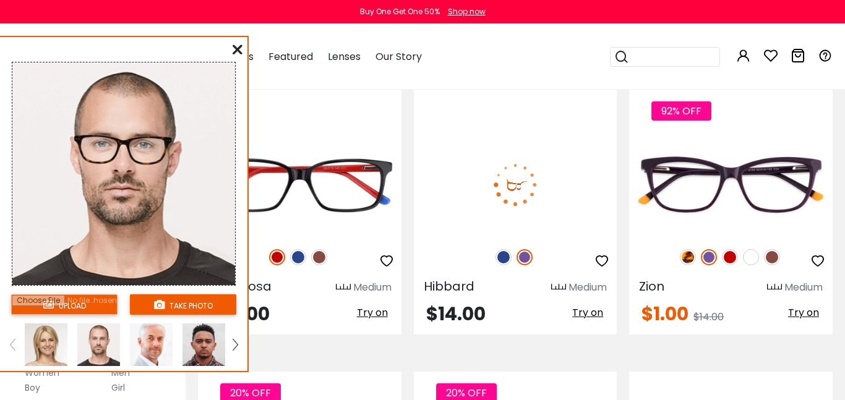
click at [588, 316] on span "Try on" at bounding box center [587, 313] width 31 height 14
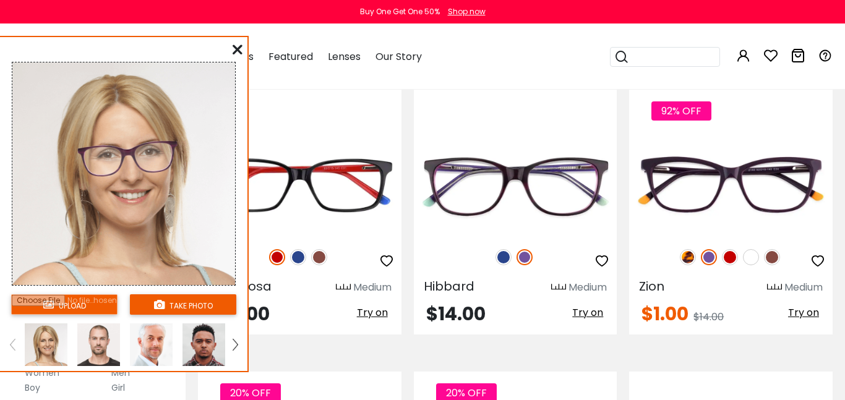
click at [106, 351] on img at bounding box center [98, 345] width 43 height 43
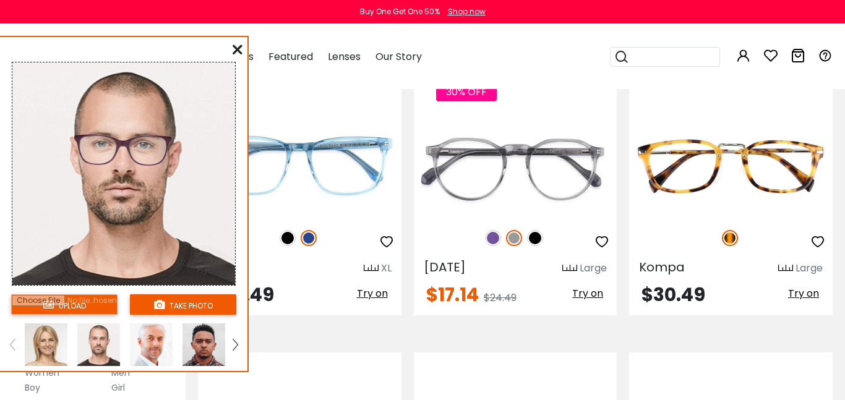
scroll to position [3117, 0]
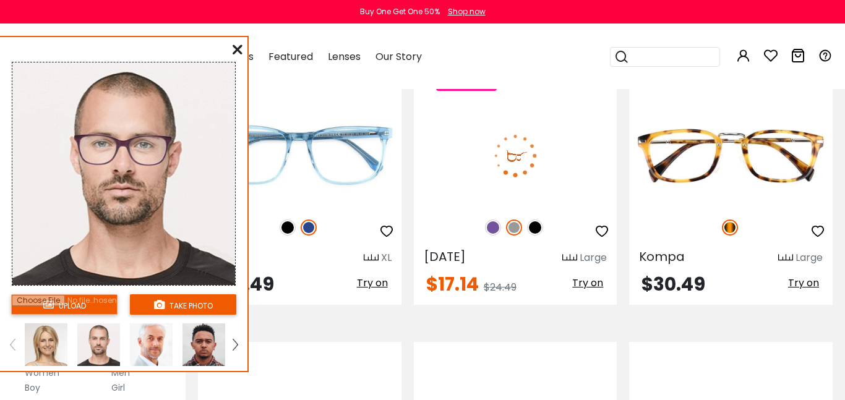
click at [590, 276] on span "Try on" at bounding box center [587, 283] width 31 height 14
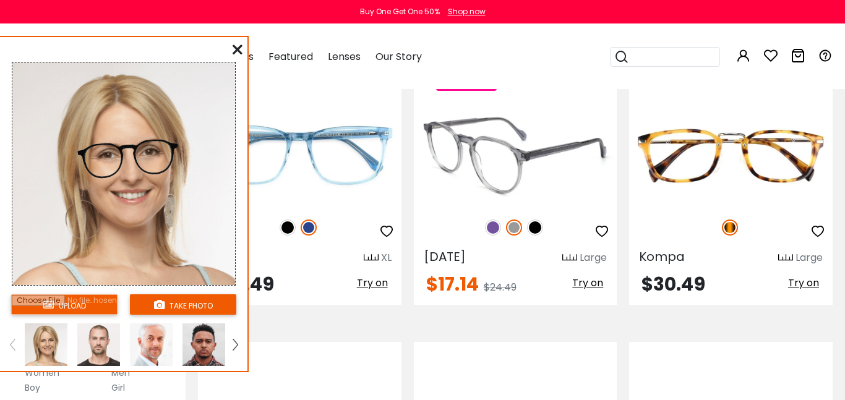
scroll to position [3117, 1]
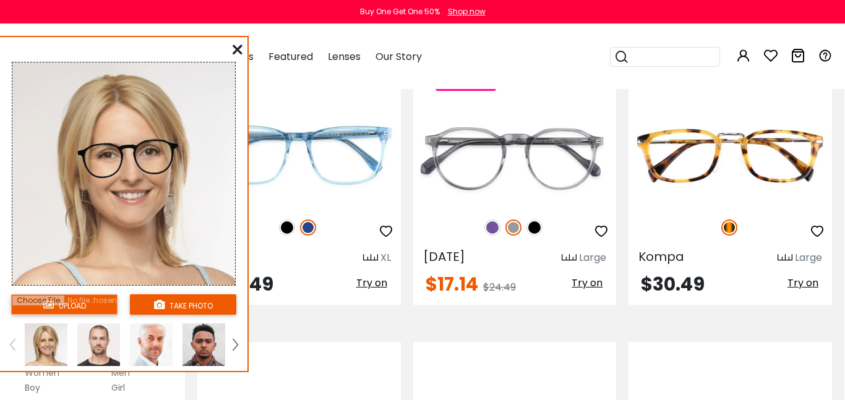
click at [95, 348] on img at bounding box center [98, 345] width 43 height 43
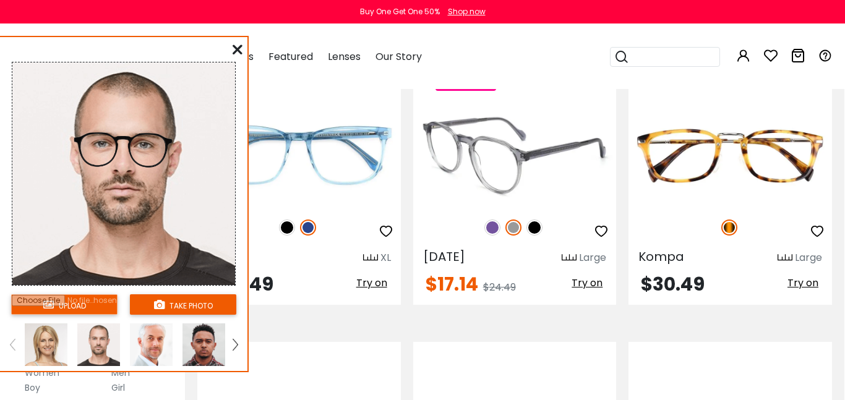
click at [517, 220] on img at bounding box center [513, 228] width 16 height 16
click at [590, 276] on span "Try on" at bounding box center [587, 283] width 31 height 14
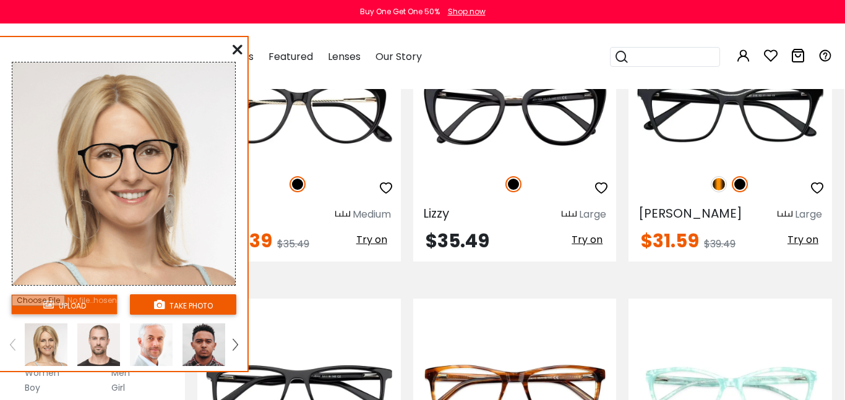
scroll to position [5447, 1]
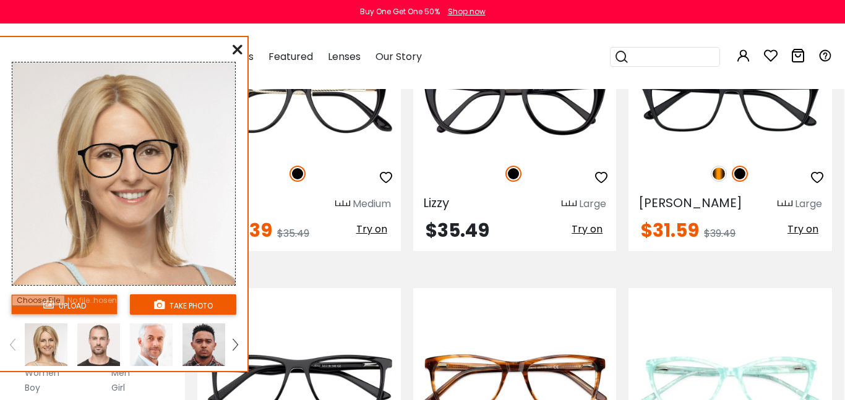
click at [239, 49] on icon at bounding box center [238, 50] width 10 height 10
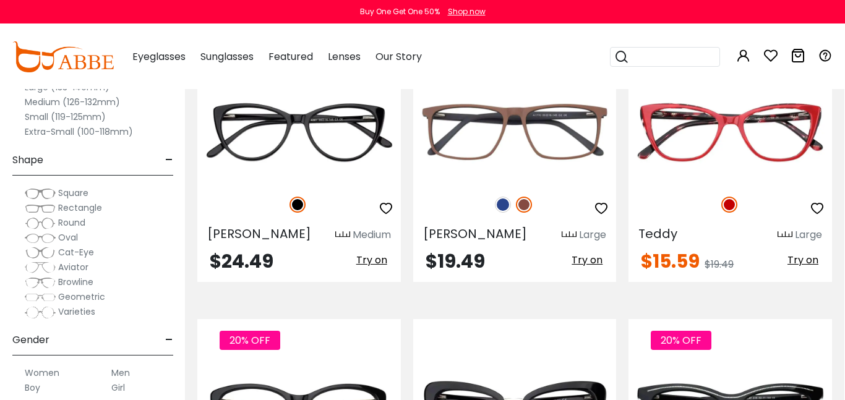
scroll to position [5139, 1]
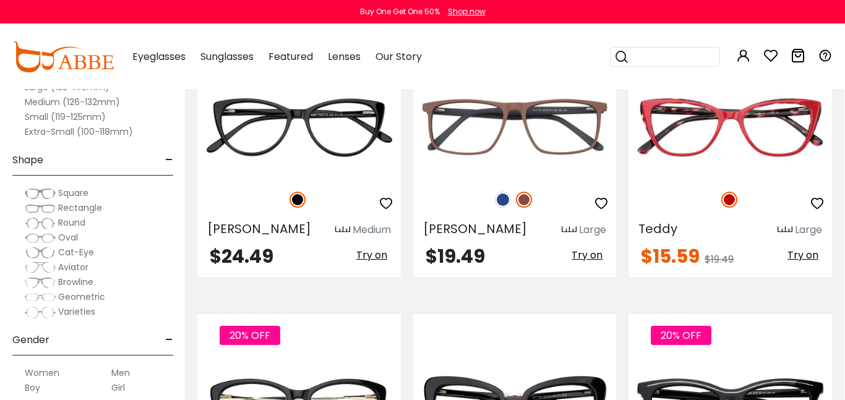
click at [97, 108] on label "Medium (126-132mm)" at bounding box center [72, 102] width 95 height 15
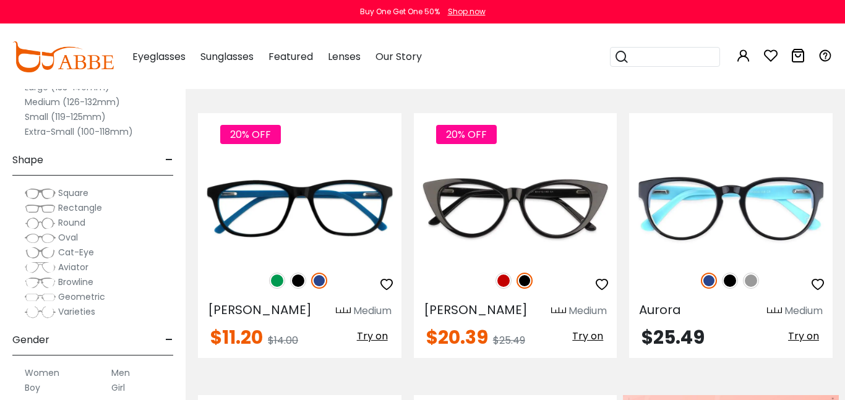
scroll to position [237, 0]
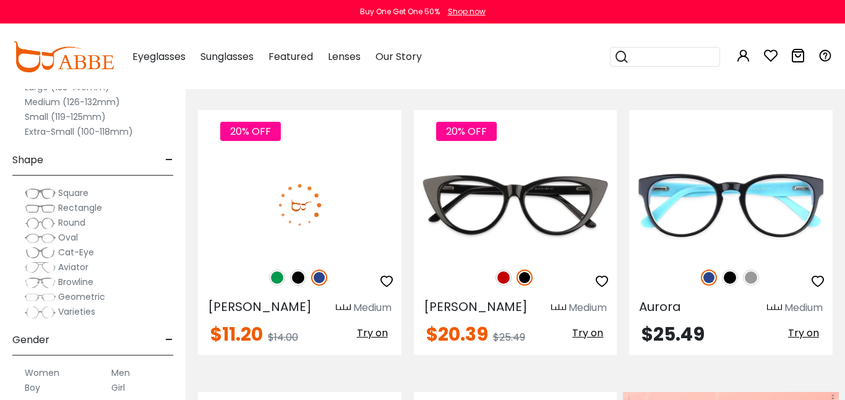
click at [296, 275] on img at bounding box center [298, 278] width 16 height 16
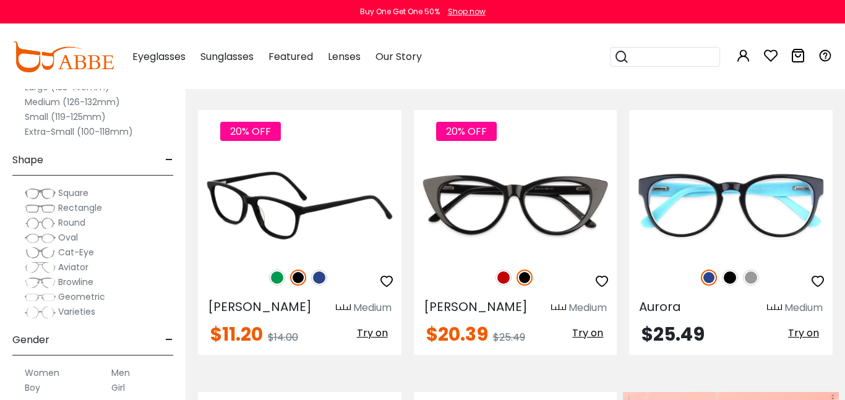
click at [378, 338] on span "Try on" at bounding box center [372, 333] width 31 height 14
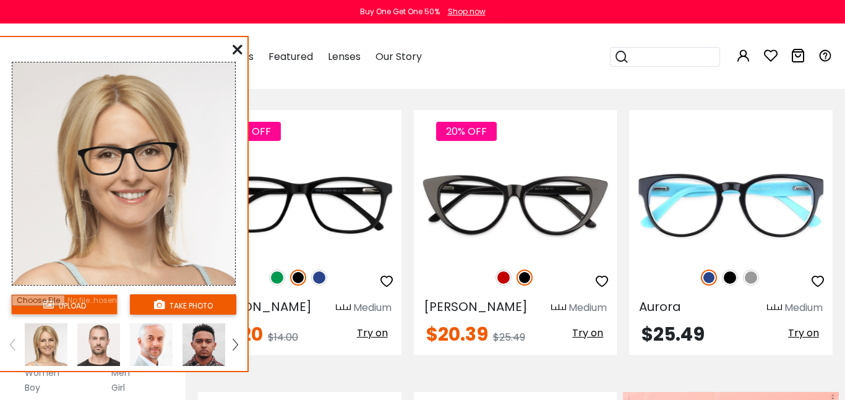
click at [101, 350] on img at bounding box center [98, 345] width 43 height 43
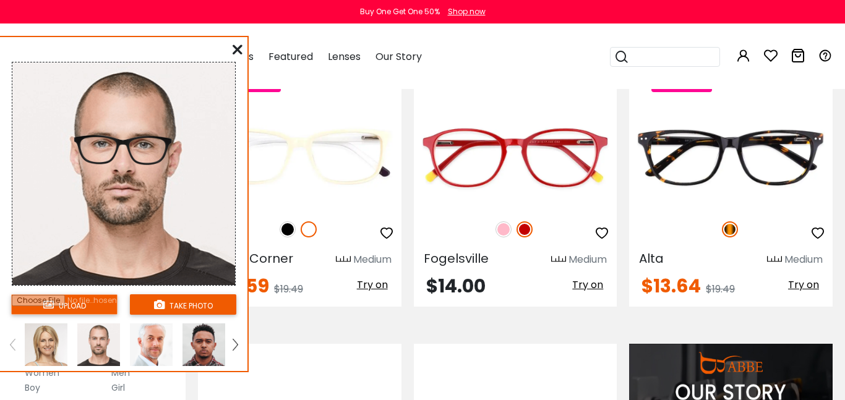
scroll to position [864, 0]
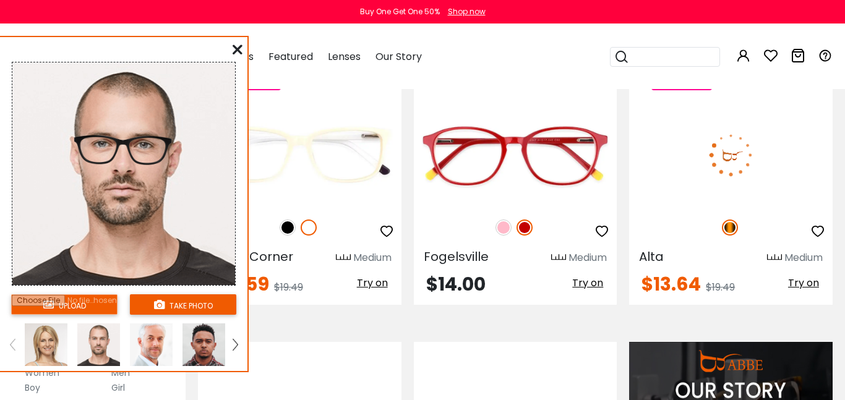
click at [806, 284] on span "Try on" at bounding box center [803, 283] width 31 height 14
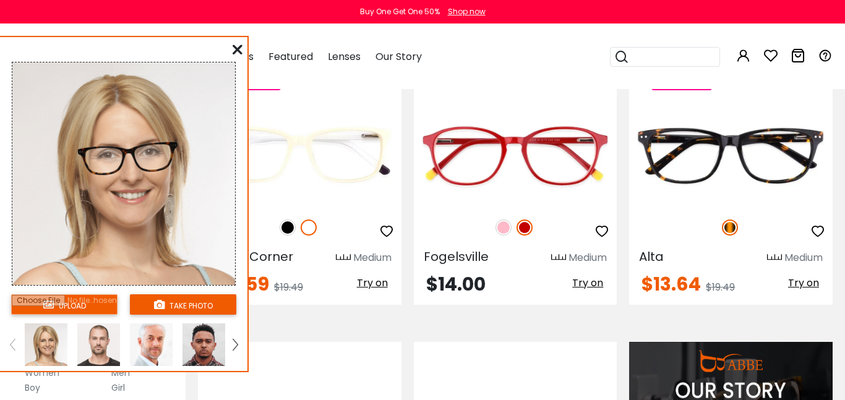
click at [98, 351] on img at bounding box center [98, 345] width 43 height 43
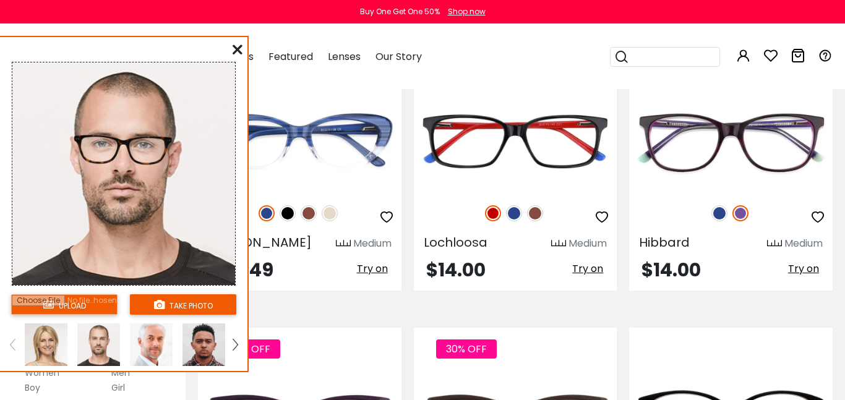
scroll to position [1423, 0]
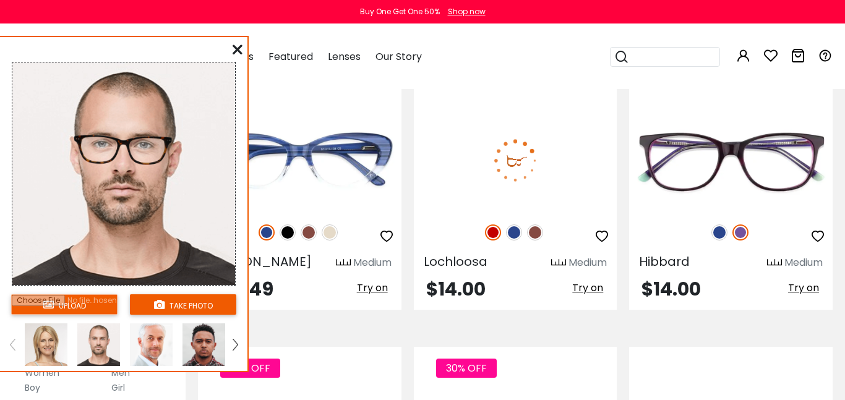
click at [585, 291] on span "Try on" at bounding box center [587, 288] width 31 height 14
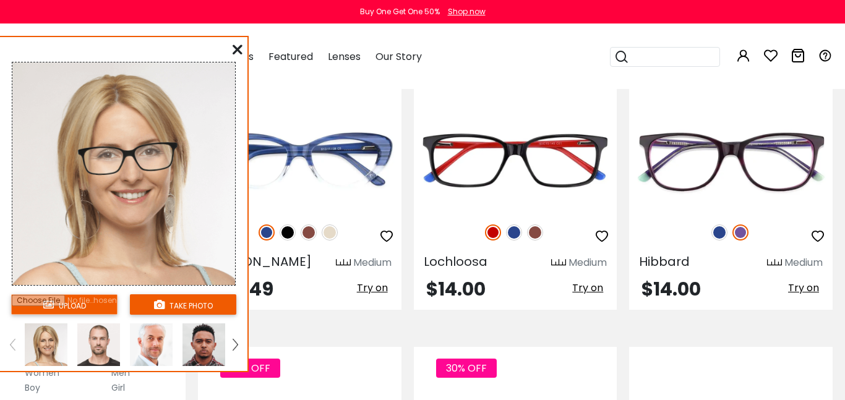
click at [95, 351] on img at bounding box center [98, 345] width 43 height 43
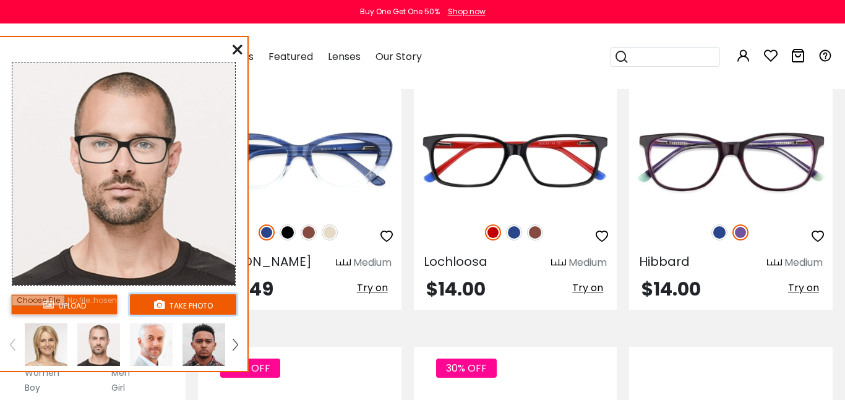
click at [200, 304] on button "take photo" at bounding box center [183, 304] width 106 height 20
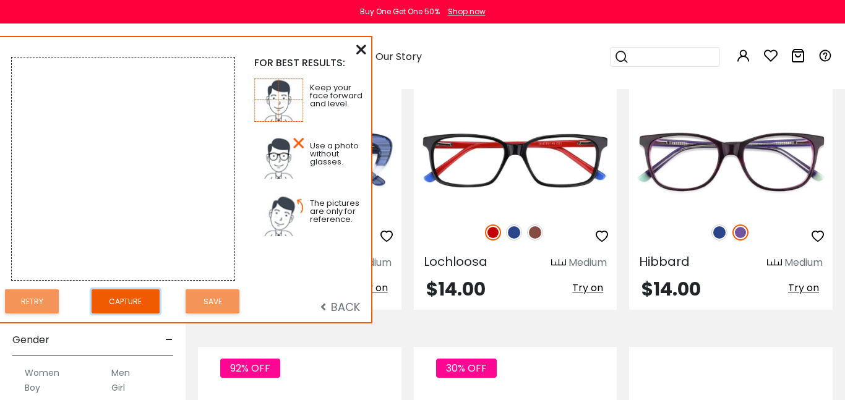
click at [134, 309] on button "Capture" at bounding box center [126, 302] width 68 height 24
click at [119, 311] on button "Capture" at bounding box center [126, 302] width 68 height 24
click at [130, 307] on button "Capture" at bounding box center [126, 302] width 68 height 24
click at [22, 64] on img at bounding box center [123, 169] width 223 height 223
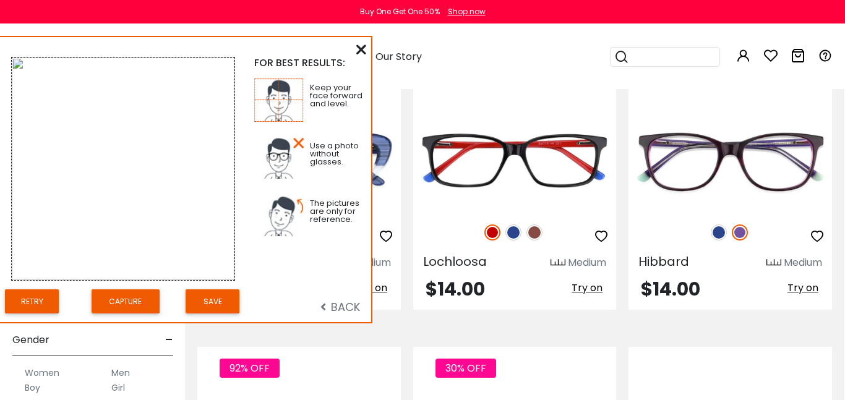
click at [343, 304] on span "BACK" at bounding box center [340, 306] width 40 height 15
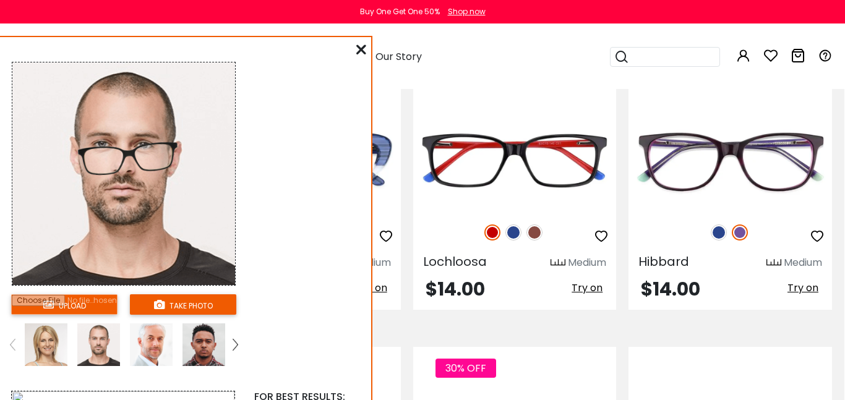
click at [349, 307] on from "upload take photo FOR BEST RESULTS: Keep your face forward and level. Use a pho…" at bounding box center [185, 349] width 371 height 614
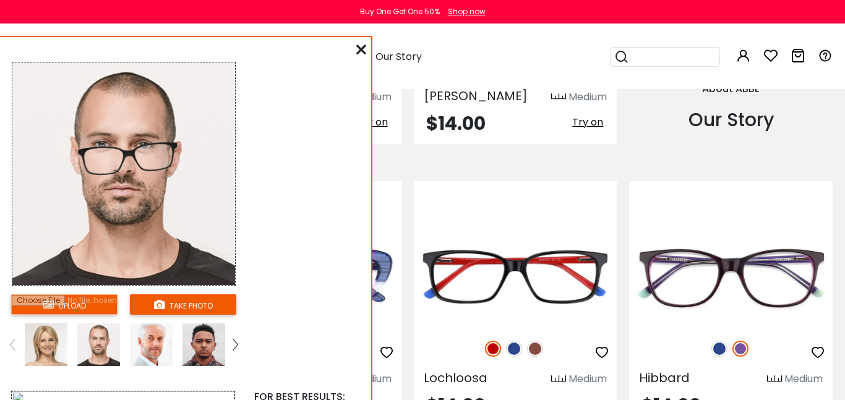
scroll to position [1289, 0]
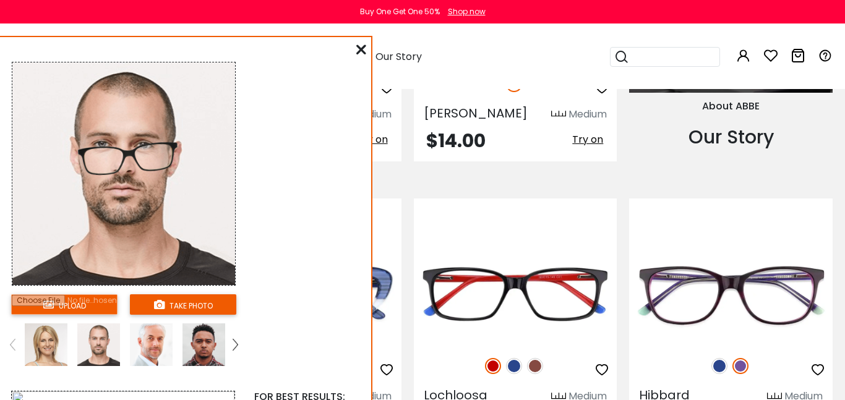
click at [360, 46] on icon at bounding box center [361, 50] width 10 height 10
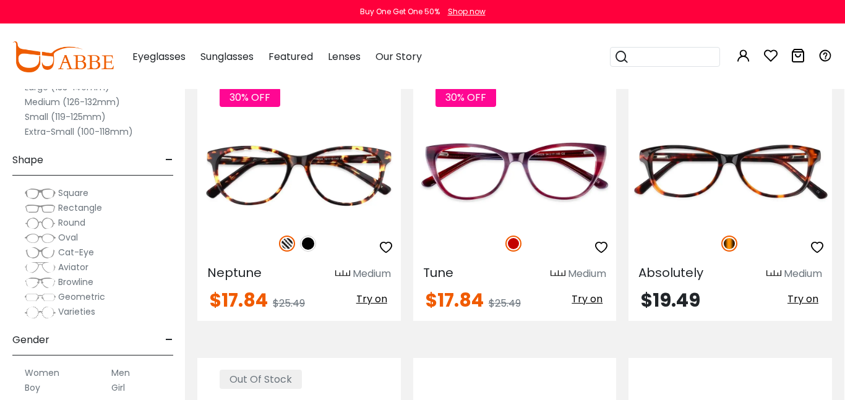
scroll to position [2001, 1]
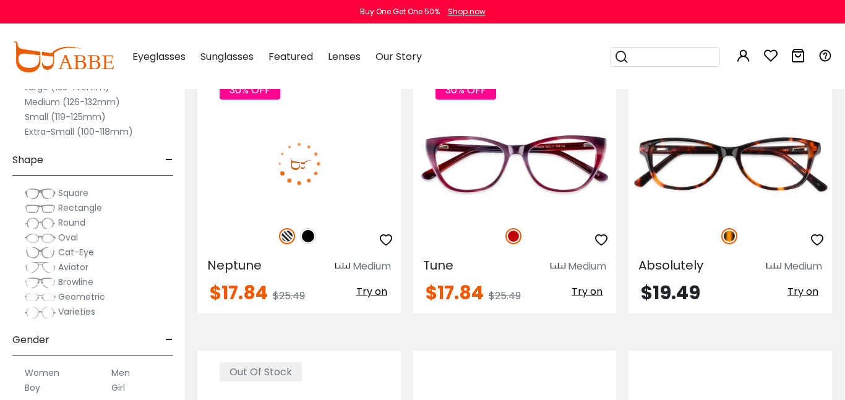
click at [371, 285] on span "Try on" at bounding box center [371, 292] width 31 height 14
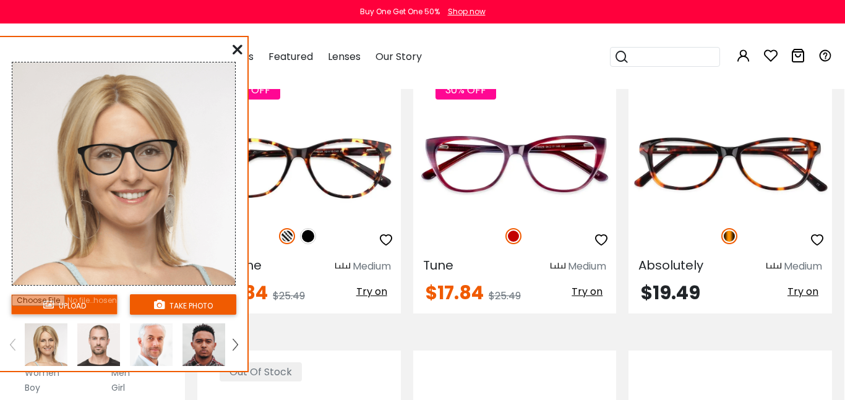
click at [100, 355] on img at bounding box center [98, 345] width 43 height 43
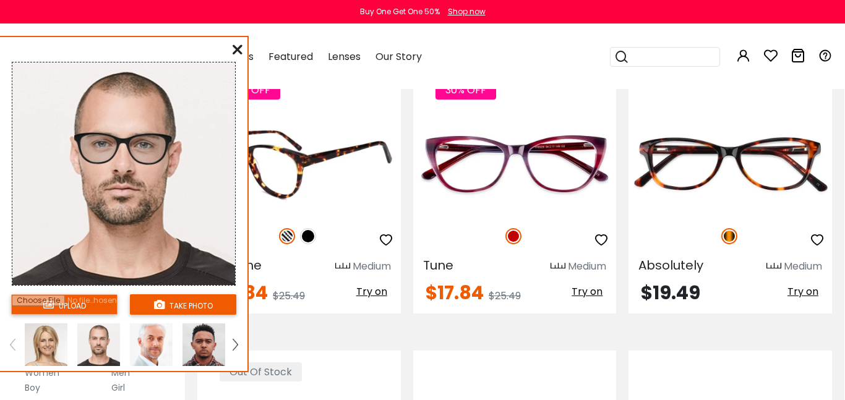
click at [284, 228] on div "30% OFF" at bounding box center [299, 236] width 204 height 26
click at [378, 284] on button "Try on" at bounding box center [372, 292] width 38 height 16
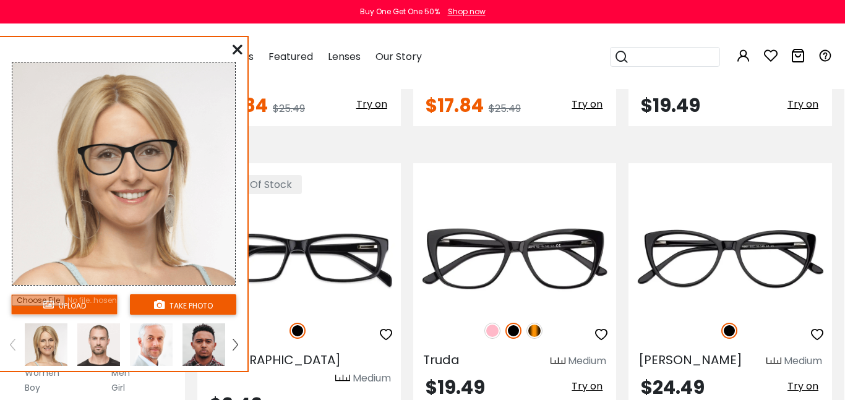
scroll to position [2217, 1]
